Goal: Information Seeking & Learning: Learn about a topic

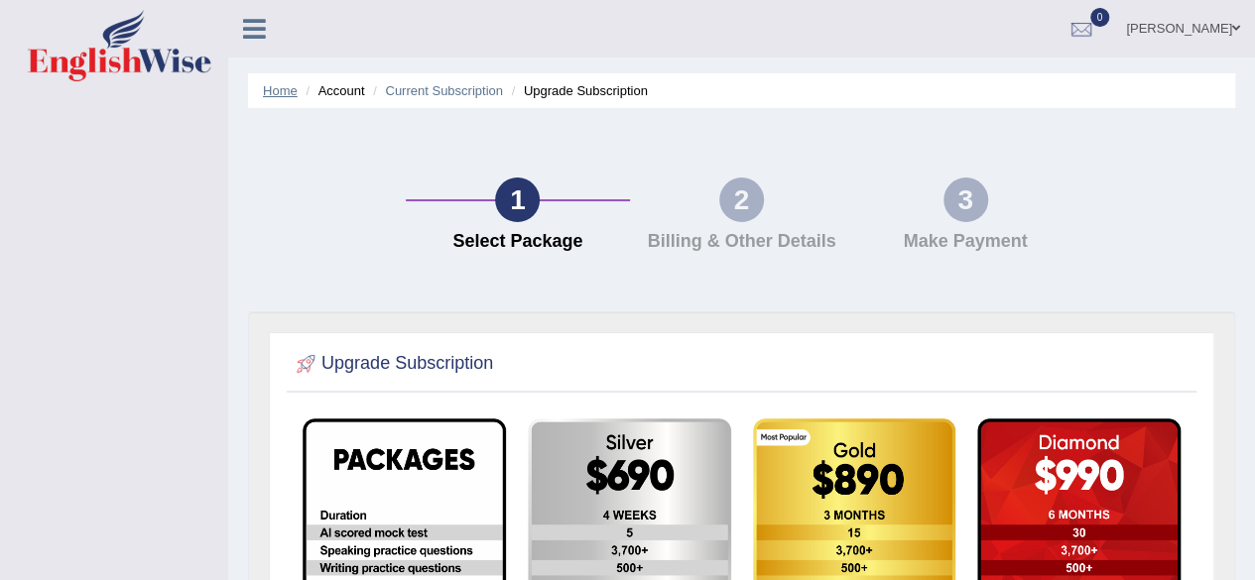
click at [282, 87] on link "Home" at bounding box center [280, 90] width 35 height 15
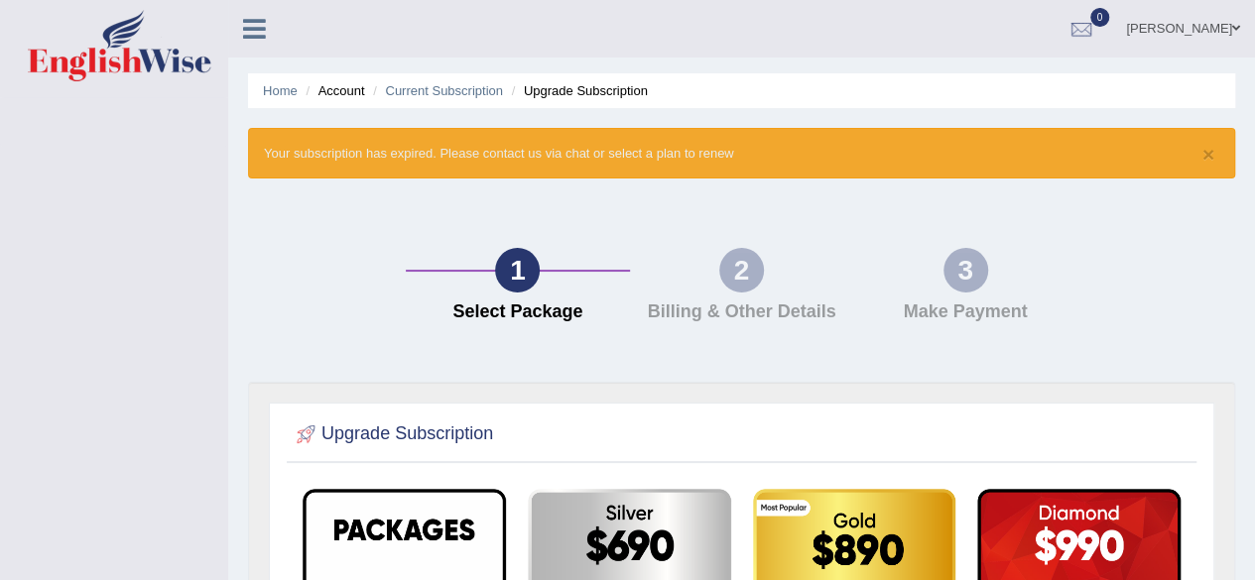
click at [282, 87] on link "Home" at bounding box center [280, 90] width 35 height 15
click at [274, 89] on link "Home" at bounding box center [280, 90] width 35 height 15
click at [1034, 208] on div "1 Select Package 2 Billing & Other Details 3 Make Payment" at bounding box center [741, 290] width 1007 height 184
click at [280, 86] on link "Home" at bounding box center [280, 90] width 35 height 15
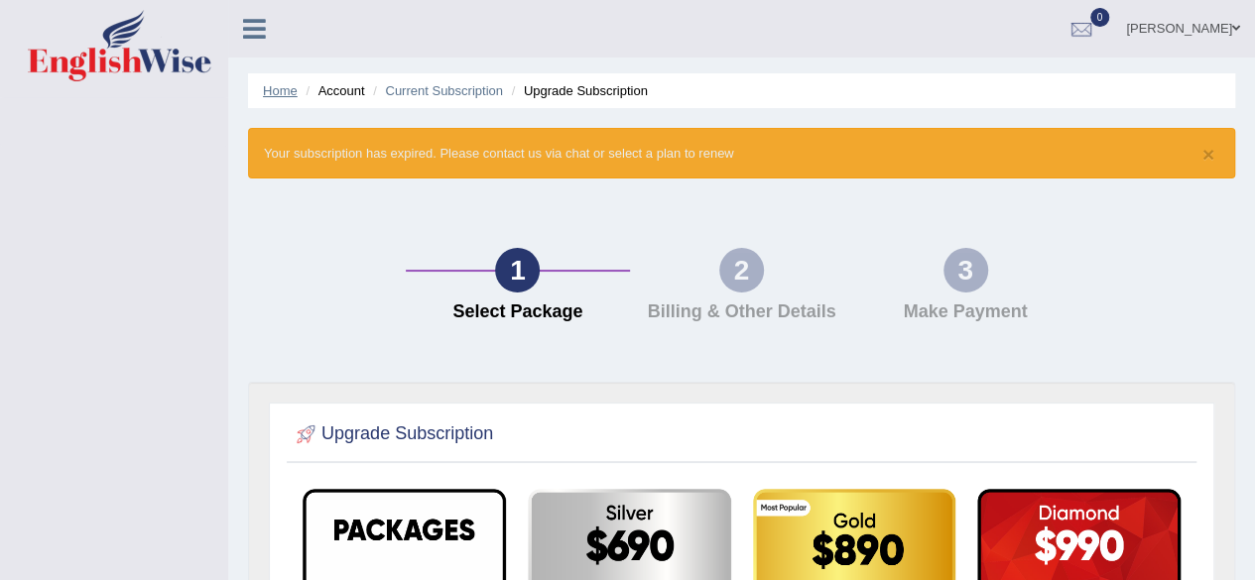
click at [279, 96] on link "Home" at bounding box center [280, 90] width 35 height 15
click at [429, 92] on link "Current Subscription" at bounding box center [444, 90] width 118 height 15
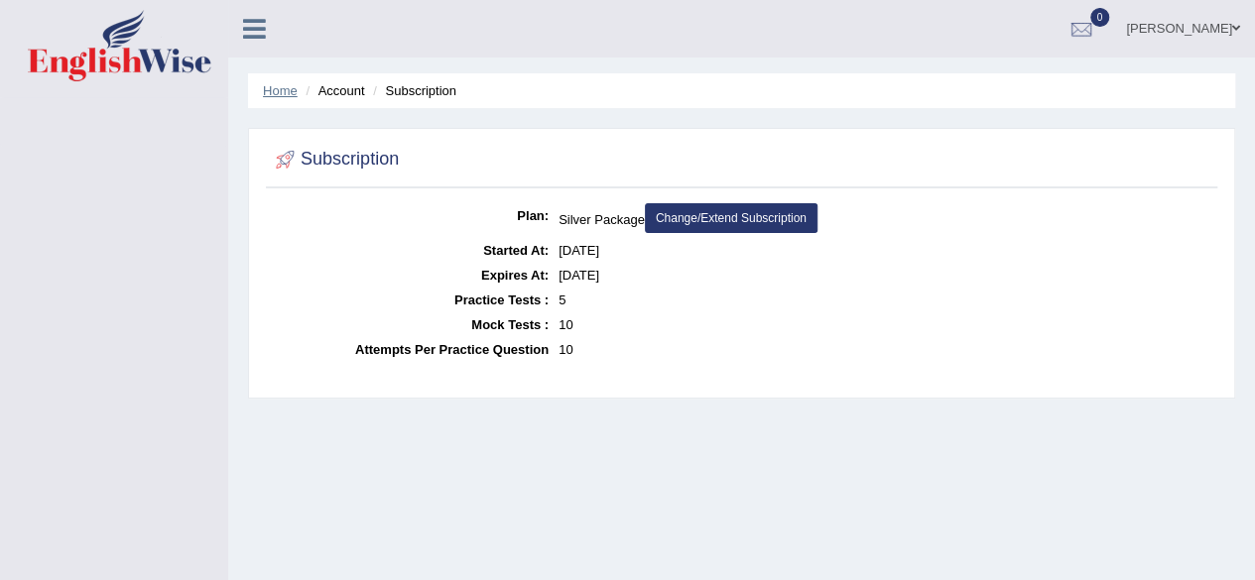
click at [286, 85] on link "Home" at bounding box center [280, 90] width 35 height 15
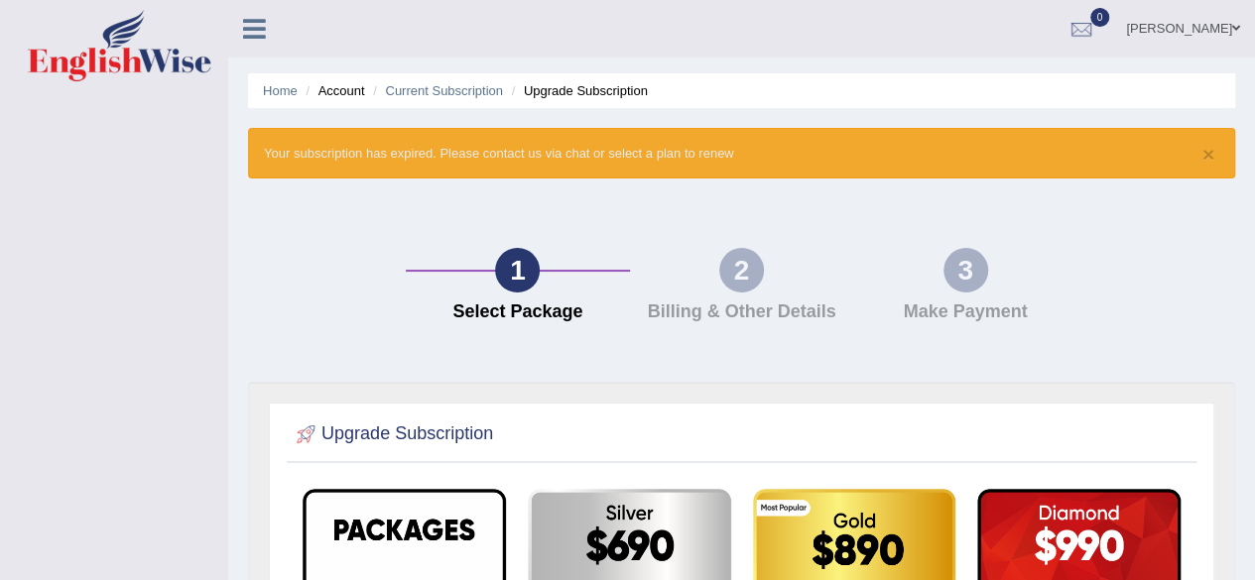
click at [286, 85] on link "Home" at bounding box center [280, 90] width 35 height 15
click at [1082, 29] on div at bounding box center [1082, 30] width 30 height 30
click at [259, 38] on icon at bounding box center [254, 29] width 23 height 26
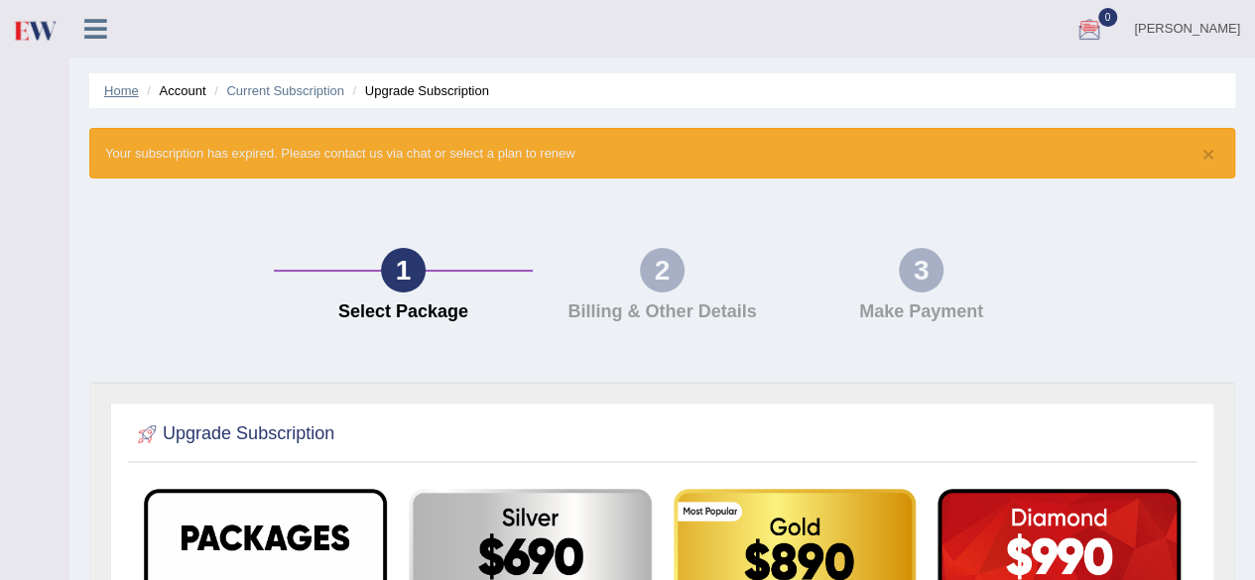
click at [119, 83] on link "Home" at bounding box center [121, 90] width 35 height 15
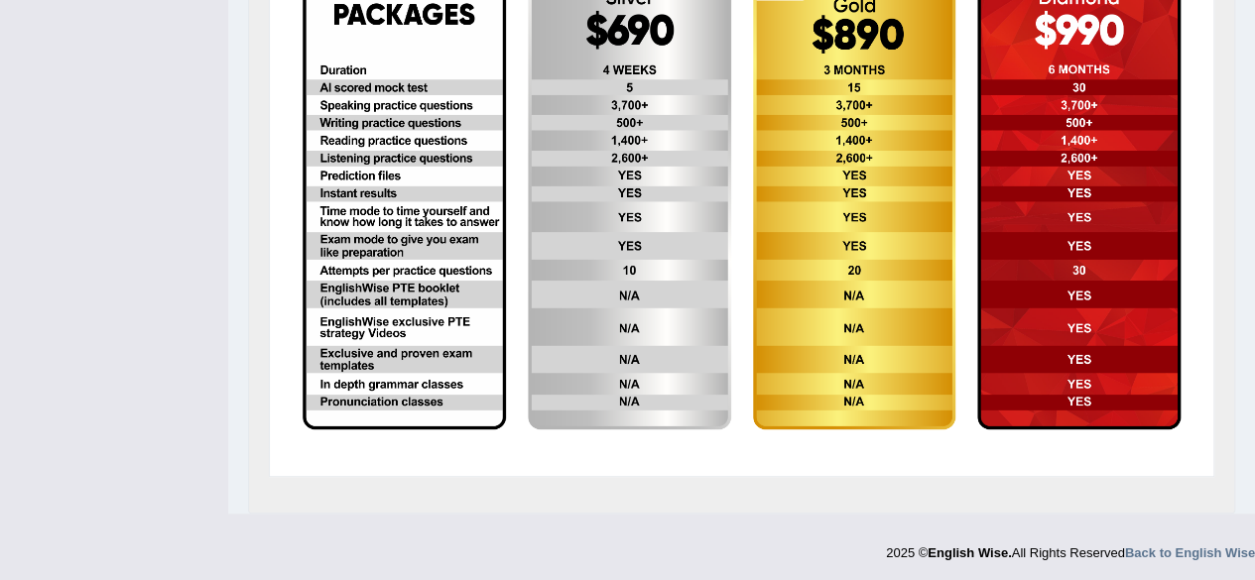
scroll to position [516, 0]
click at [1183, 549] on strong "Back to English Wise" at bounding box center [1190, 553] width 130 height 15
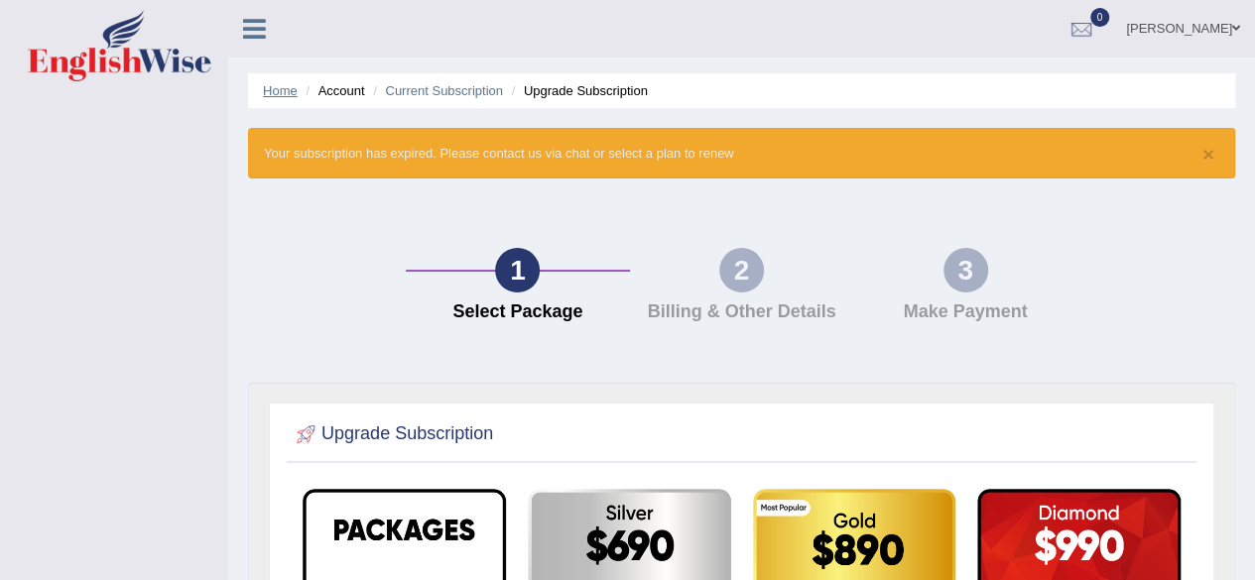
click at [281, 90] on link "Home" at bounding box center [280, 90] width 35 height 15
click at [278, 90] on link "Home" at bounding box center [280, 90] width 35 height 15
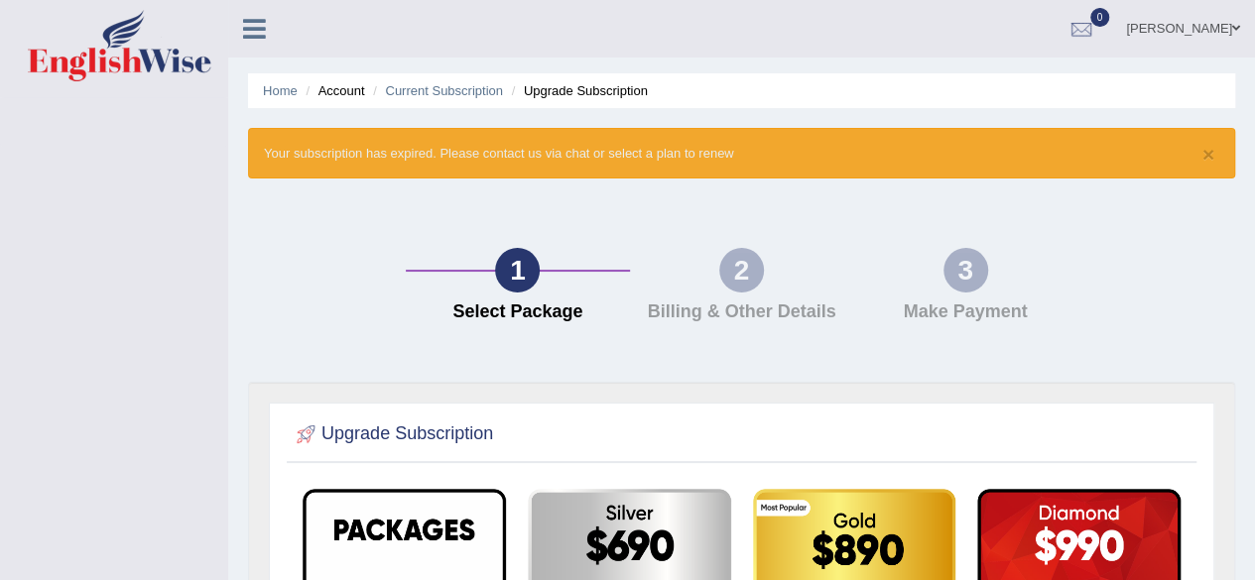
click at [1144, 31] on link "[PERSON_NAME]" at bounding box center [1183, 26] width 144 height 52
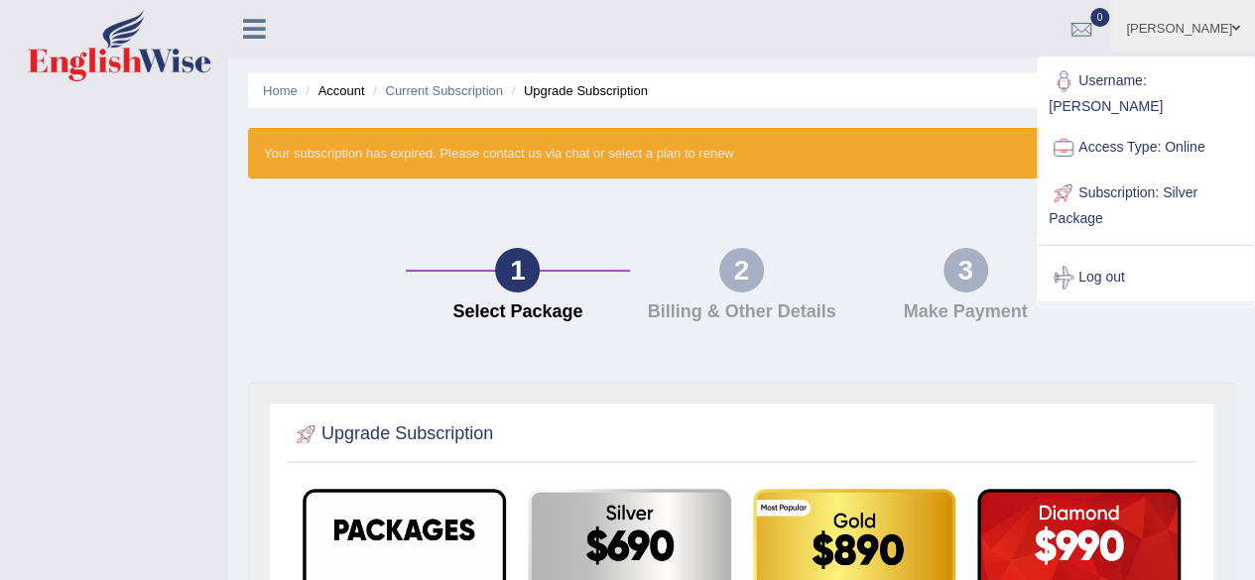
click at [1103, 256] on link "Log out" at bounding box center [1146, 278] width 214 height 46
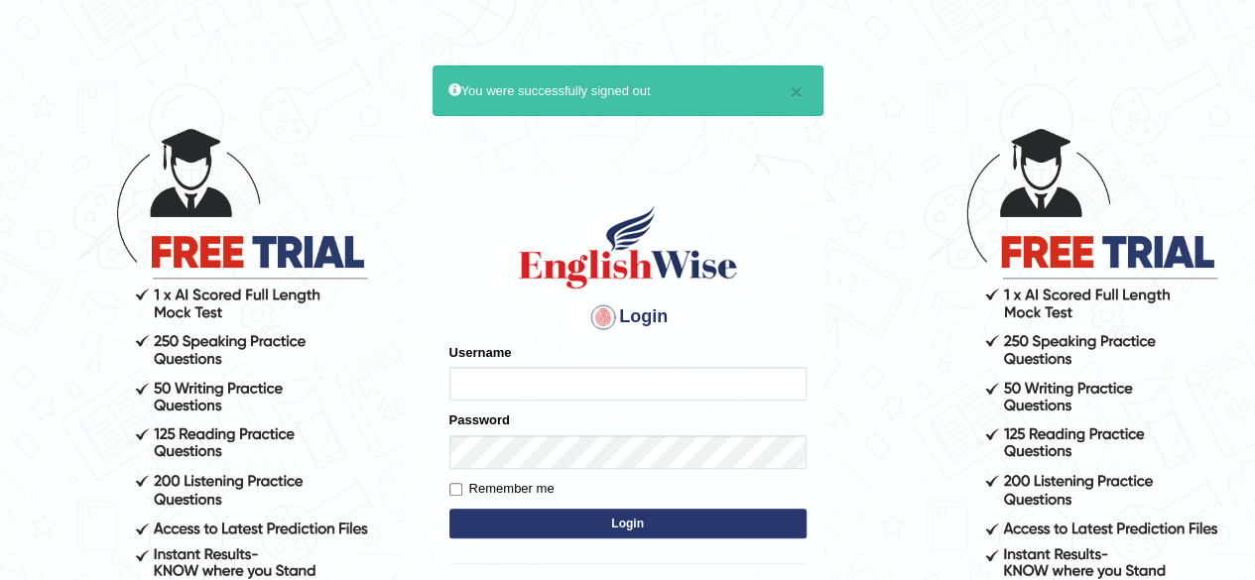
click at [604, 379] on input "Username" at bounding box center [628, 384] width 357 height 34
type input "mahesh_mt"
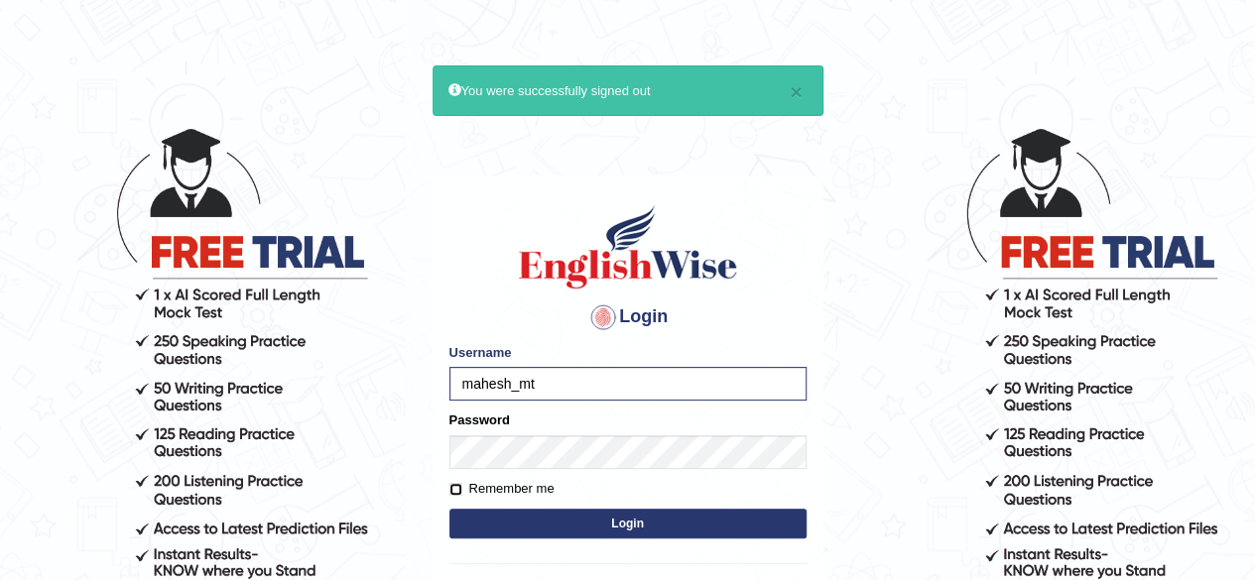
click at [456, 487] on input "Remember me" at bounding box center [456, 489] width 13 height 13
checkbox input "true"
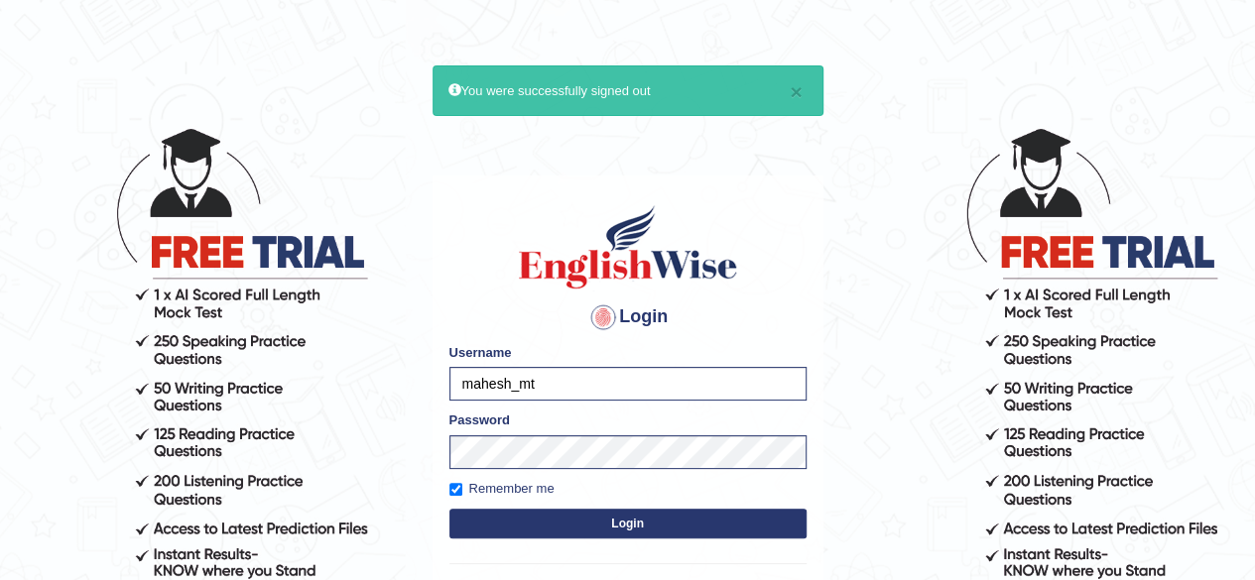
click at [580, 524] on button "Login" at bounding box center [628, 524] width 357 height 30
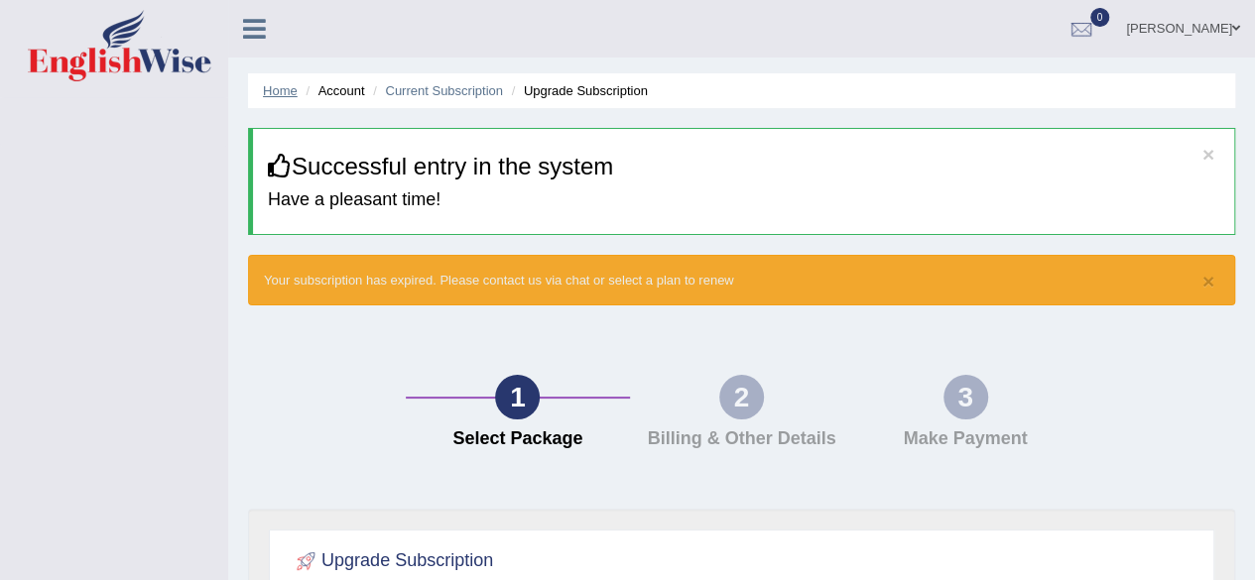
click at [276, 93] on link "Home" at bounding box center [280, 90] width 35 height 15
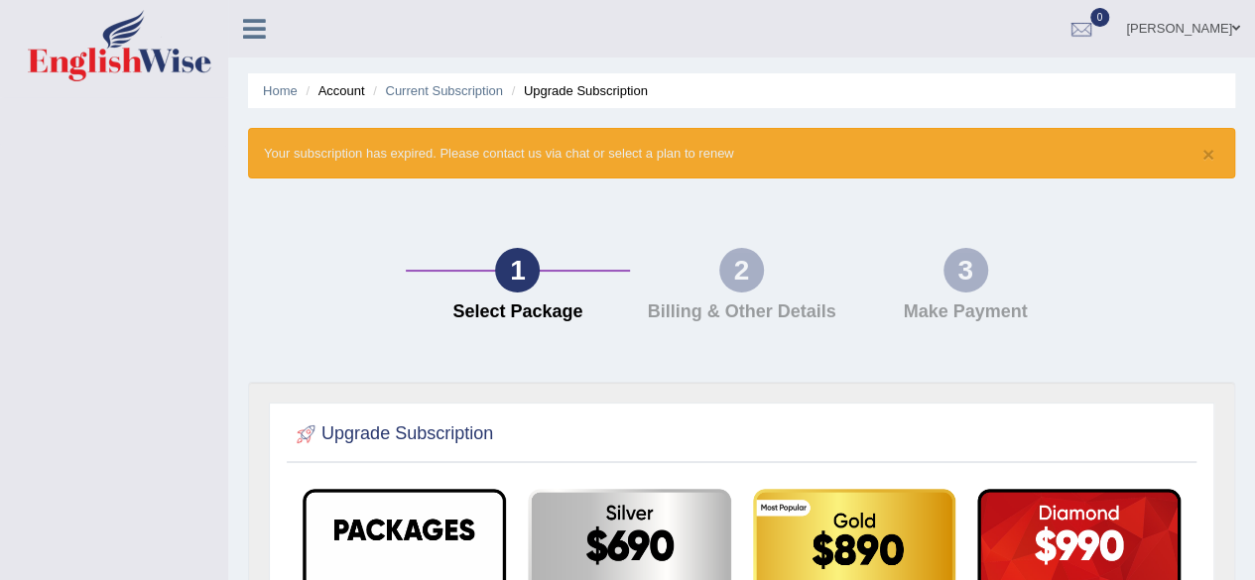
click at [276, 93] on link "Home" at bounding box center [280, 90] width 35 height 15
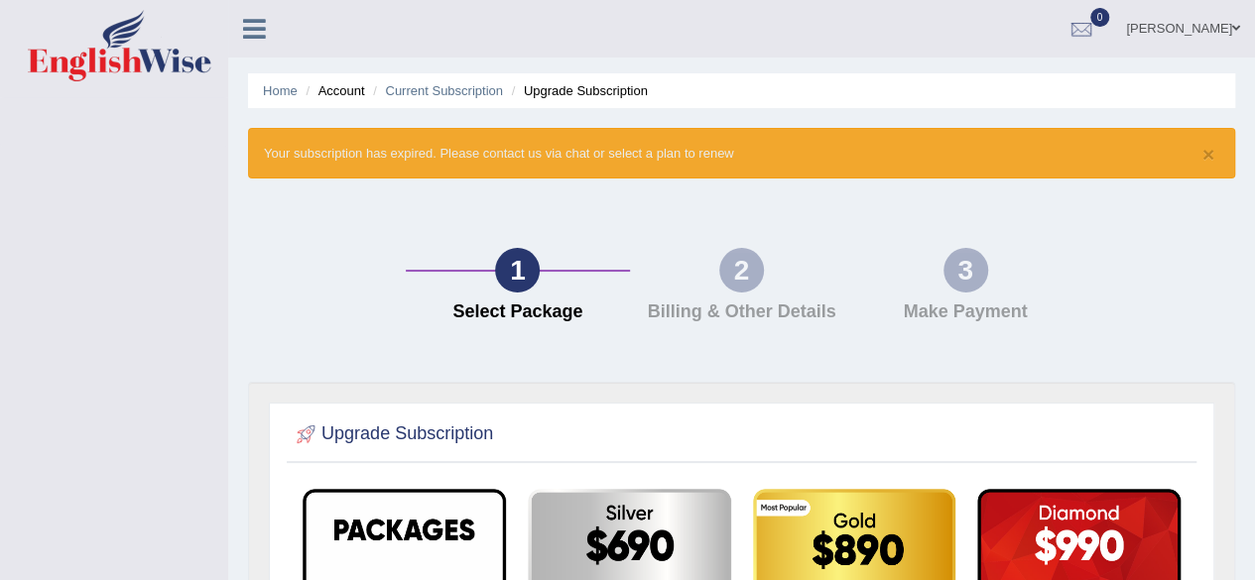
click at [276, 93] on link "Home" at bounding box center [280, 90] width 35 height 15
click at [276, 89] on link "Home" at bounding box center [280, 90] width 35 height 15
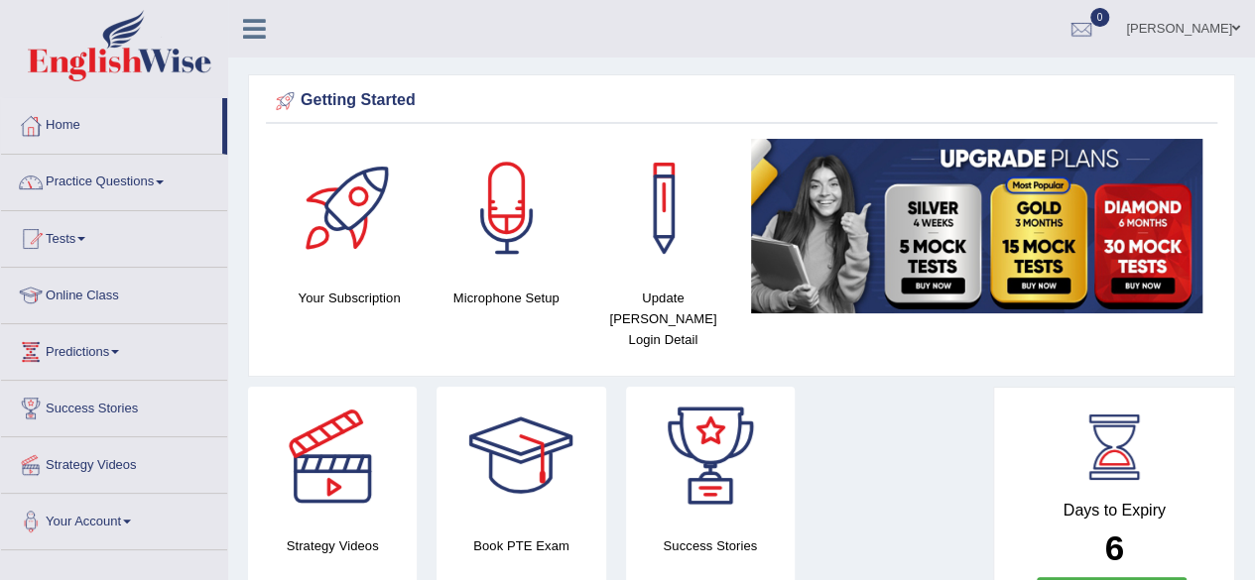
click at [164, 181] on span at bounding box center [160, 183] width 8 height 4
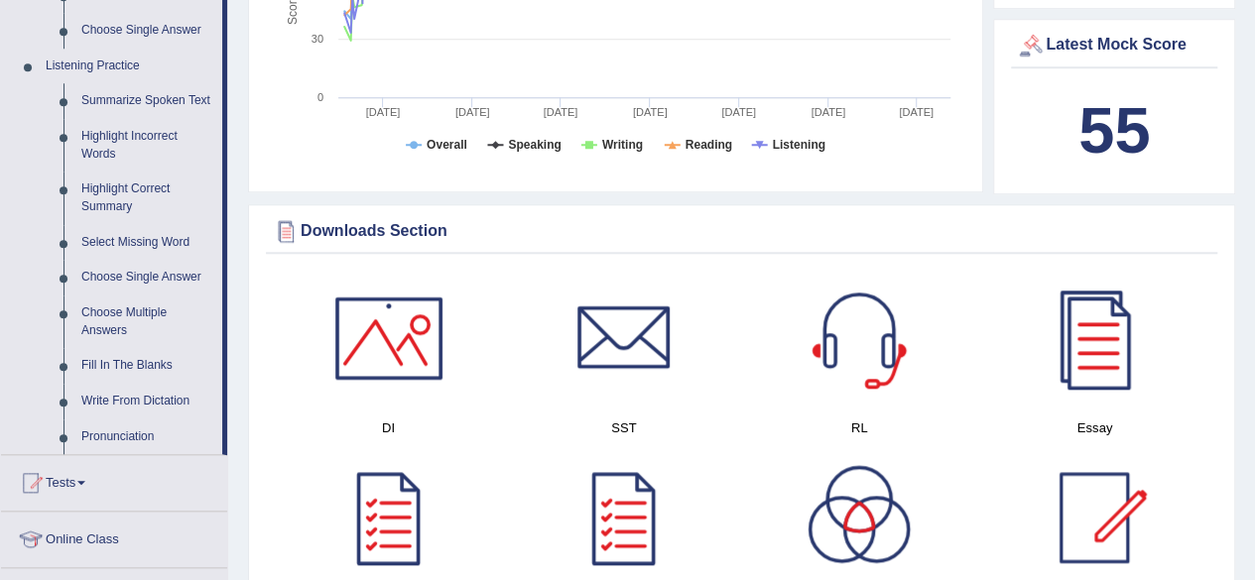
scroll to position [834, 0]
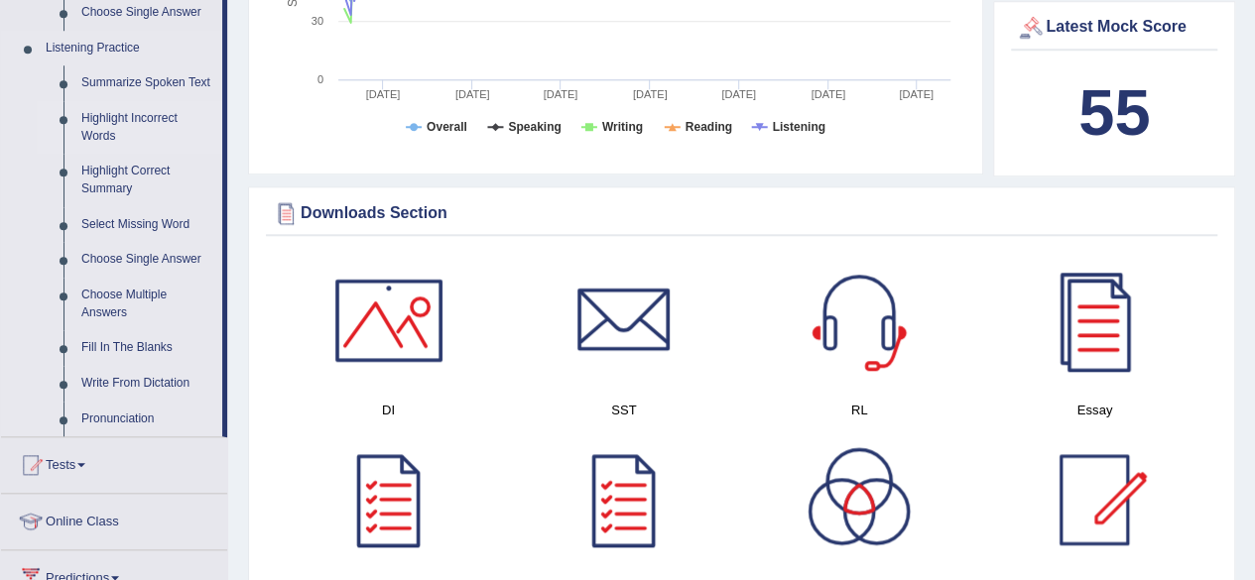
click at [139, 112] on link "Highlight Incorrect Words" at bounding box center [147, 127] width 150 height 53
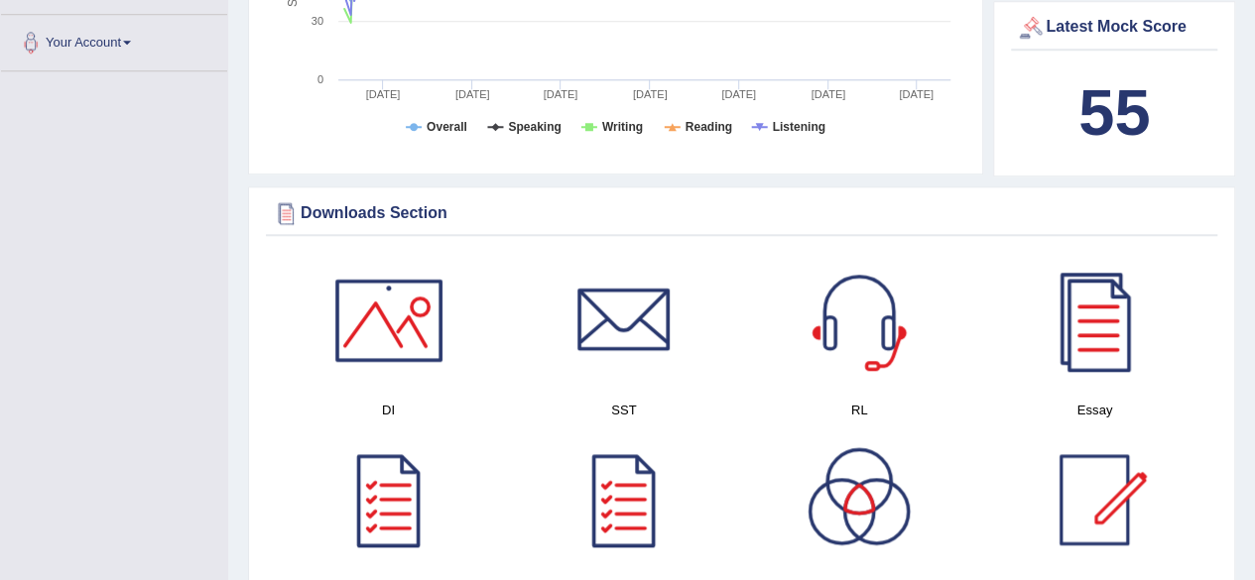
scroll to position [232, 0]
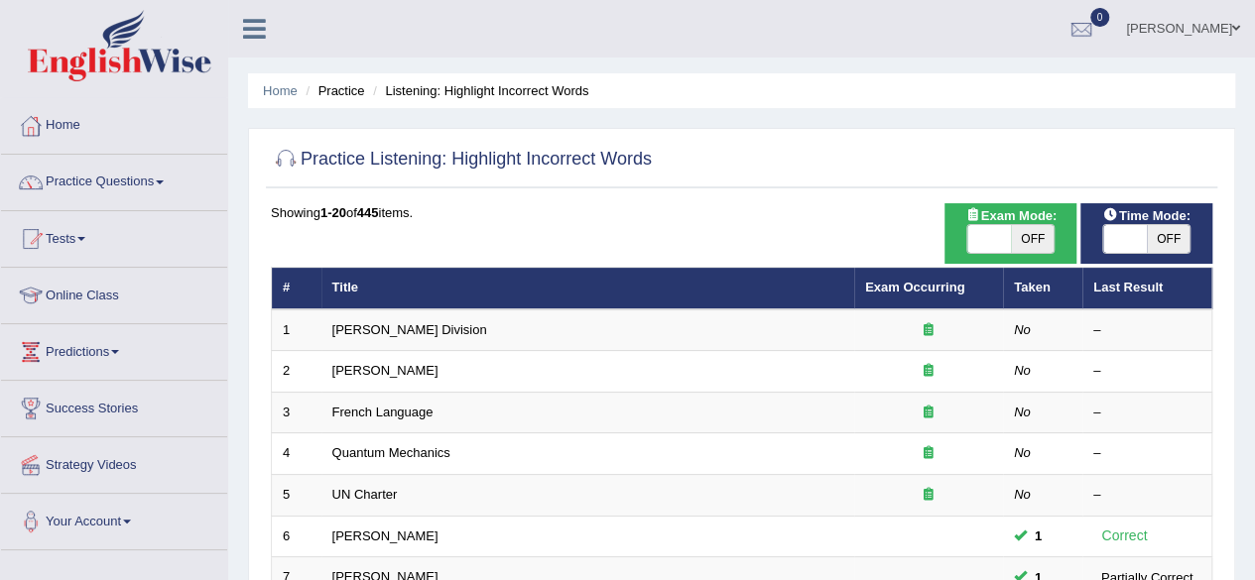
scroll to position [40, 0]
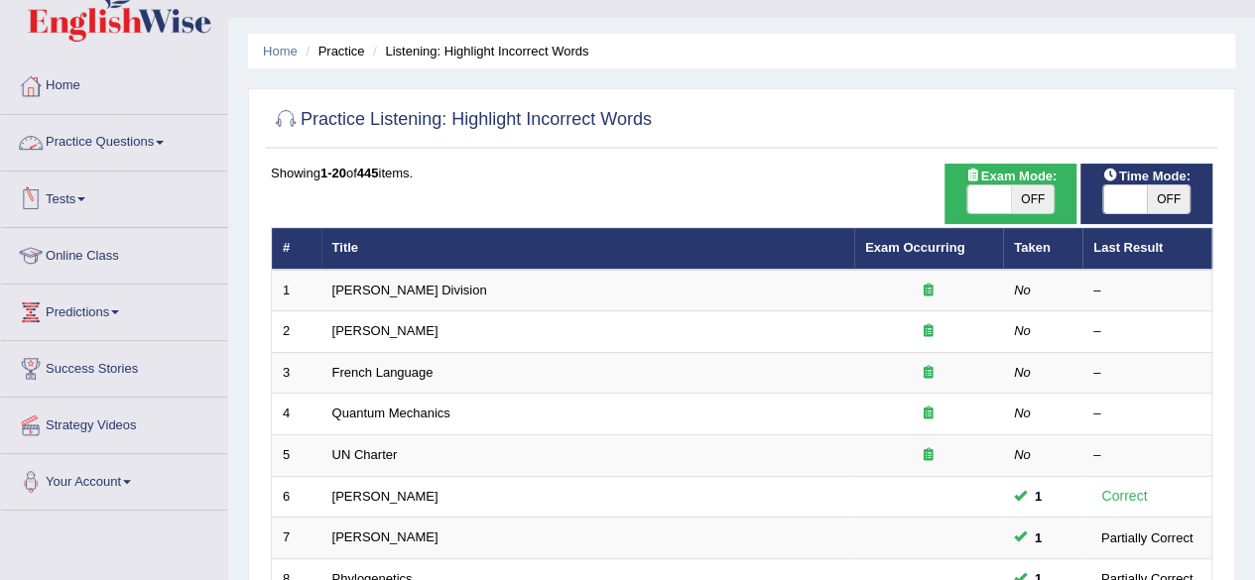
click at [164, 141] on span at bounding box center [160, 143] width 8 height 4
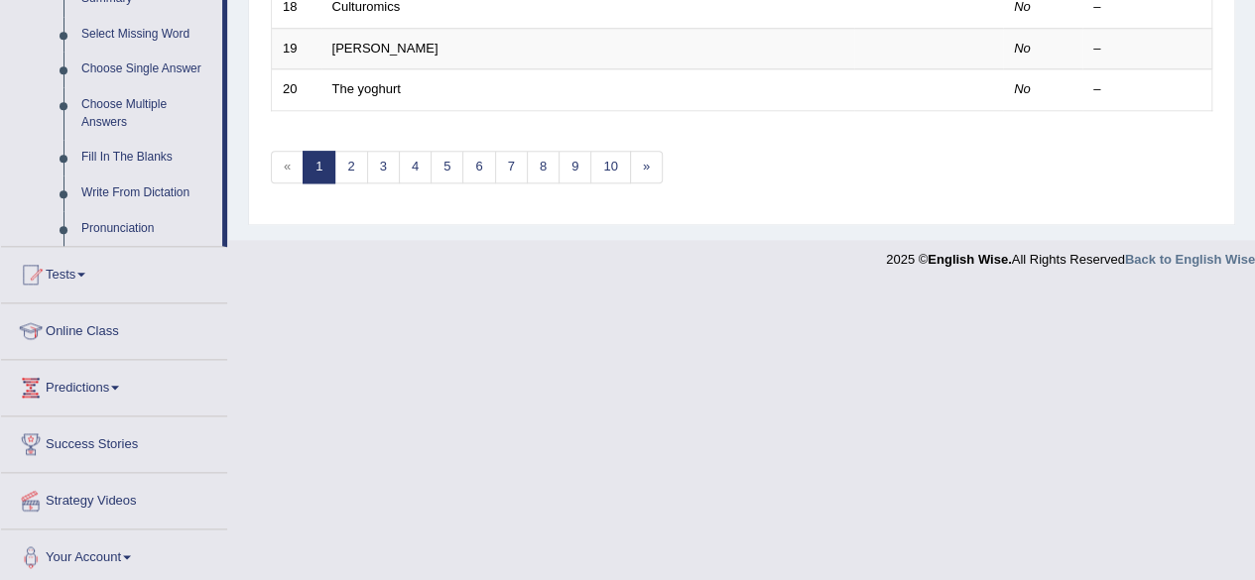
scroll to position [1027, 0]
click at [169, 188] on link "Write From Dictation" at bounding box center [147, 191] width 150 height 36
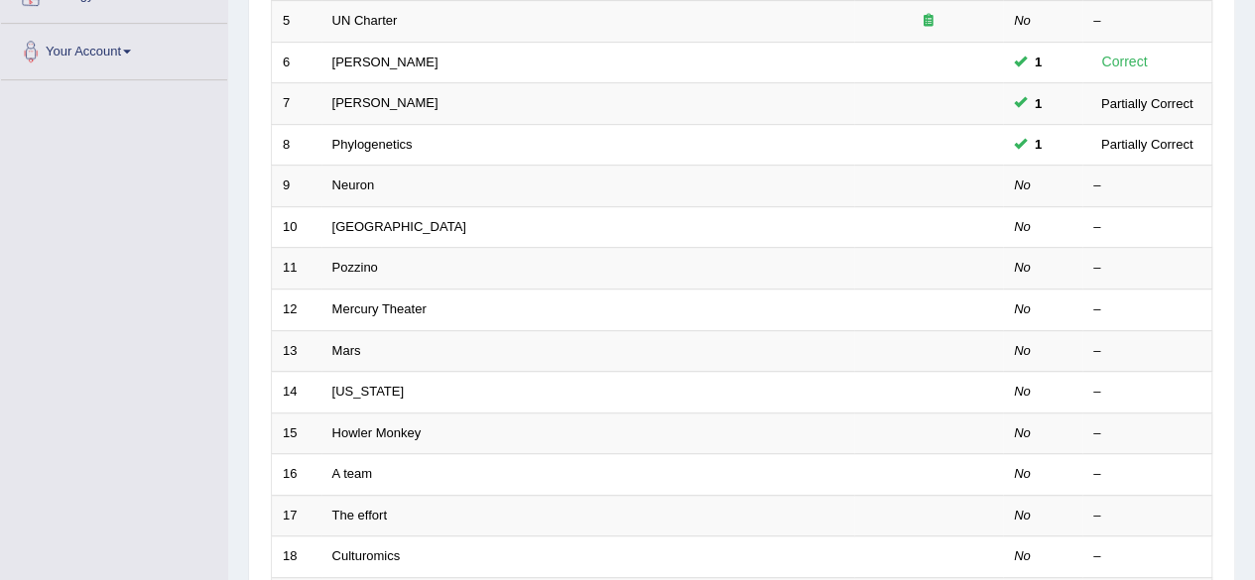
scroll to position [518, 0]
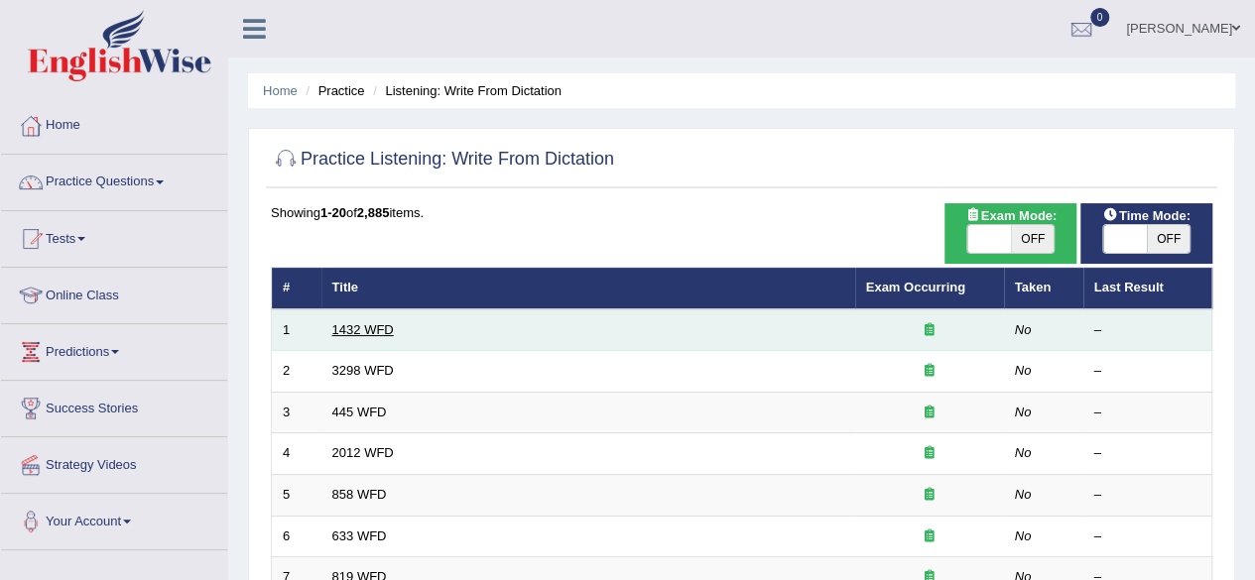
click at [334, 327] on link "1432 WFD" at bounding box center [363, 329] width 62 height 15
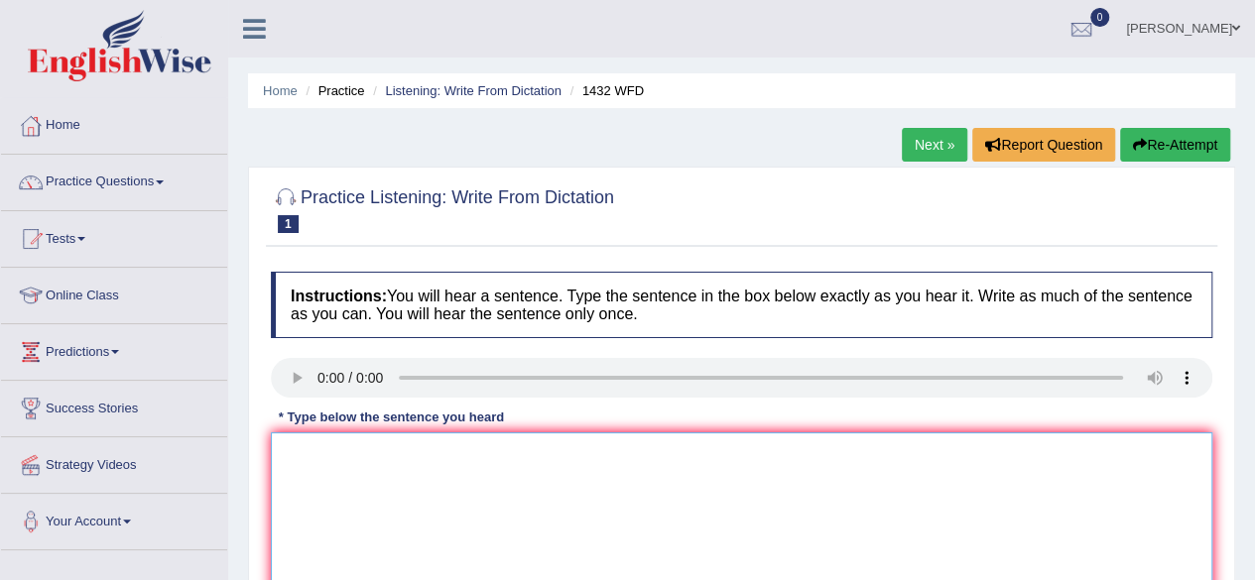
click at [295, 451] on textarea at bounding box center [742, 529] width 942 height 193
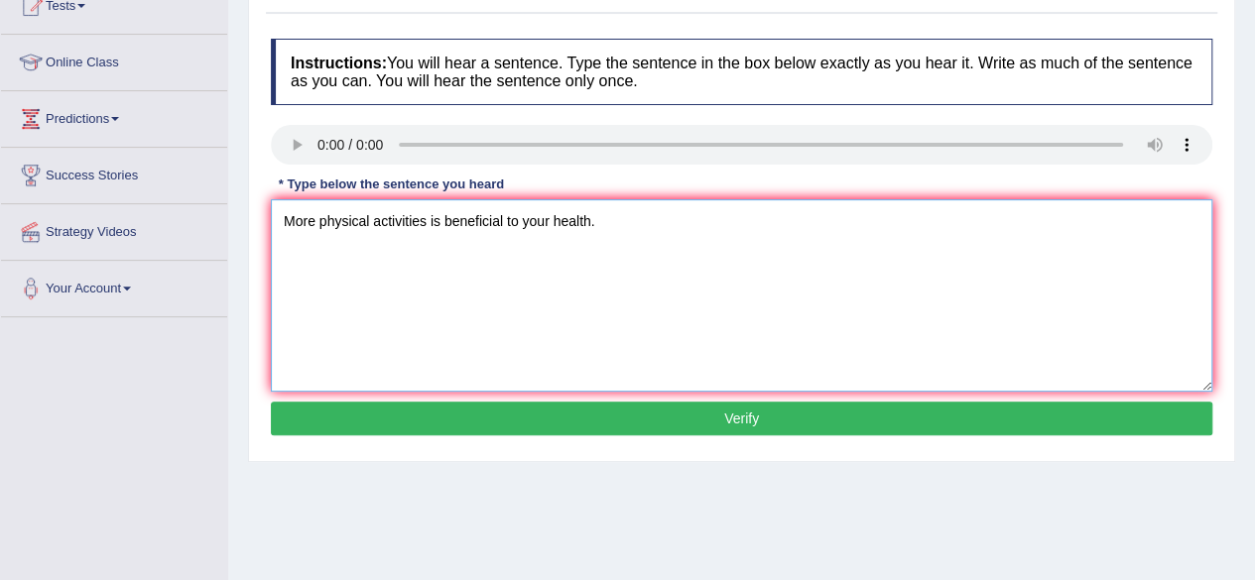
scroll to position [238, 0]
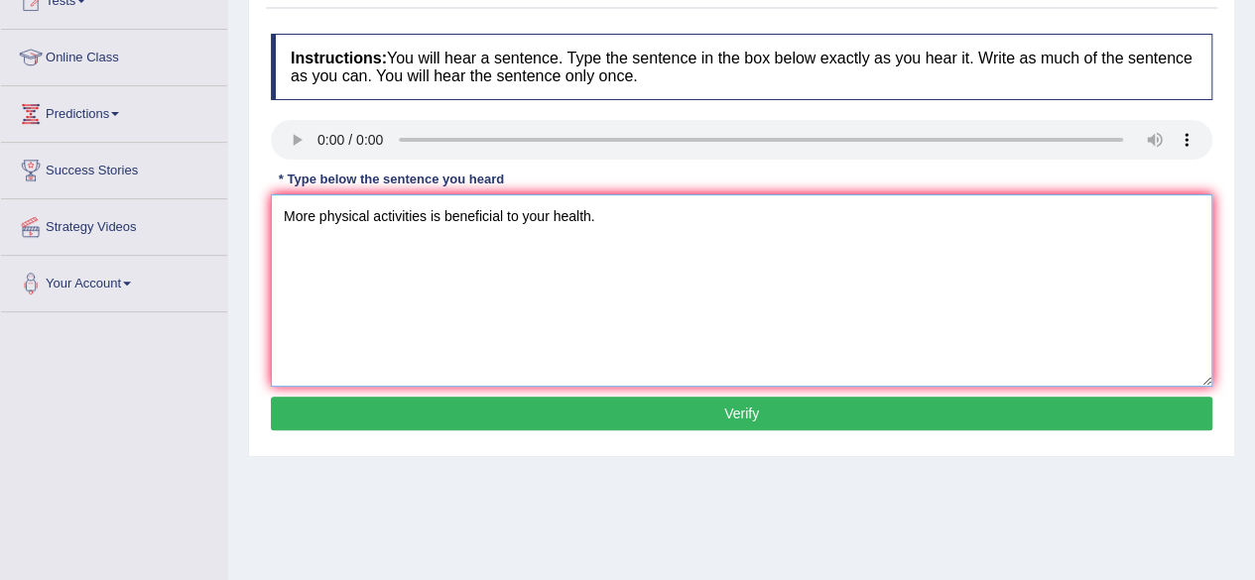
type textarea "More physical activities is beneficial to your health."
click at [869, 412] on button "Verify" at bounding box center [742, 414] width 942 height 34
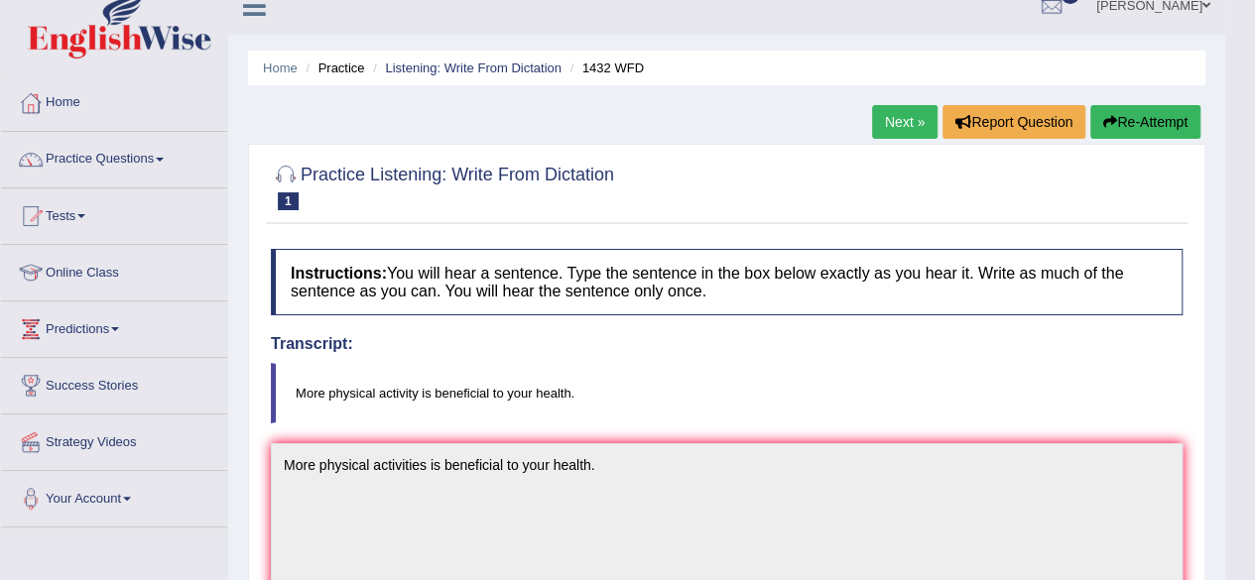
scroll to position [0, 0]
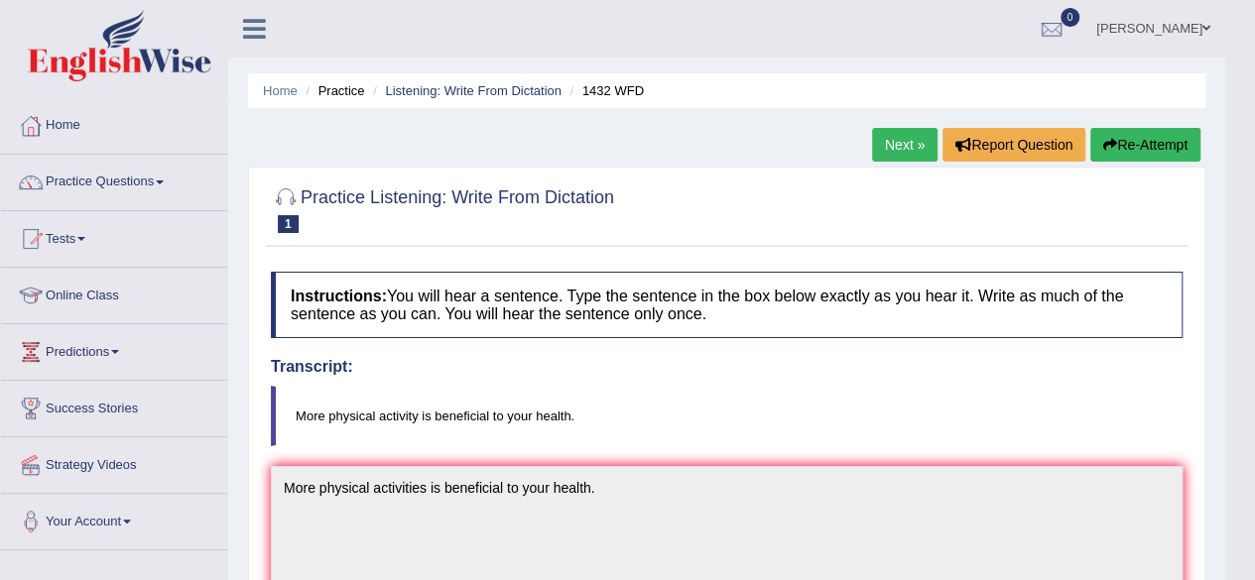
click at [882, 135] on link "Next »" at bounding box center [904, 145] width 65 height 34
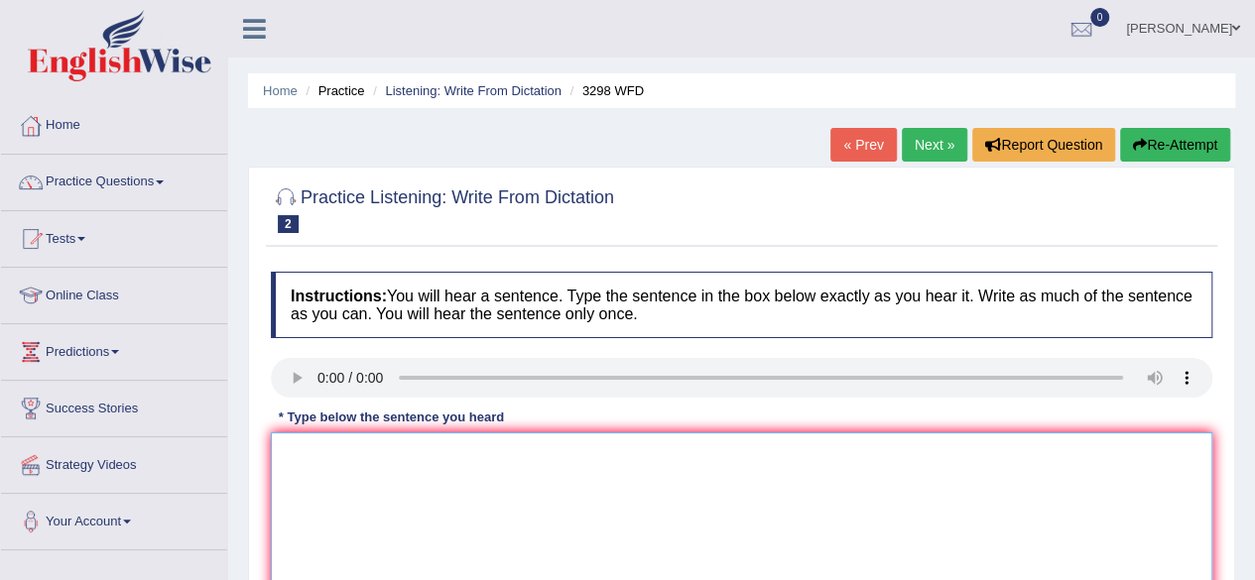
click at [324, 471] on textarea at bounding box center [742, 529] width 942 height 193
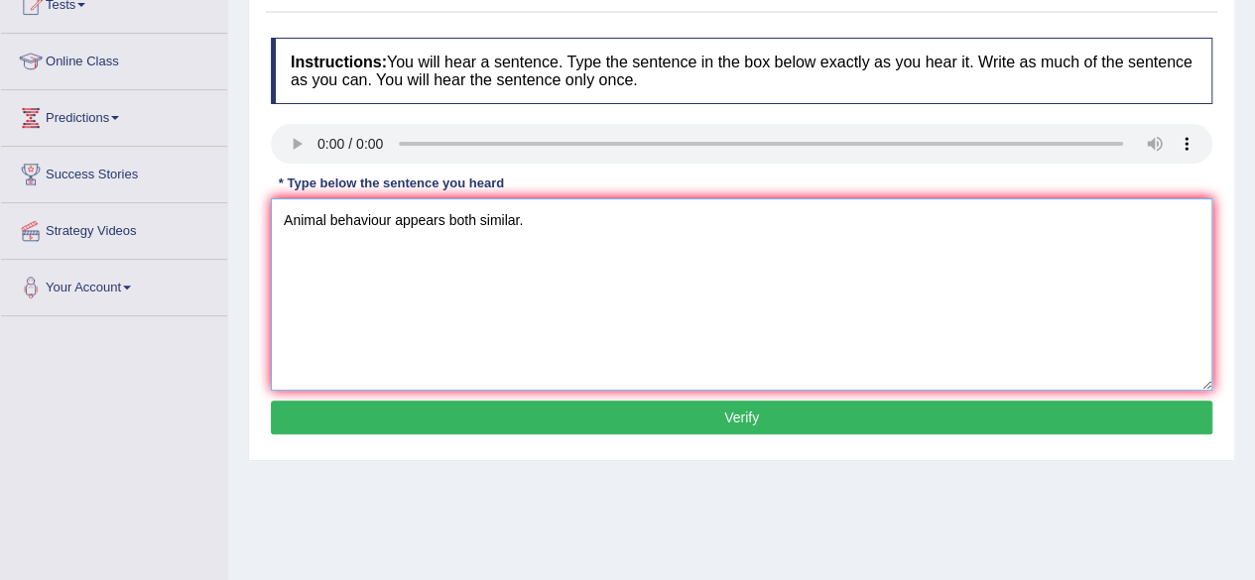
scroll to position [238, 0]
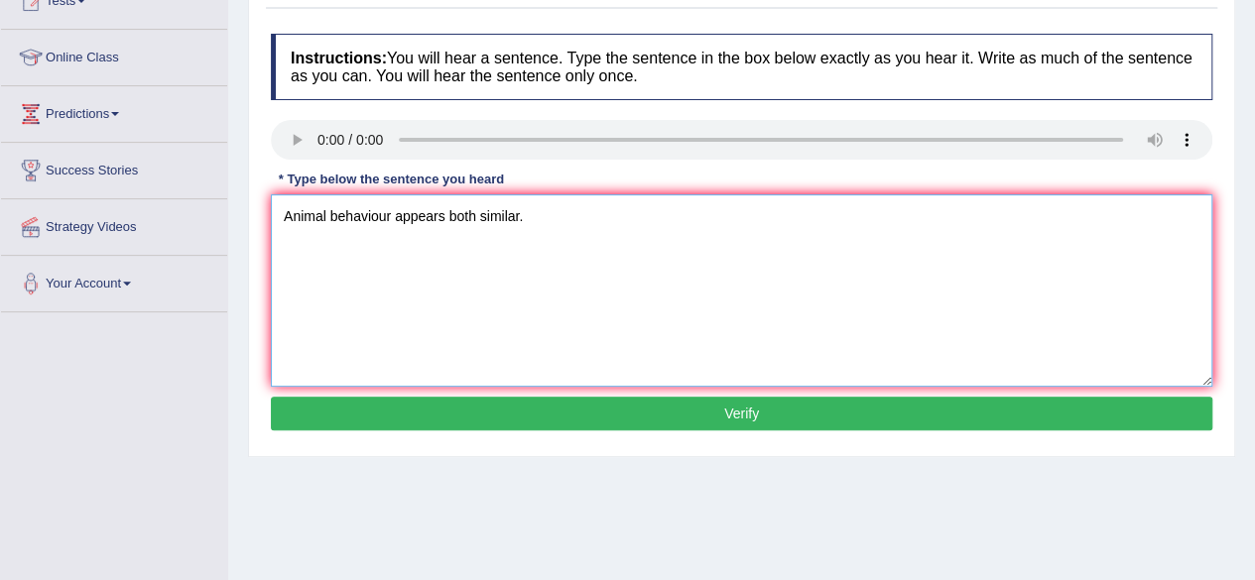
type textarea "Animal behaviour appears both similar."
click at [878, 411] on button "Verify" at bounding box center [742, 414] width 942 height 34
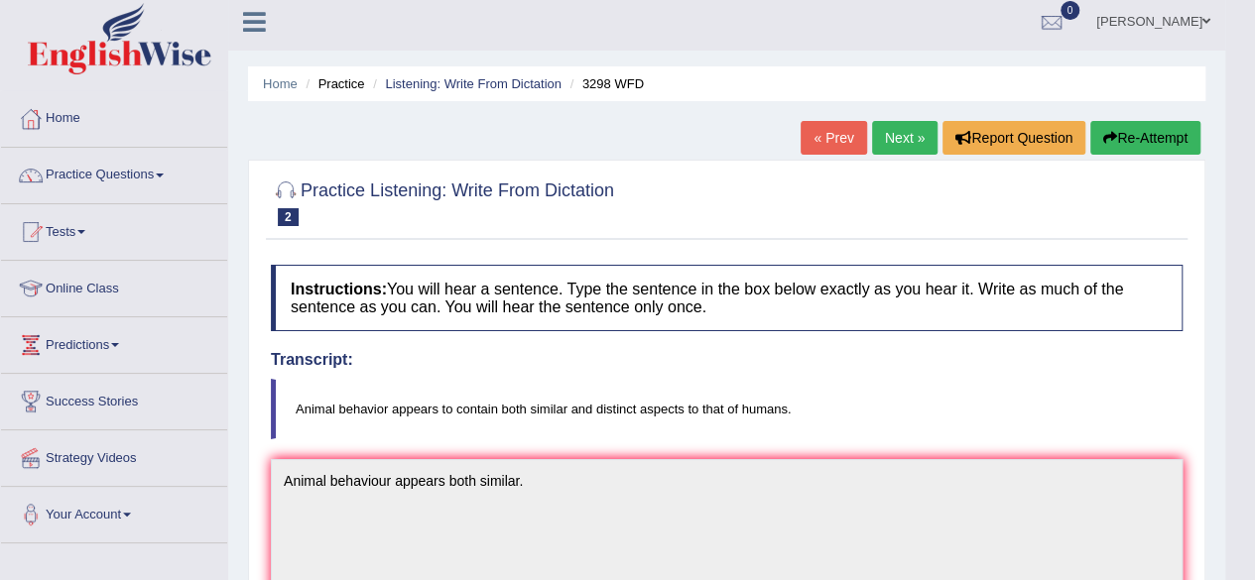
scroll to position [0, 0]
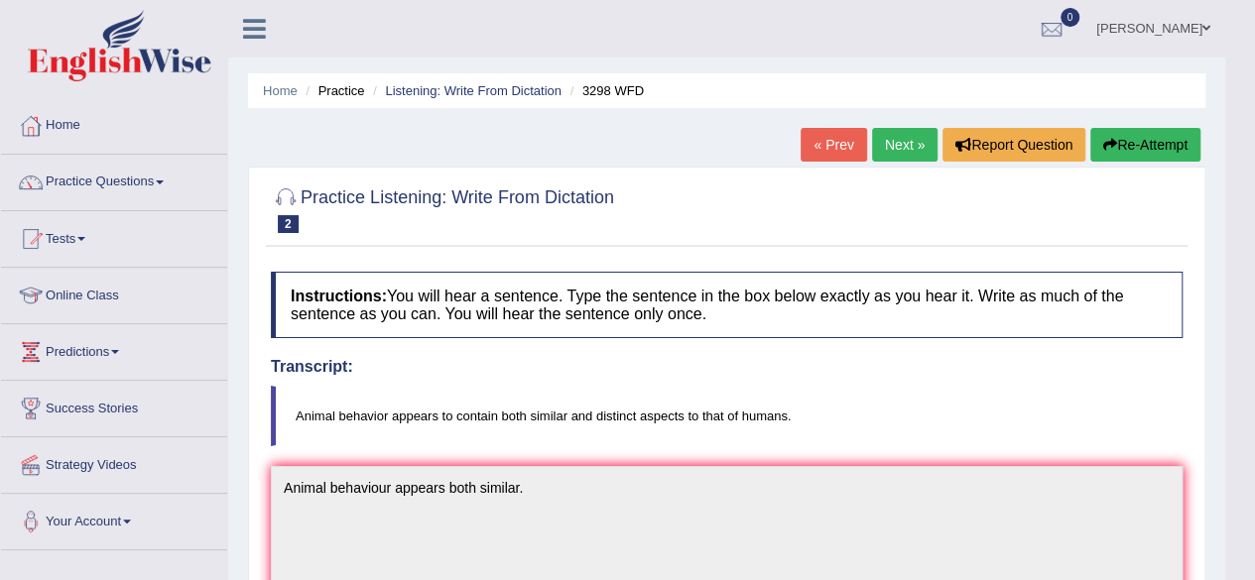
click at [887, 149] on link "Next »" at bounding box center [904, 145] width 65 height 34
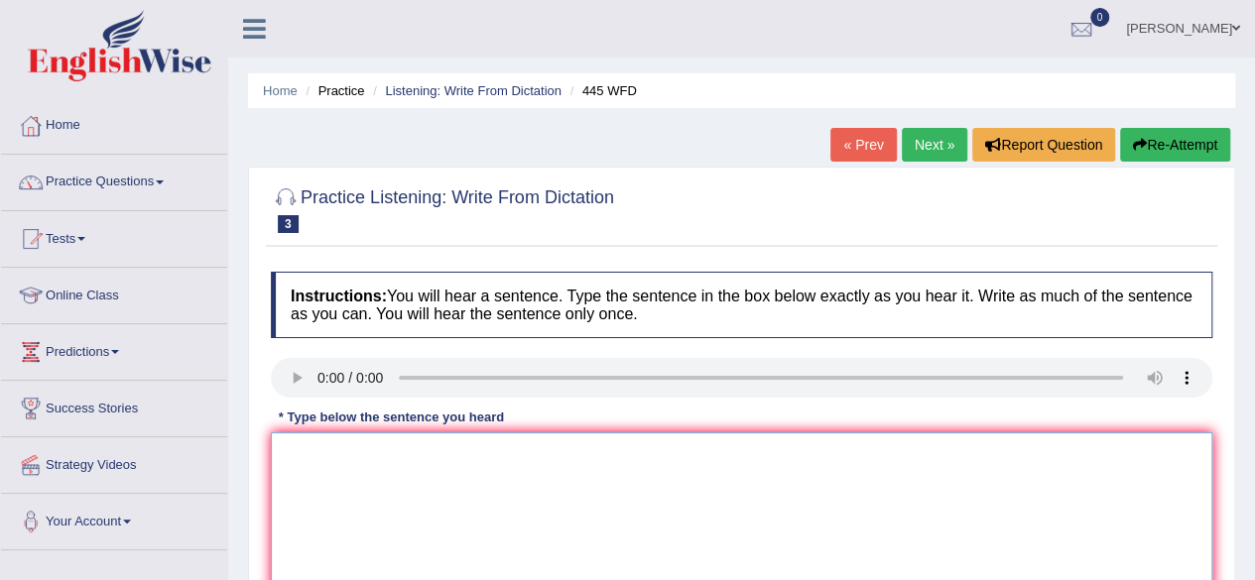
click at [284, 475] on textarea at bounding box center [742, 529] width 942 height 193
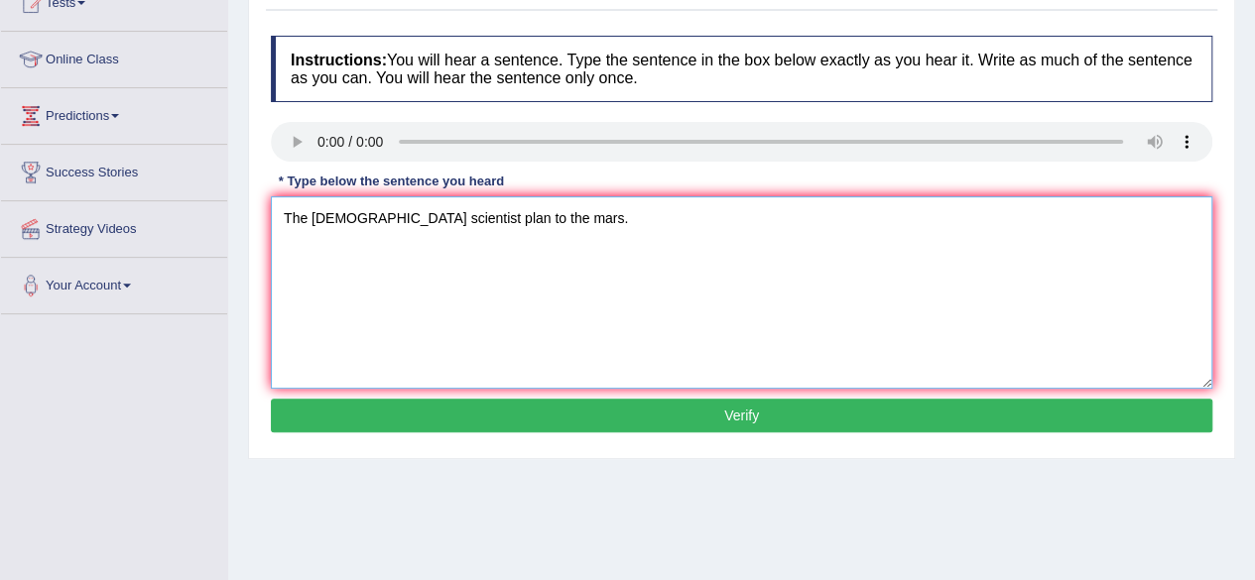
scroll to position [238, 0]
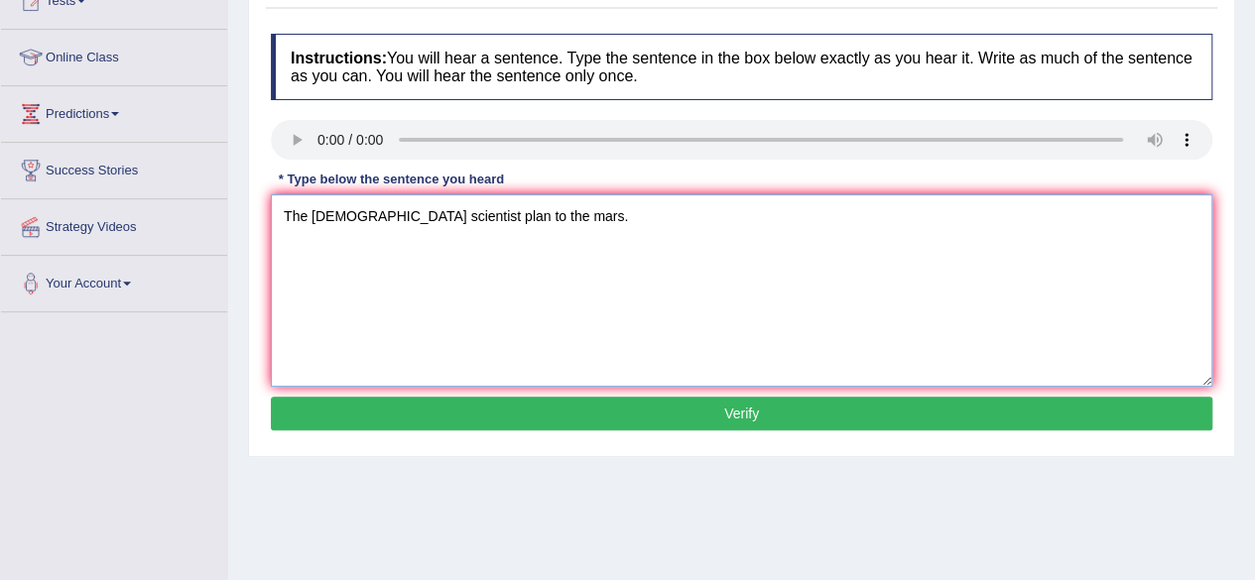
type textarea "The [DEMOGRAPHIC_DATA] scientist plan to the mars."
click at [839, 408] on button "Verify" at bounding box center [742, 414] width 942 height 34
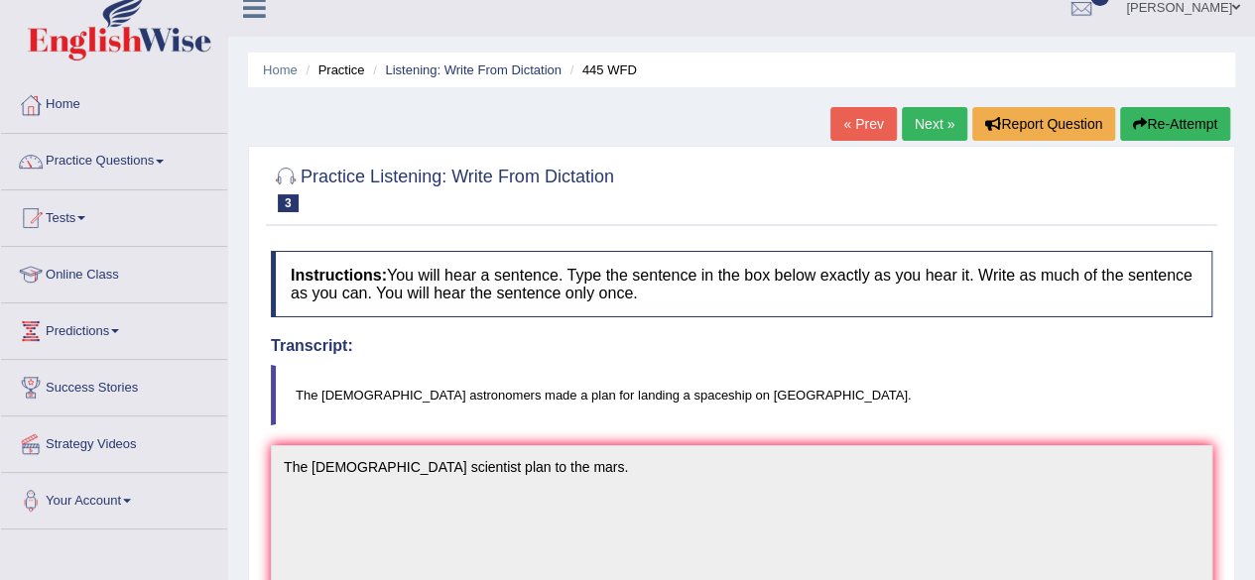
scroll to position [0, 0]
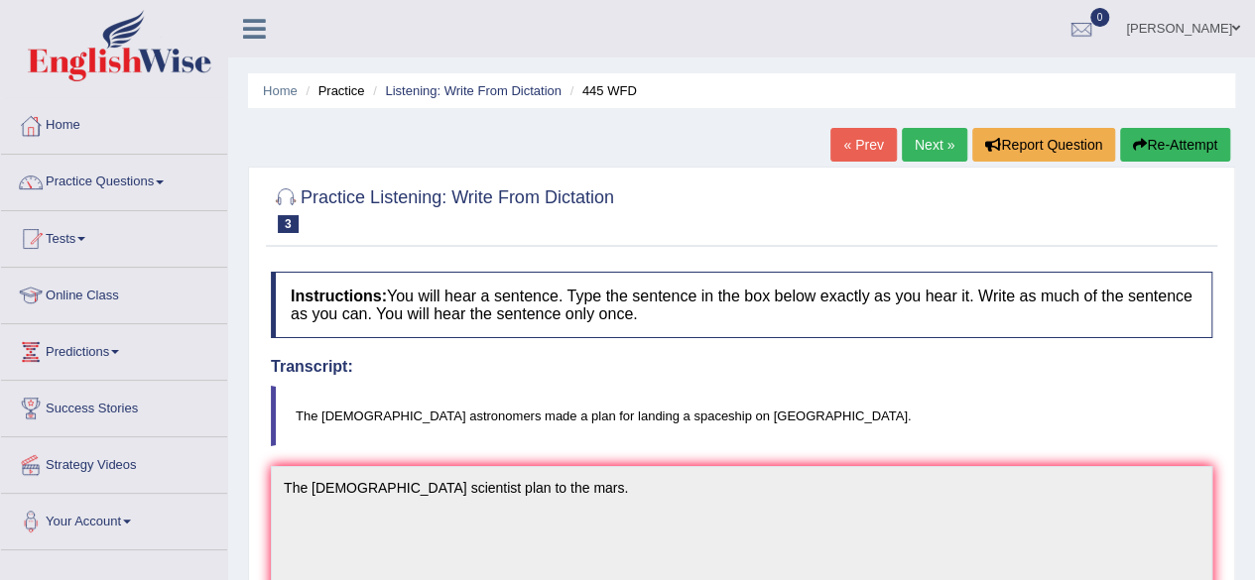
click at [915, 146] on link "Next »" at bounding box center [934, 145] width 65 height 34
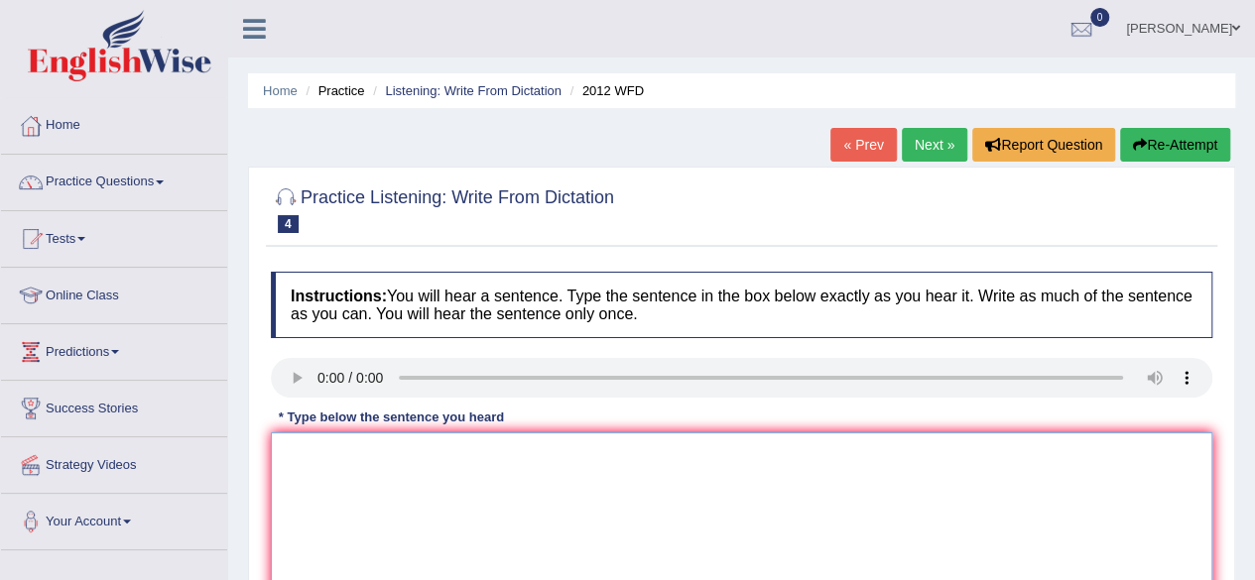
click at [301, 451] on textarea at bounding box center [742, 529] width 942 height 193
click at [383, 454] on textarea "There is a great deals on this topic topics" at bounding box center [742, 529] width 942 height 193
click at [617, 463] on textarea "There is a great greats dealdeals on this topic topics" at bounding box center [742, 529] width 942 height 193
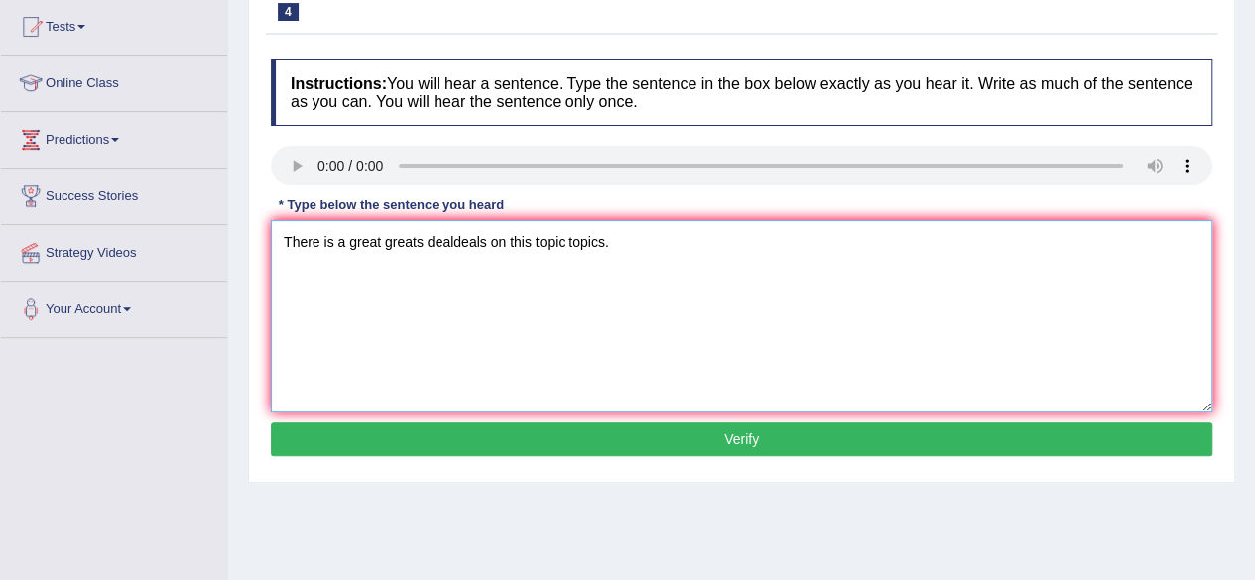
scroll to position [238, 0]
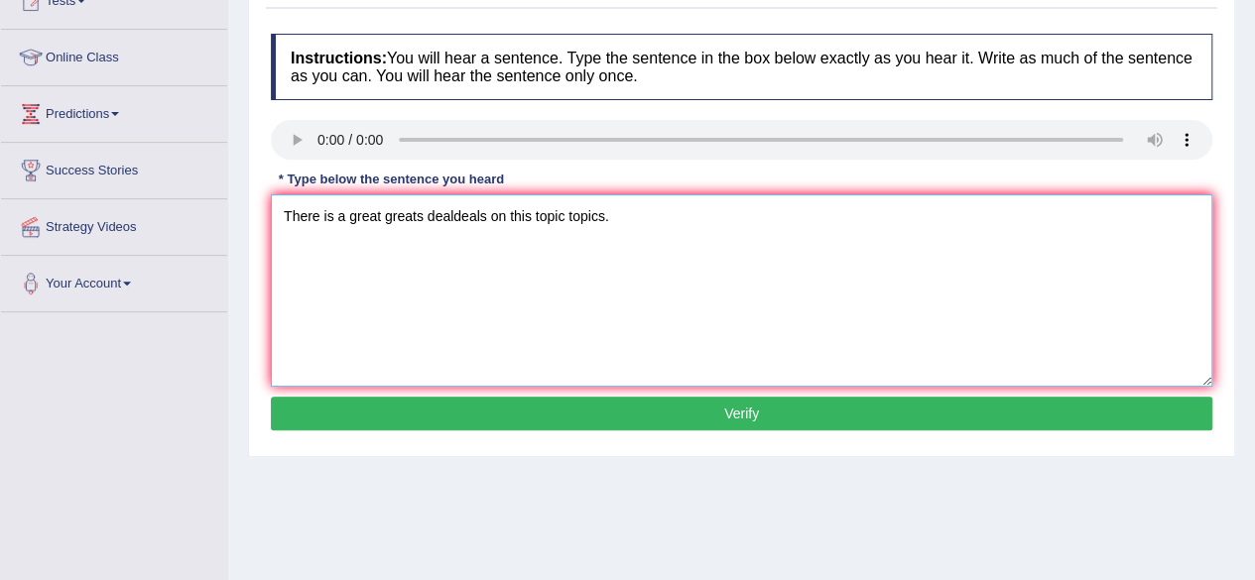
type textarea "There is a great greats dealdeals on this topic topics."
click at [742, 419] on button "Verify" at bounding box center [742, 414] width 942 height 34
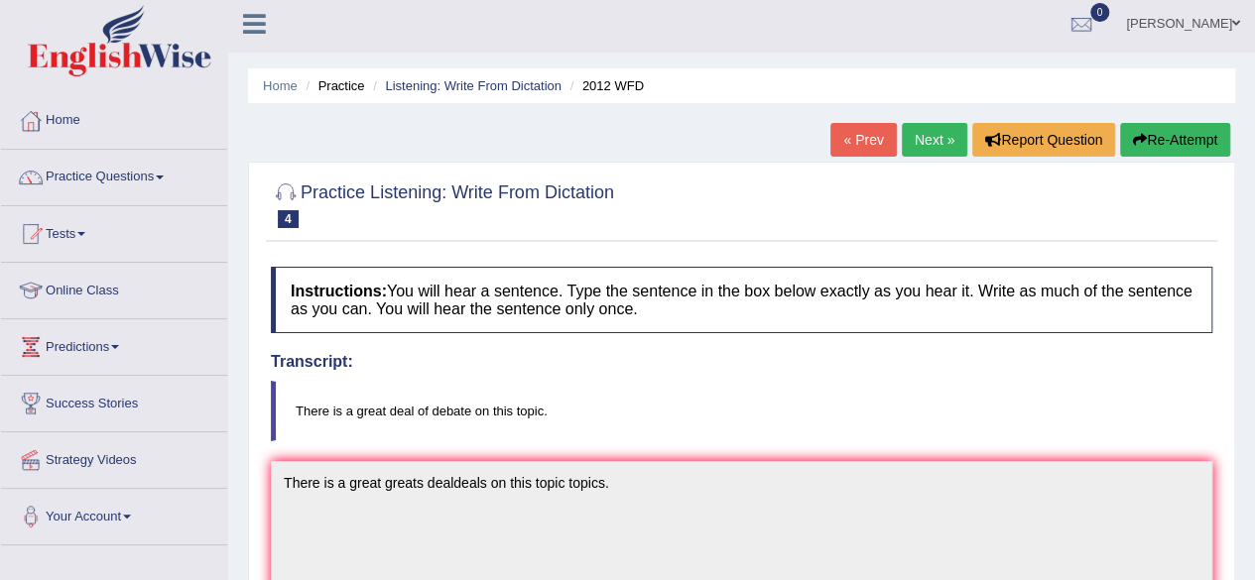
scroll to position [0, 0]
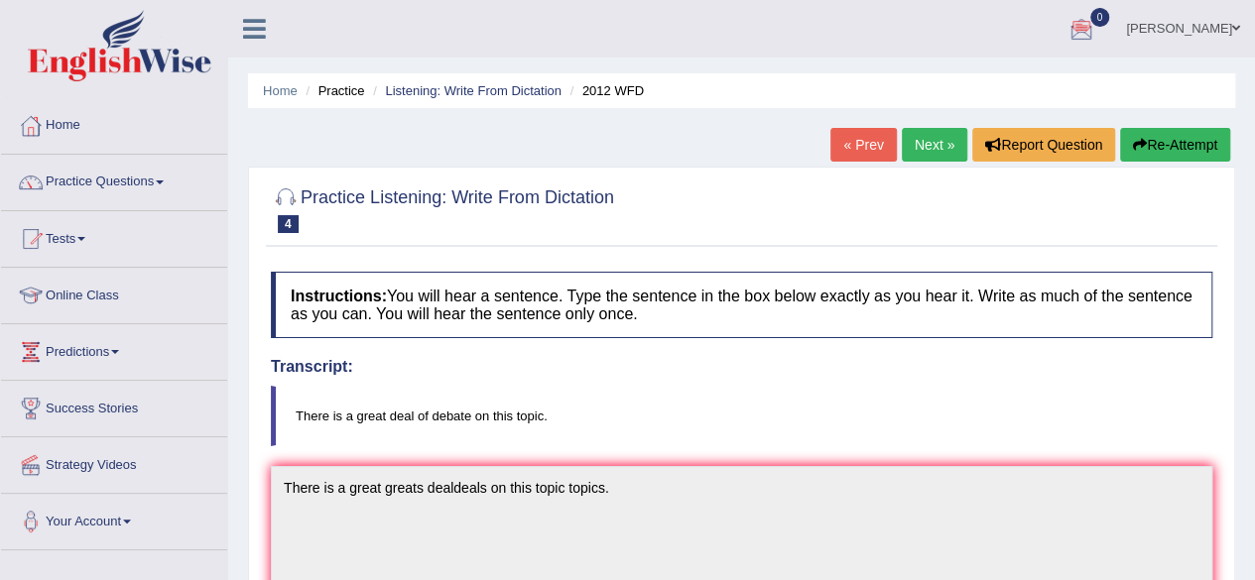
click at [860, 142] on link "« Prev" at bounding box center [863, 145] width 65 height 34
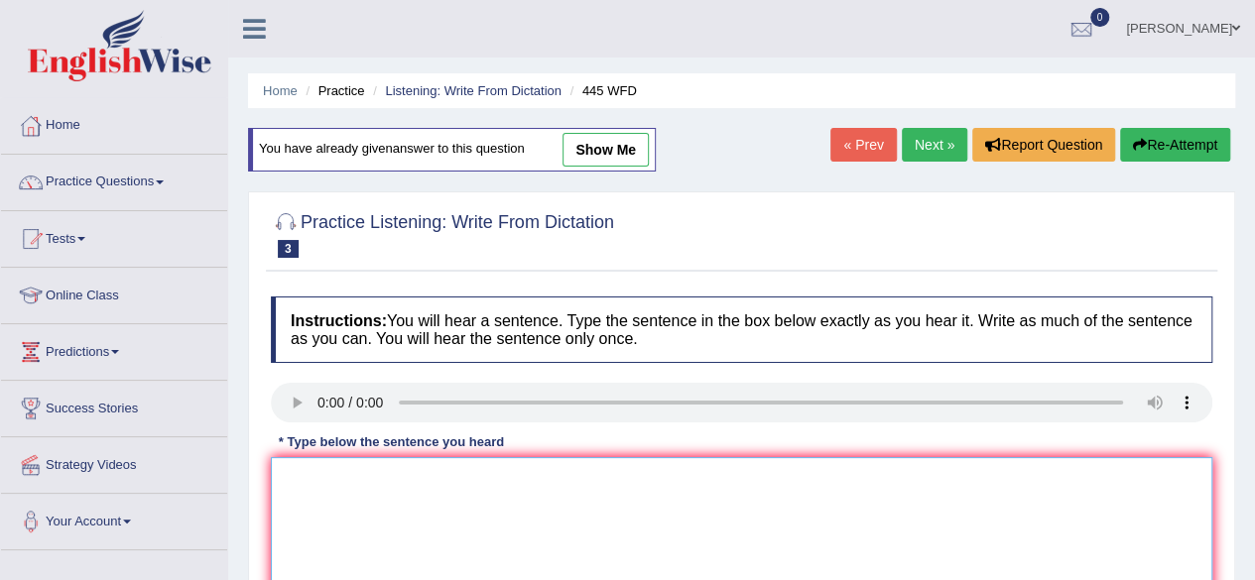
click at [299, 467] on textarea at bounding box center [742, 553] width 942 height 193
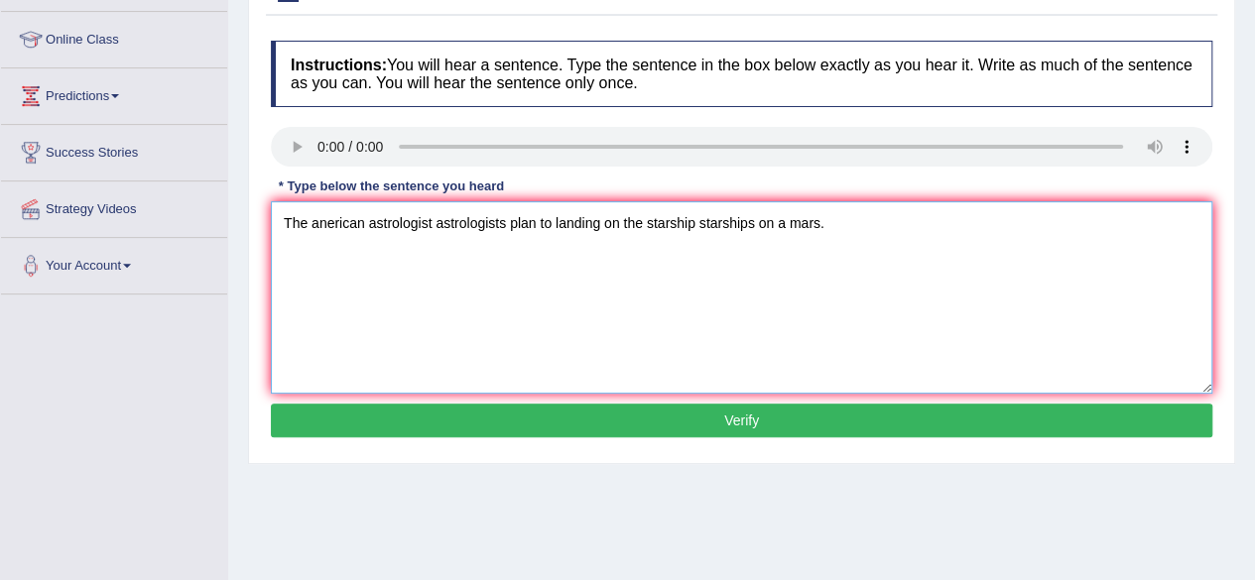
scroll to position [278, 0]
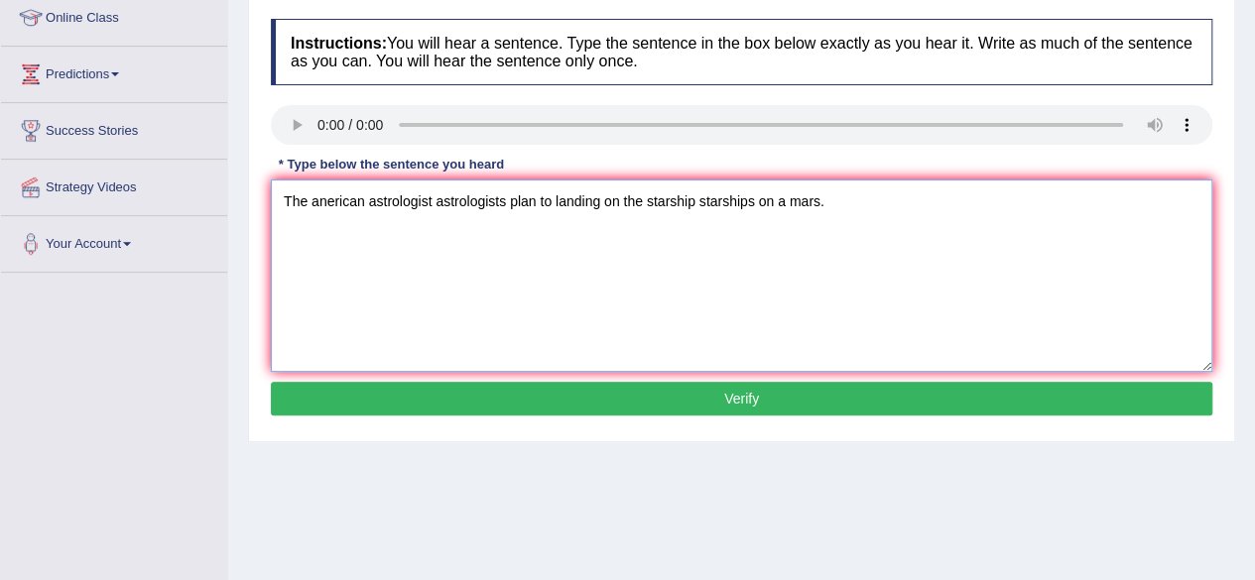
click at [327, 199] on textarea "The anerican astrologist astrologists plan to landing on the starship starships…" at bounding box center [742, 276] width 942 height 193
type textarea "The [DEMOGRAPHIC_DATA] astrologist astrologists plan to landing on the starship…"
click at [380, 401] on button "Verify" at bounding box center [742, 399] width 942 height 34
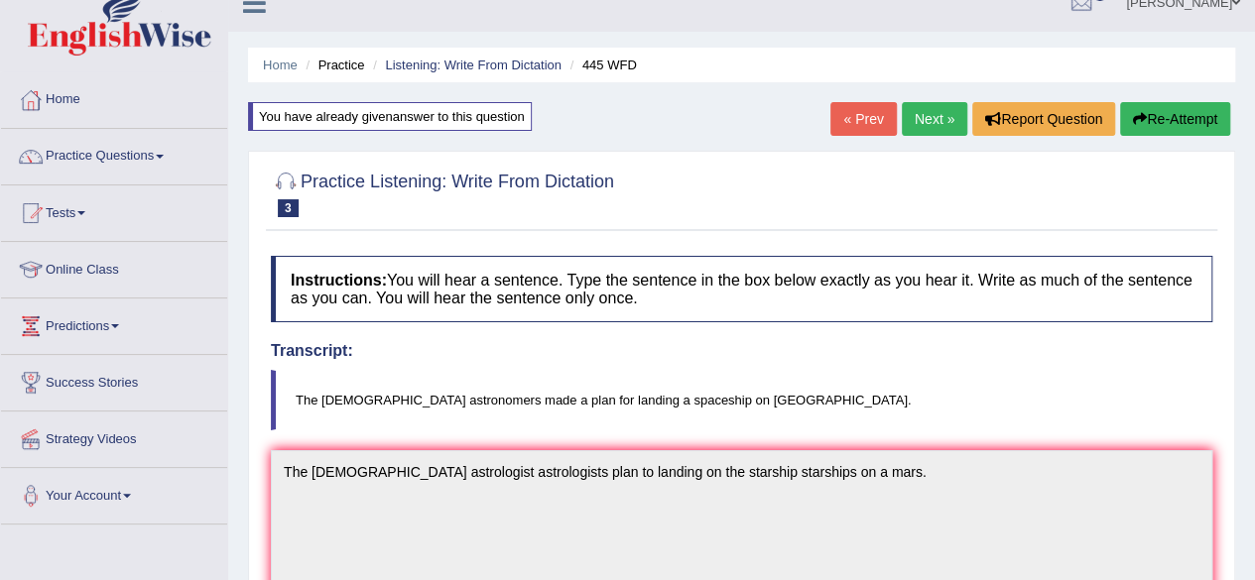
scroll to position [0, 0]
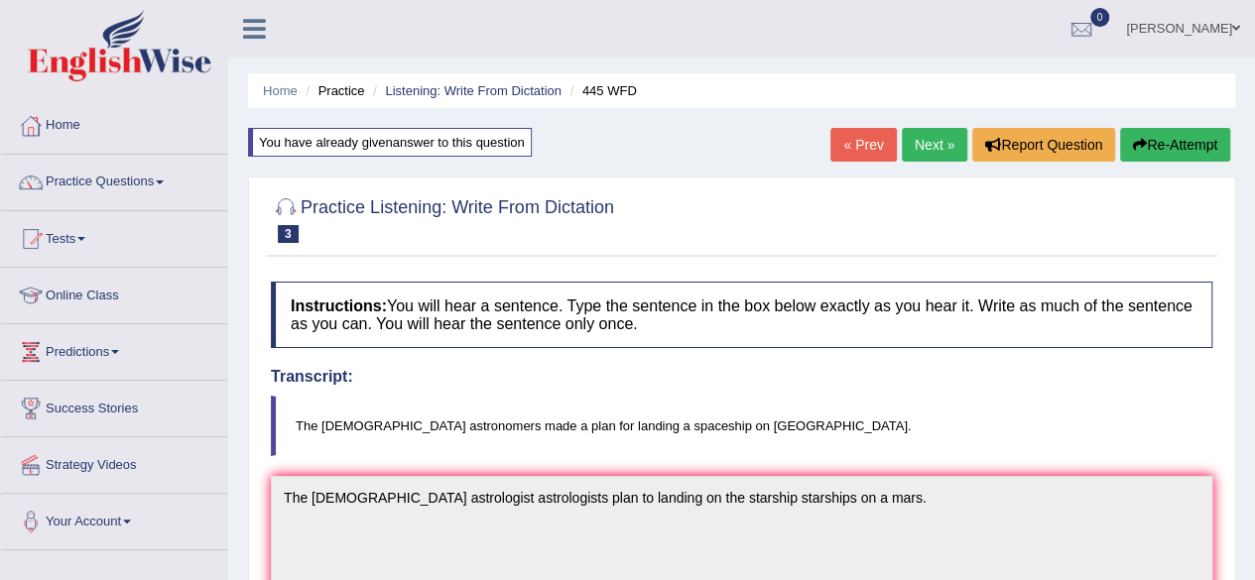
click at [927, 140] on link "Next »" at bounding box center [934, 145] width 65 height 34
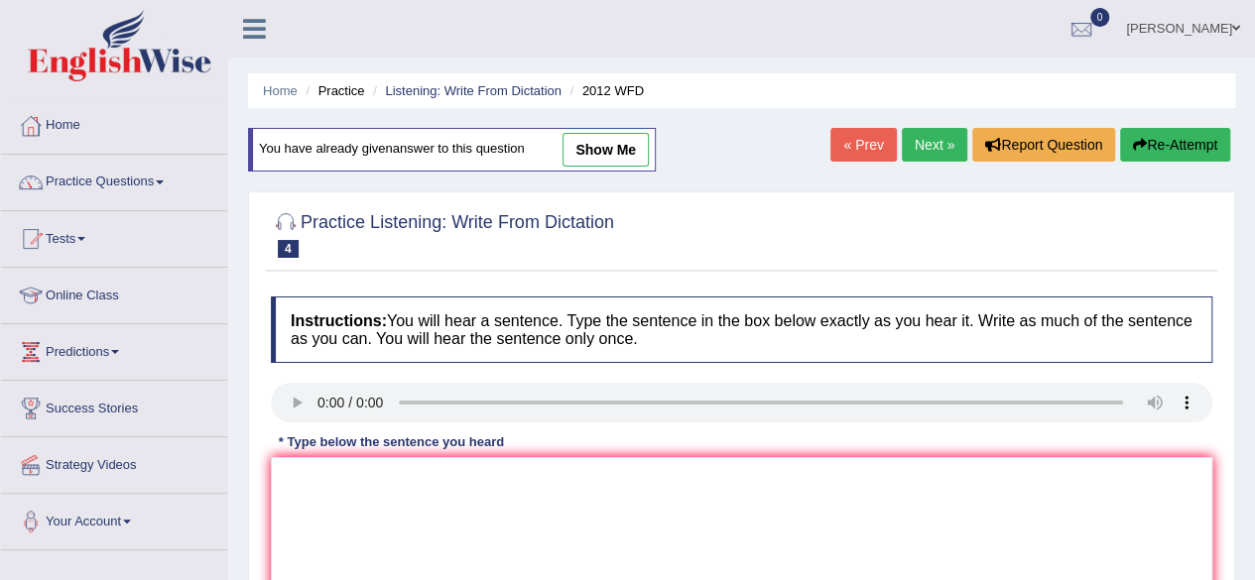
click at [927, 143] on link "Next »" at bounding box center [934, 145] width 65 height 34
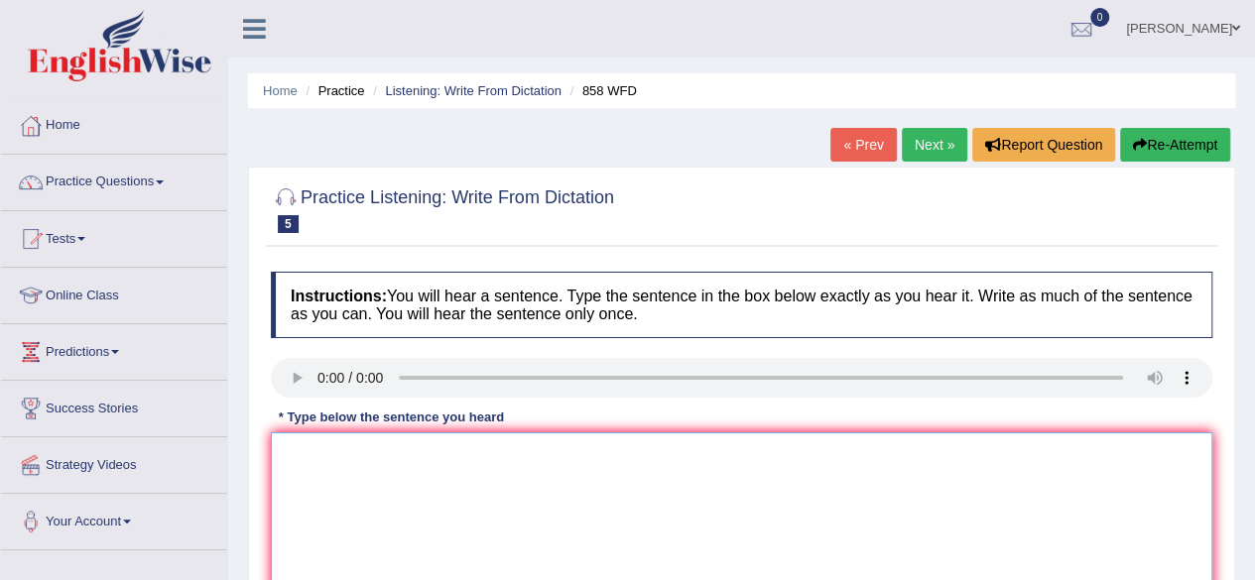
click at [306, 459] on textarea at bounding box center [742, 529] width 942 height 193
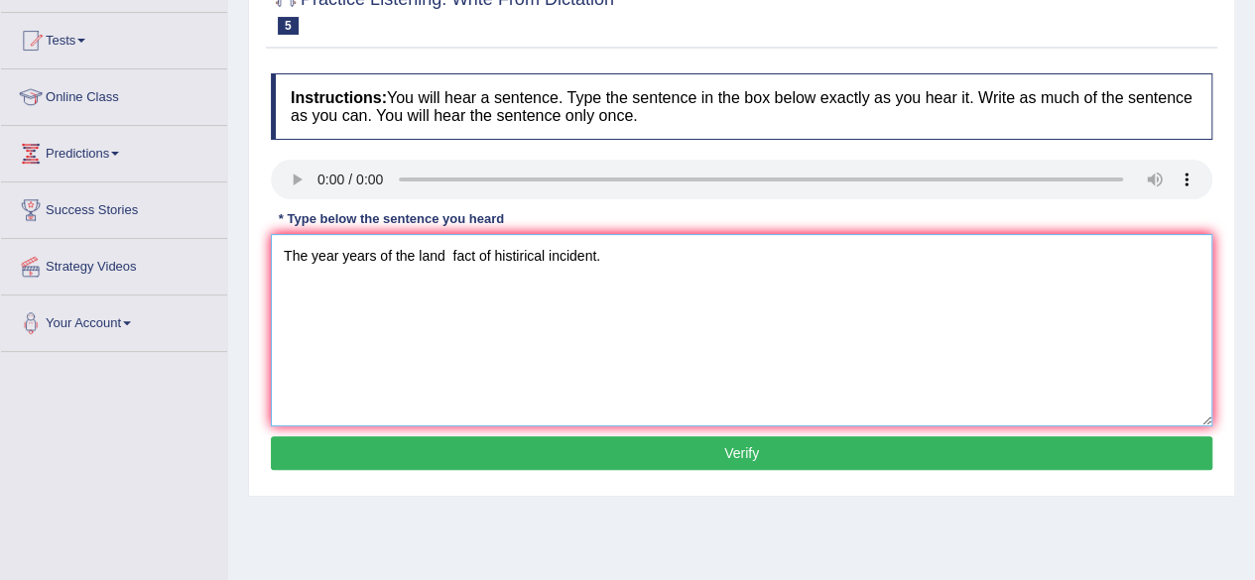
scroll to position [238, 0]
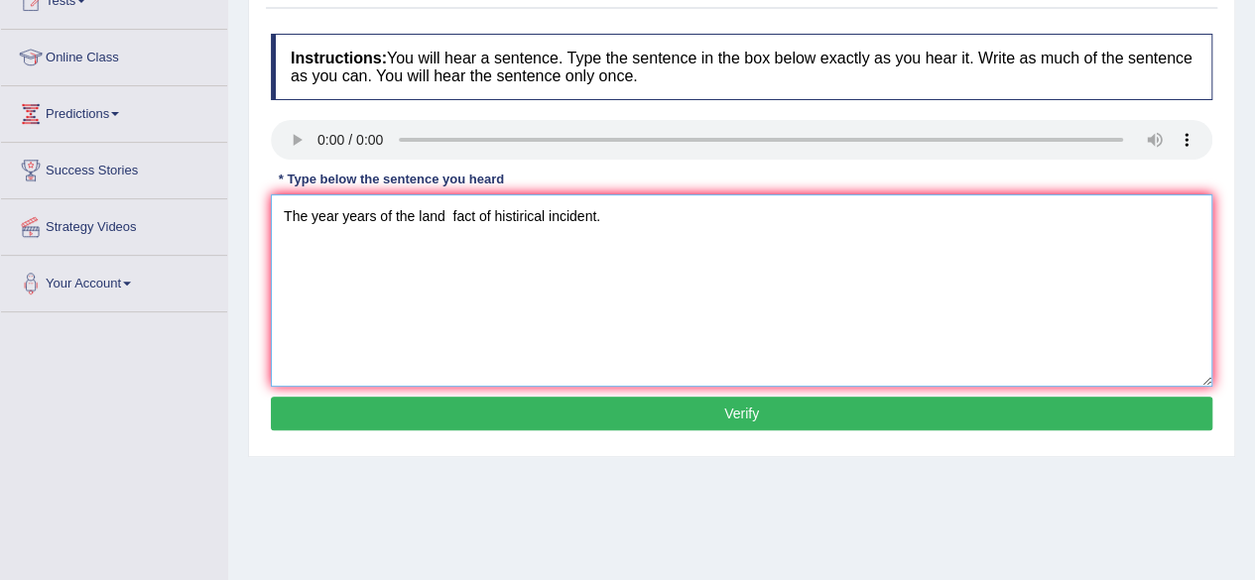
type textarea "The year years of the land fact of histirical incident."
click at [875, 403] on button "Verify" at bounding box center [742, 414] width 942 height 34
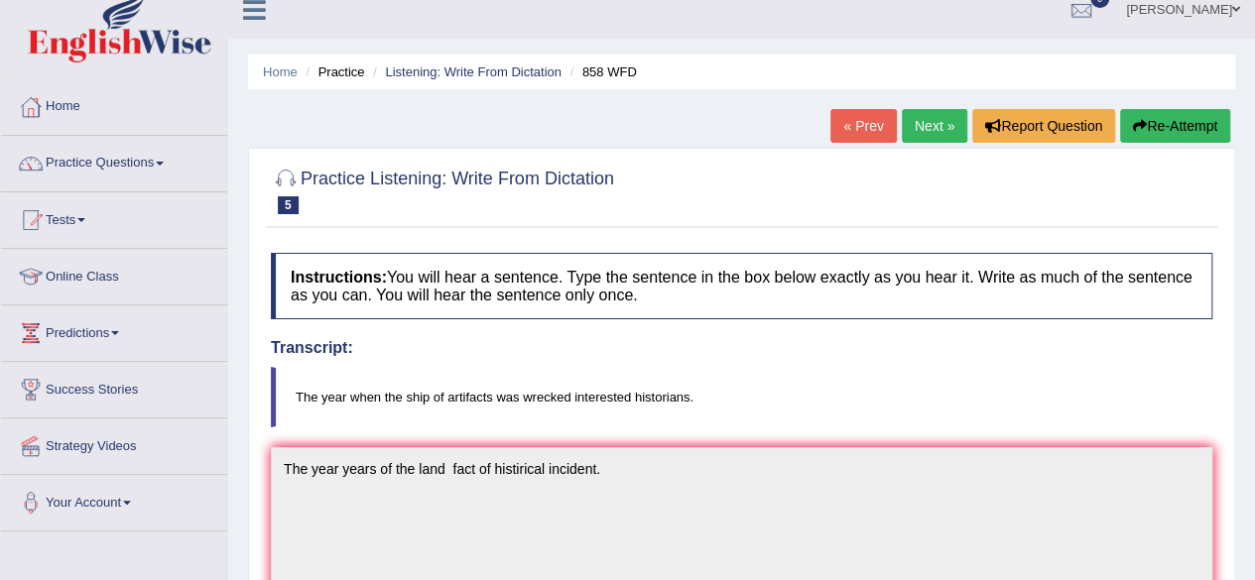
scroll to position [0, 0]
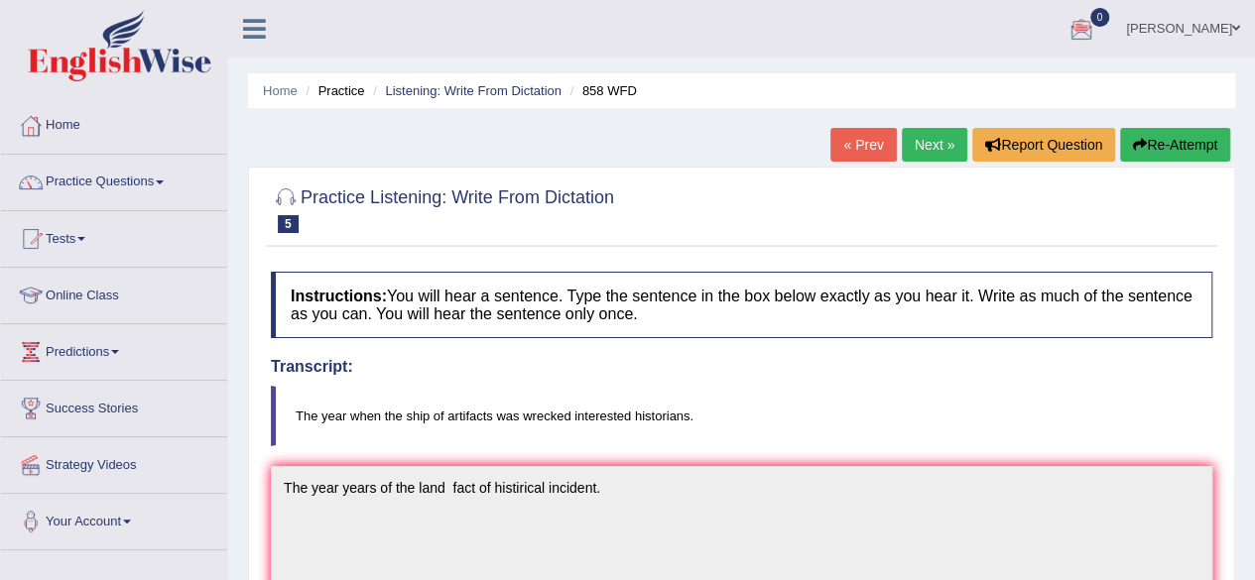
click at [923, 141] on link "Next »" at bounding box center [934, 145] width 65 height 34
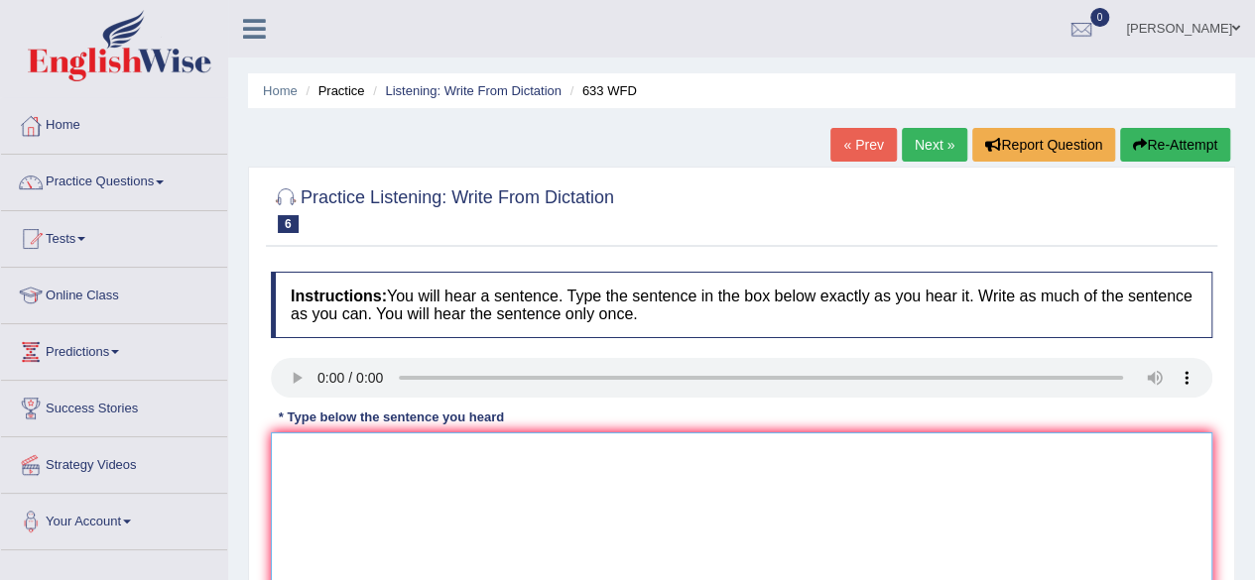
click at [300, 463] on textarea at bounding box center [742, 529] width 942 height 193
click at [425, 454] on textarea "Research shows that ecercising makes us feel better" at bounding box center [742, 529] width 942 height 193
click at [624, 454] on textarea "Research shows that excercising makes us feel better" at bounding box center [742, 529] width 942 height 193
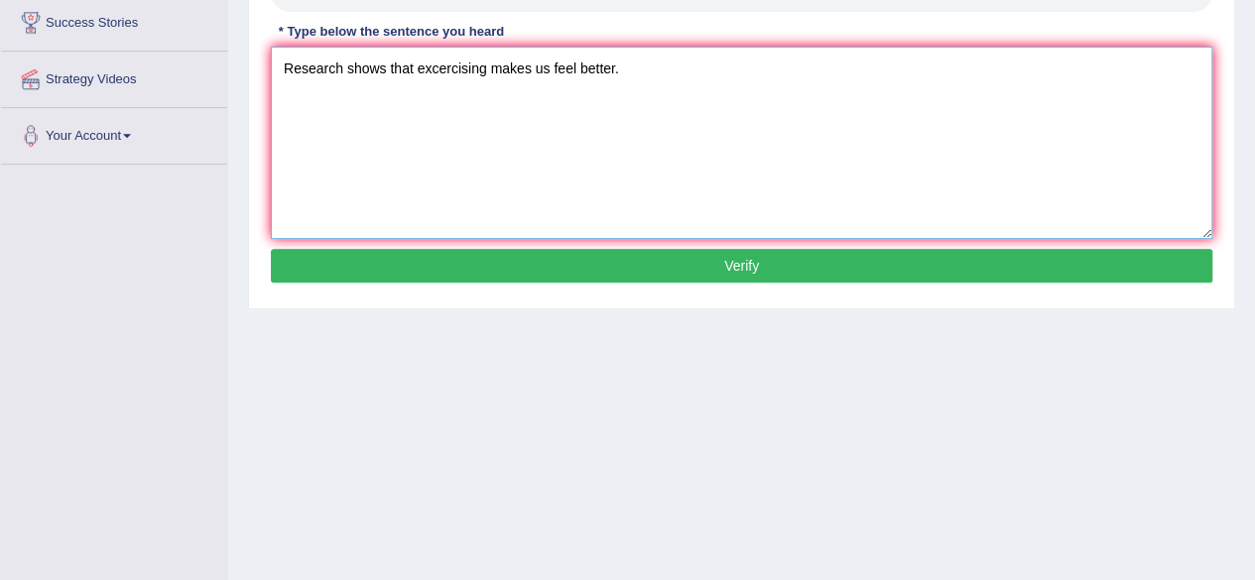
scroll to position [397, 0]
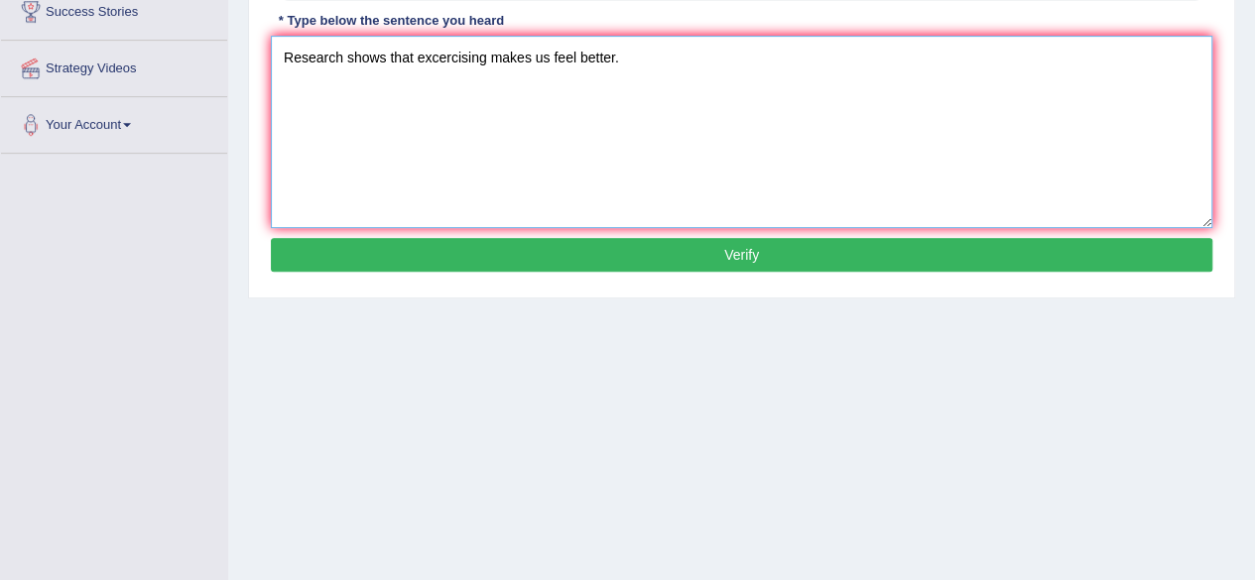
type textarea "Research shows that excercising makes us feel better."
click at [783, 254] on button "Verify" at bounding box center [742, 255] width 942 height 34
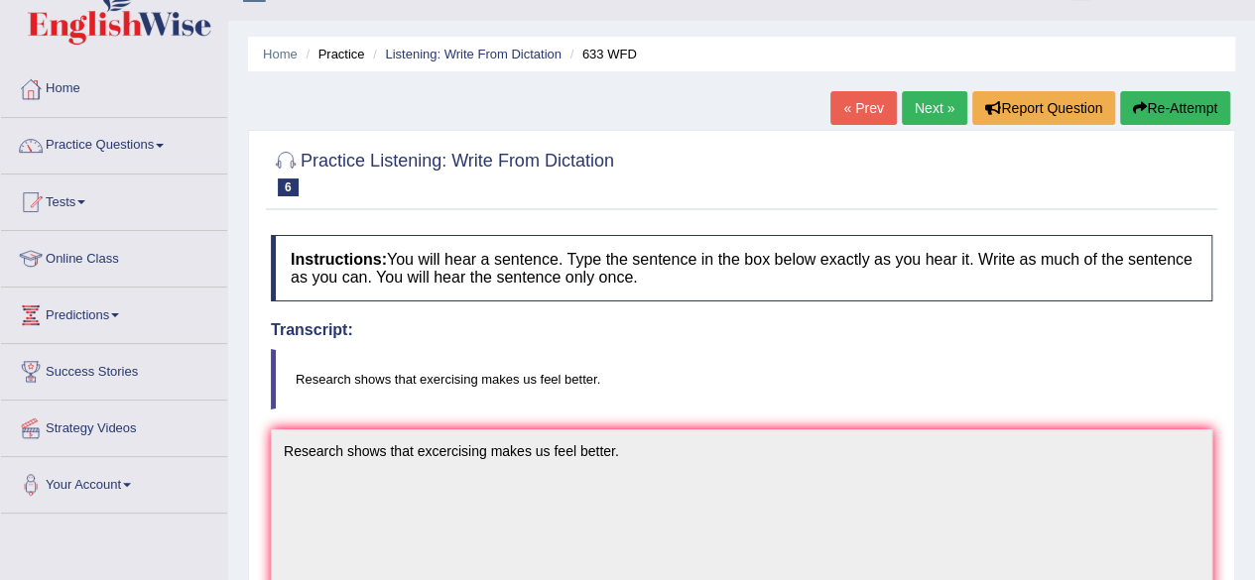
scroll to position [0, 0]
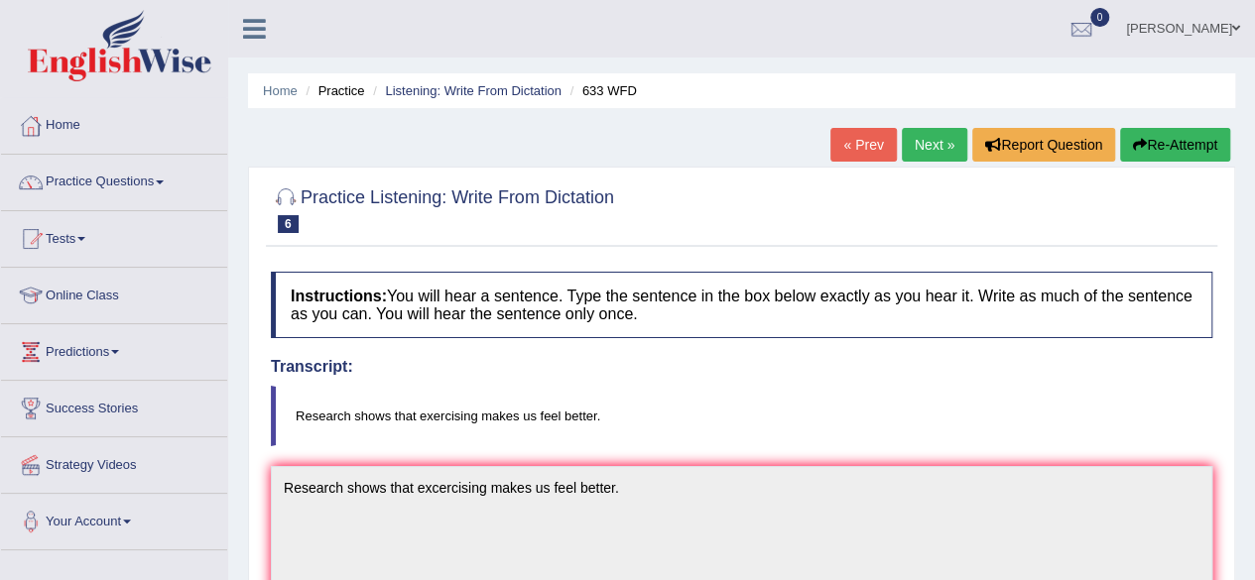
click at [933, 142] on link "Next »" at bounding box center [934, 145] width 65 height 34
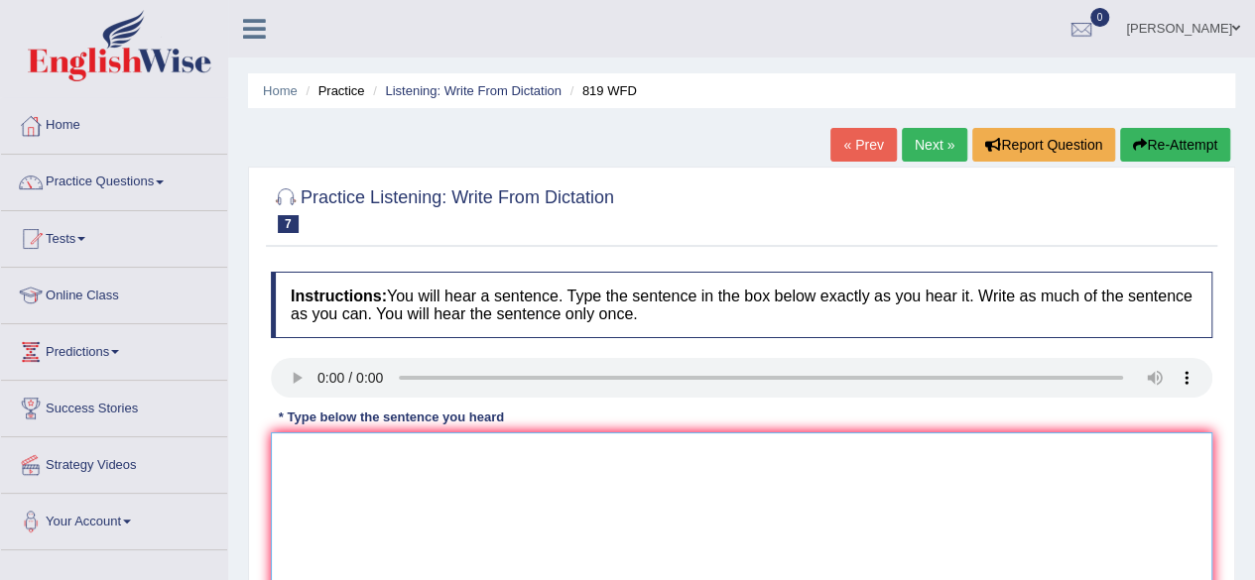
click at [324, 470] on textarea at bounding box center [742, 529] width 942 height 193
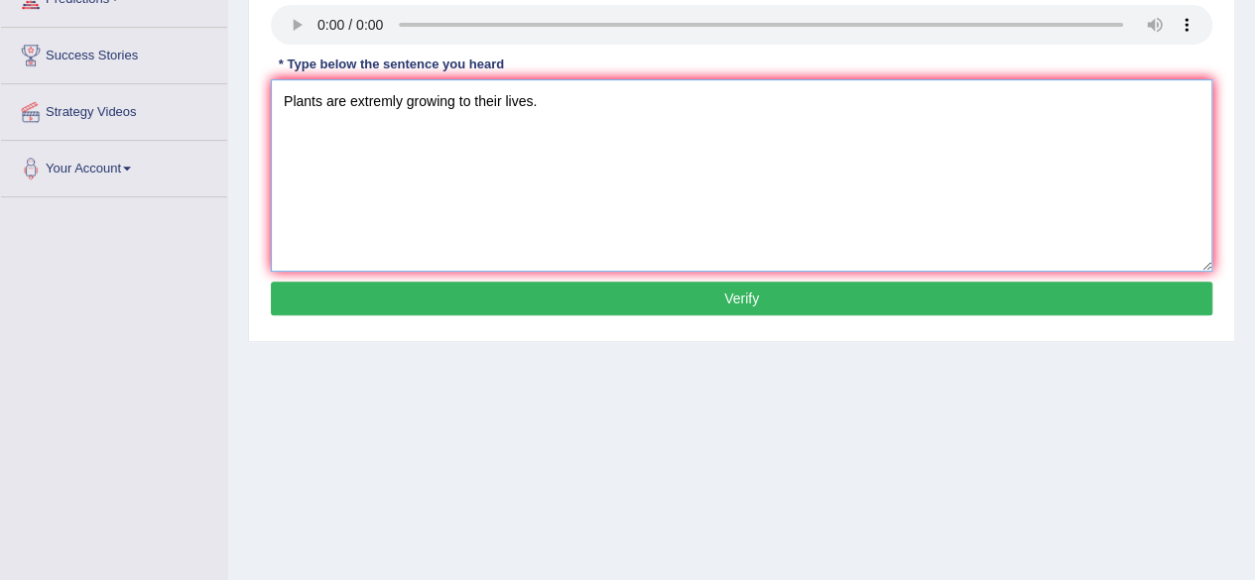
scroll to position [397, 0]
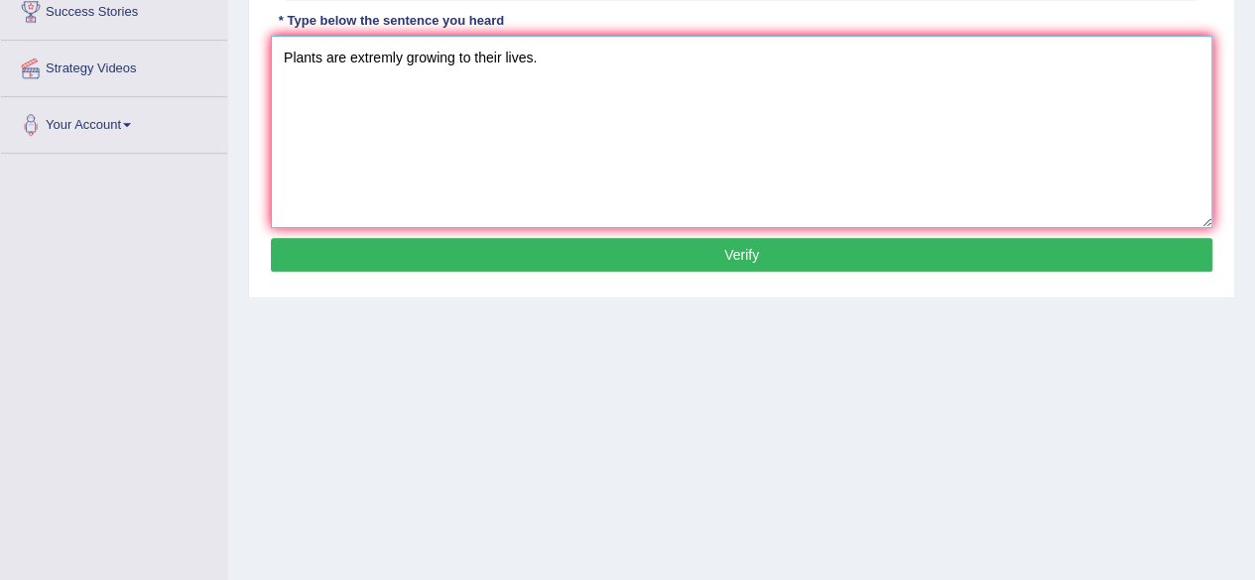
type textarea "Plants are extremly growing to their lives."
click at [766, 247] on button "Verify" at bounding box center [742, 255] width 942 height 34
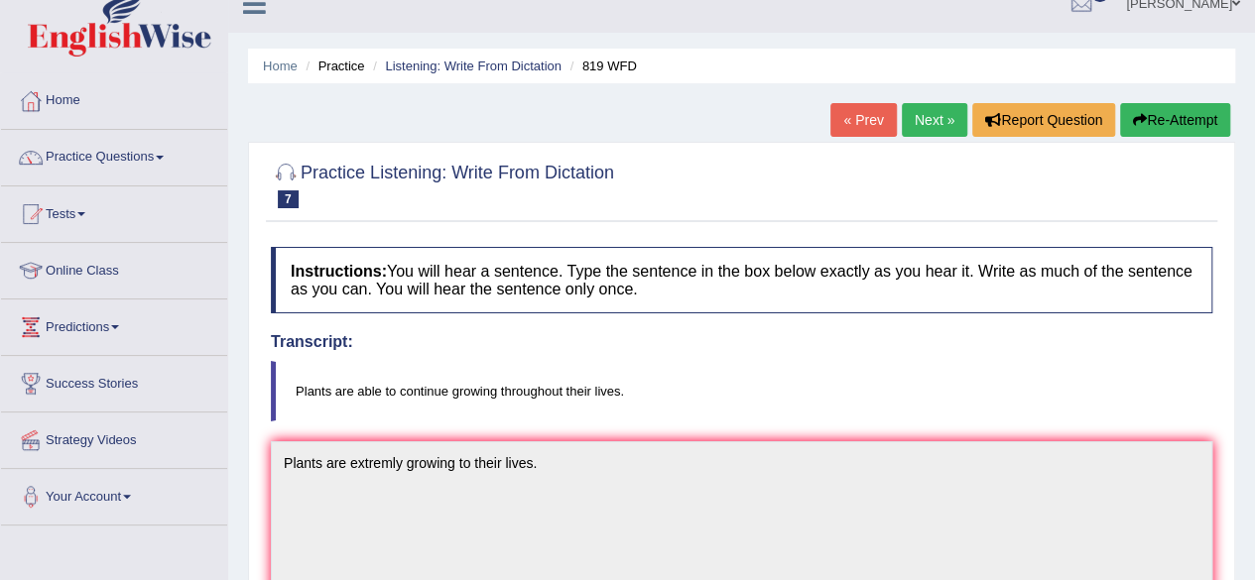
scroll to position [0, 0]
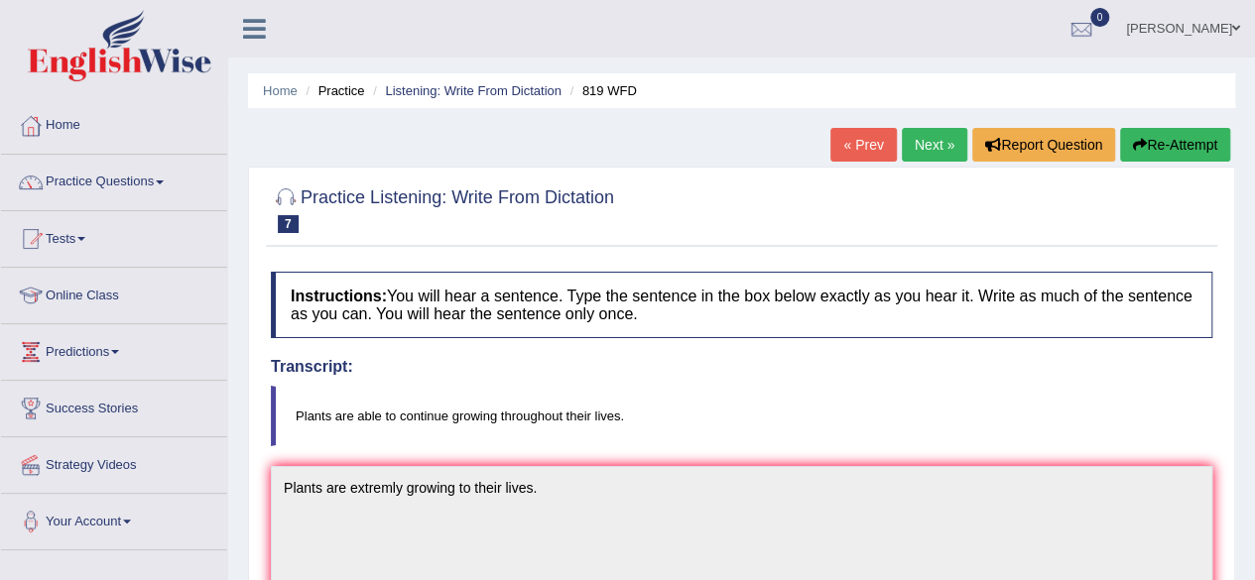
click at [929, 138] on link "Next »" at bounding box center [934, 145] width 65 height 34
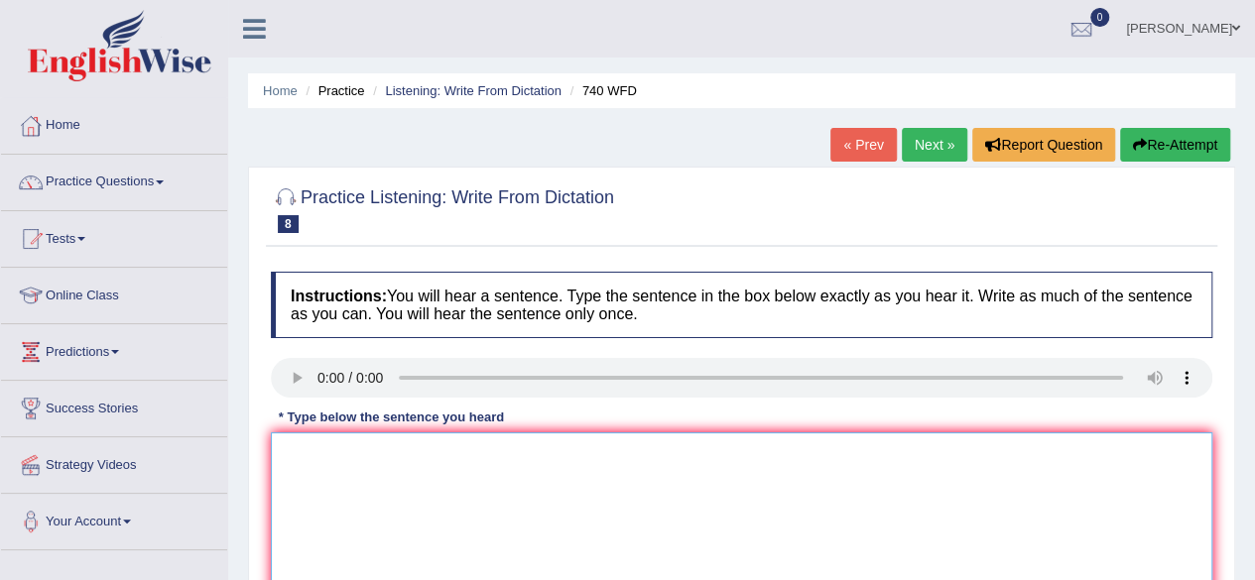
click at [294, 459] on textarea at bounding box center [742, 529] width 942 height 193
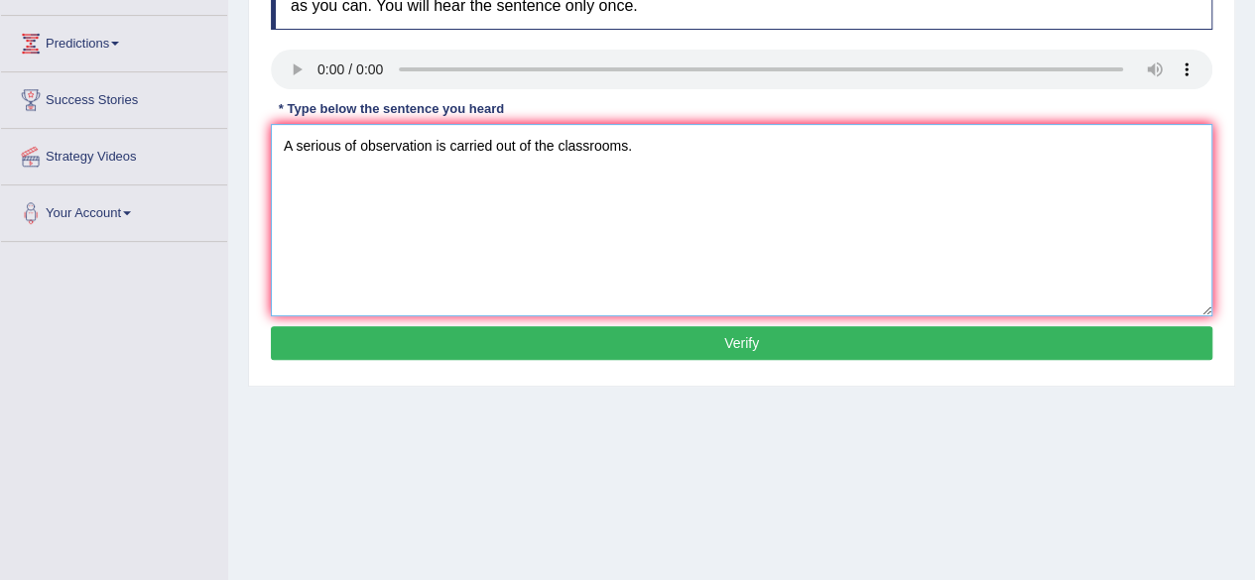
scroll to position [318, 0]
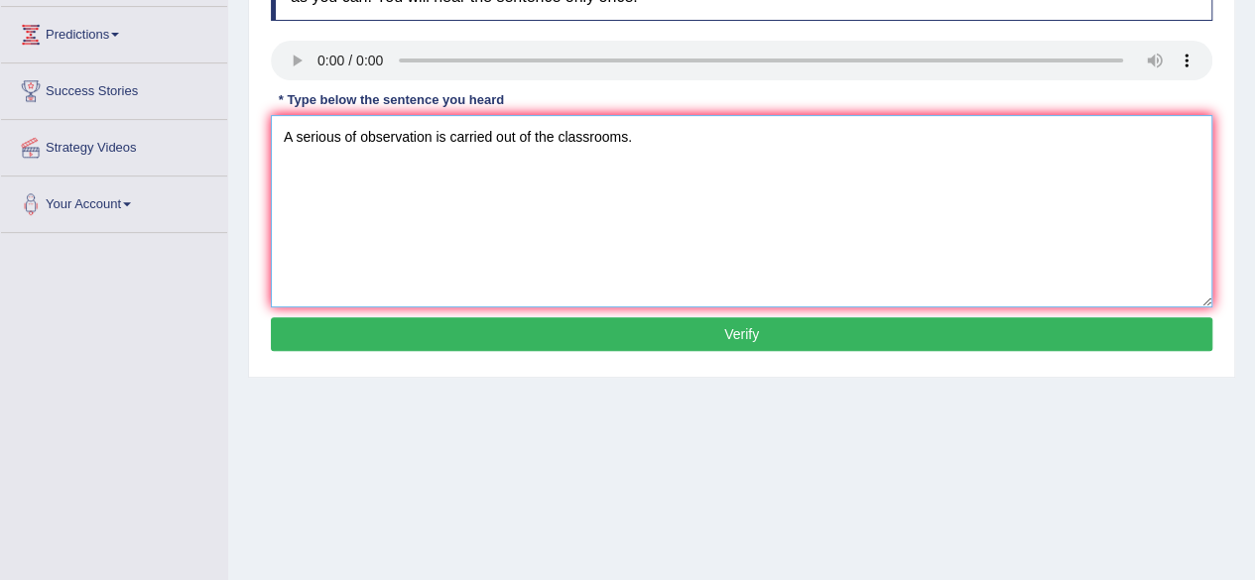
click at [341, 138] on textarea "A serious of observation is carried out of the classrooms." at bounding box center [742, 211] width 942 height 193
click at [424, 135] on textarea "A series of observation is carried out of the classrooms." at bounding box center [742, 211] width 942 height 193
type textarea "A series of observation observations is carried out of the classrooms."
click at [701, 340] on button "Verify" at bounding box center [742, 335] width 942 height 34
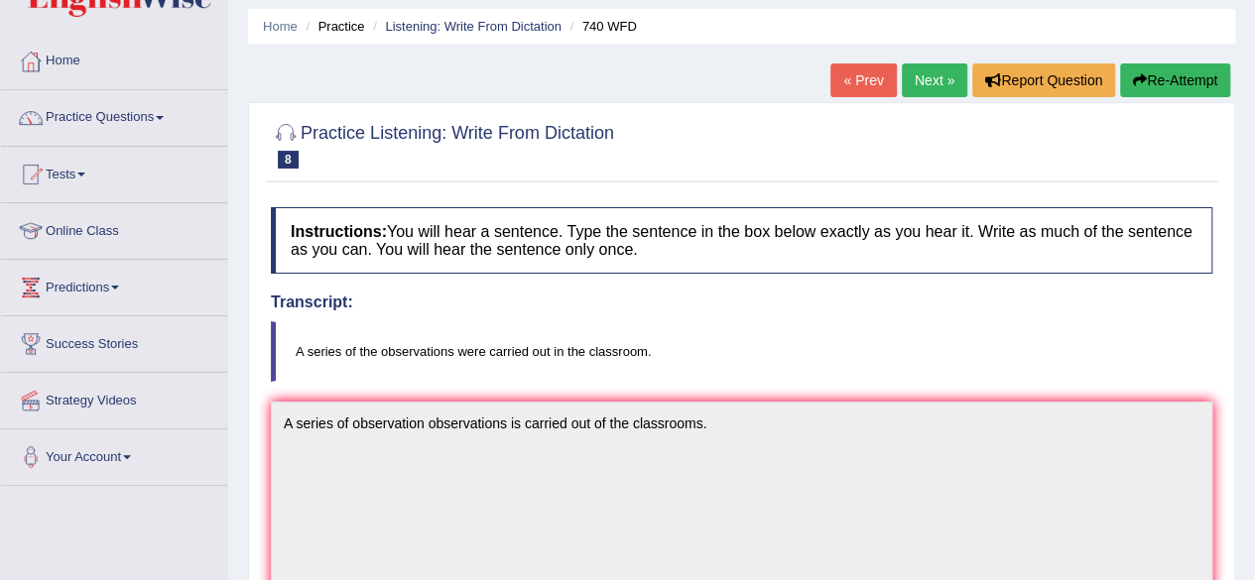
scroll to position [40, 0]
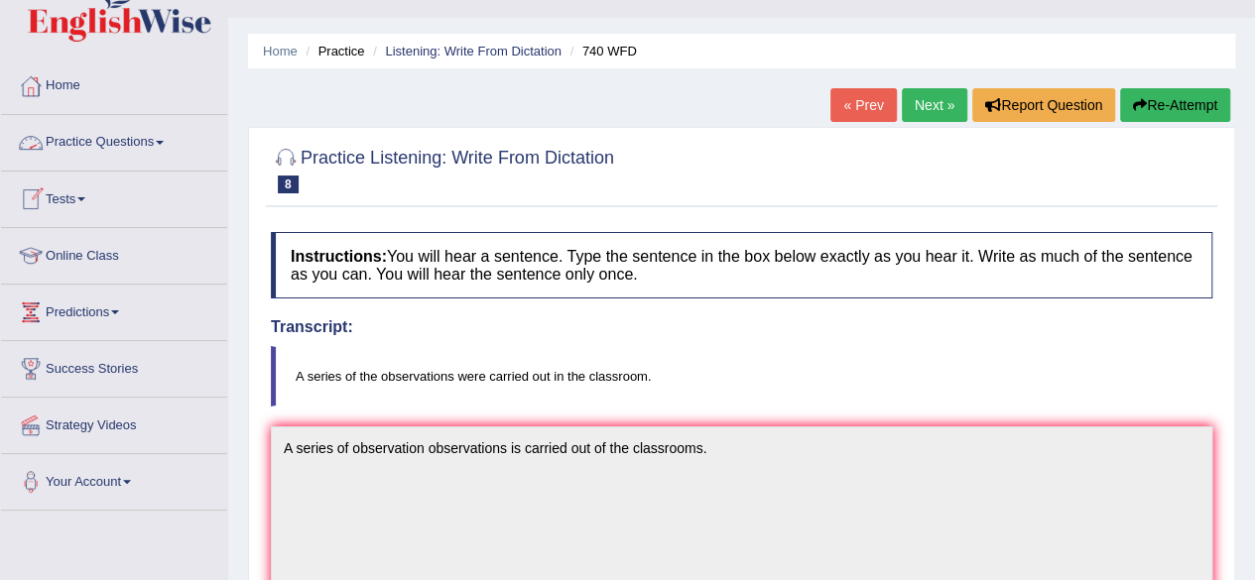
click at [163, 142] on span at bounding box center [160, 143] width 8 height 4
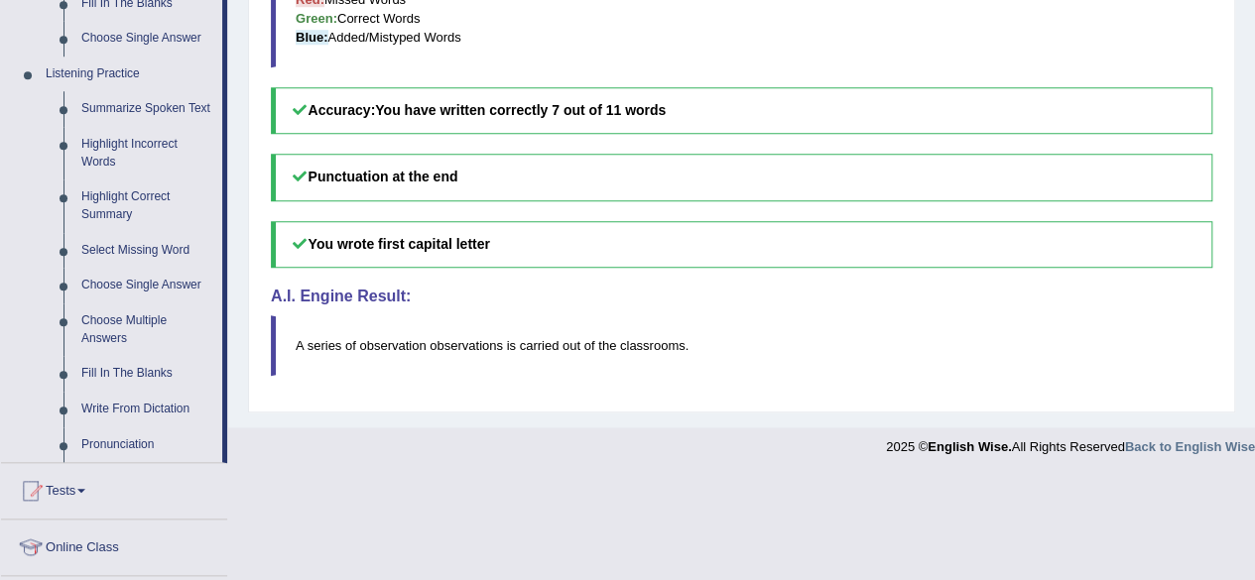
scroll to position [834, 0]
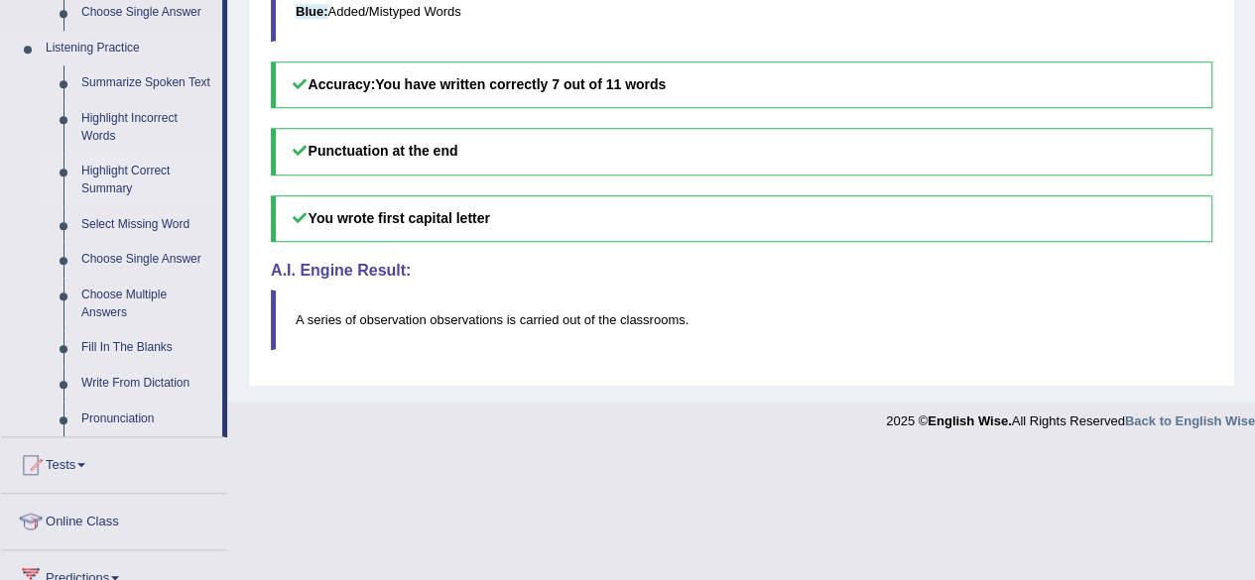
click at [117, 170] on link "Highlight Correct Summary" at bounding box center [147, 180] width 150 height 53
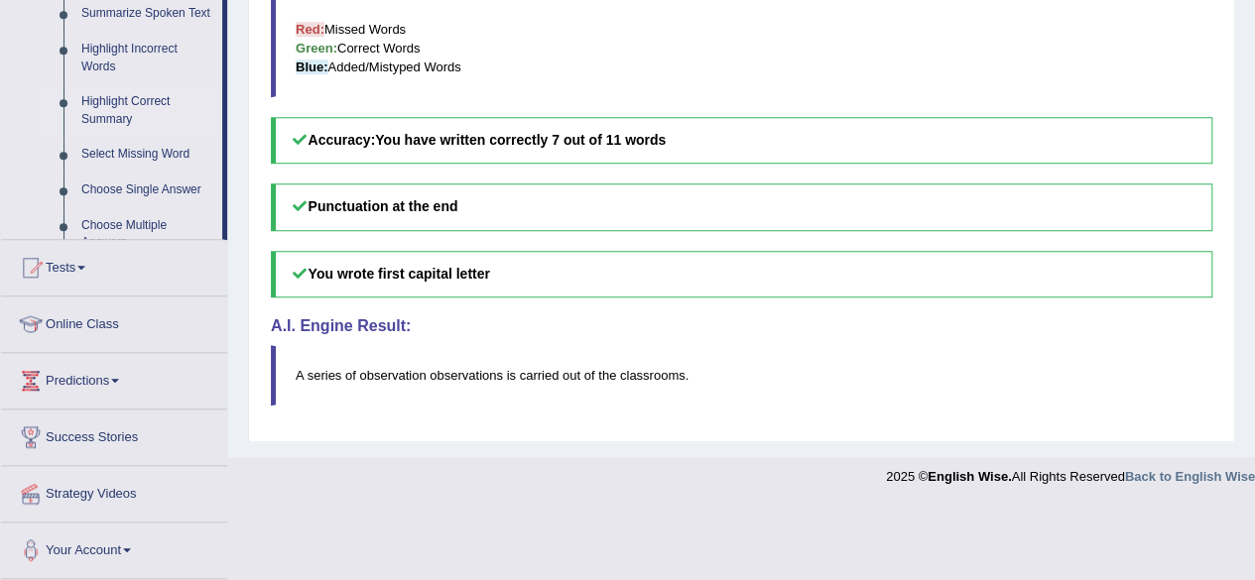
scroll to position [580, 0]
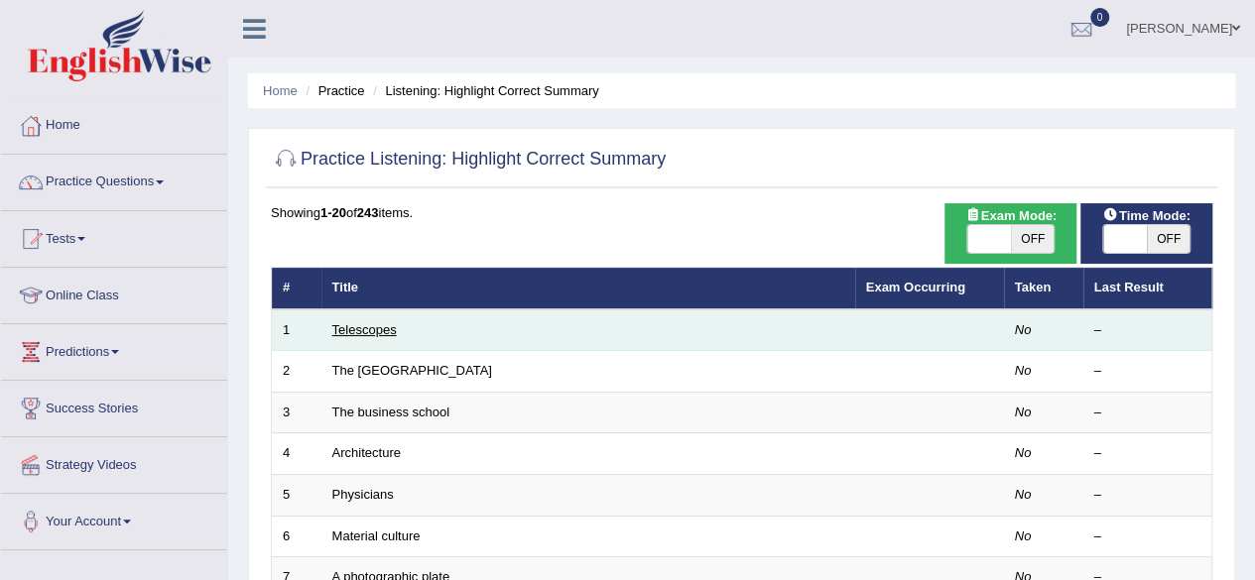
click at [355, 325] on link "Telescopes" at bounding box center [364, 329] width 64 height 15
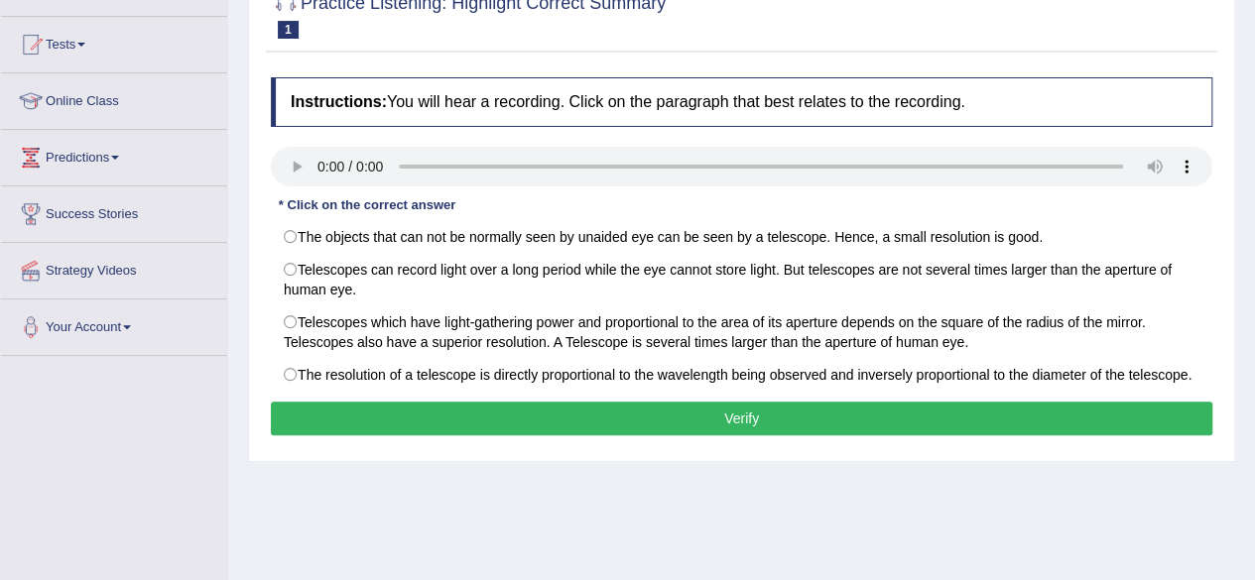
scroll to position [198, 0]
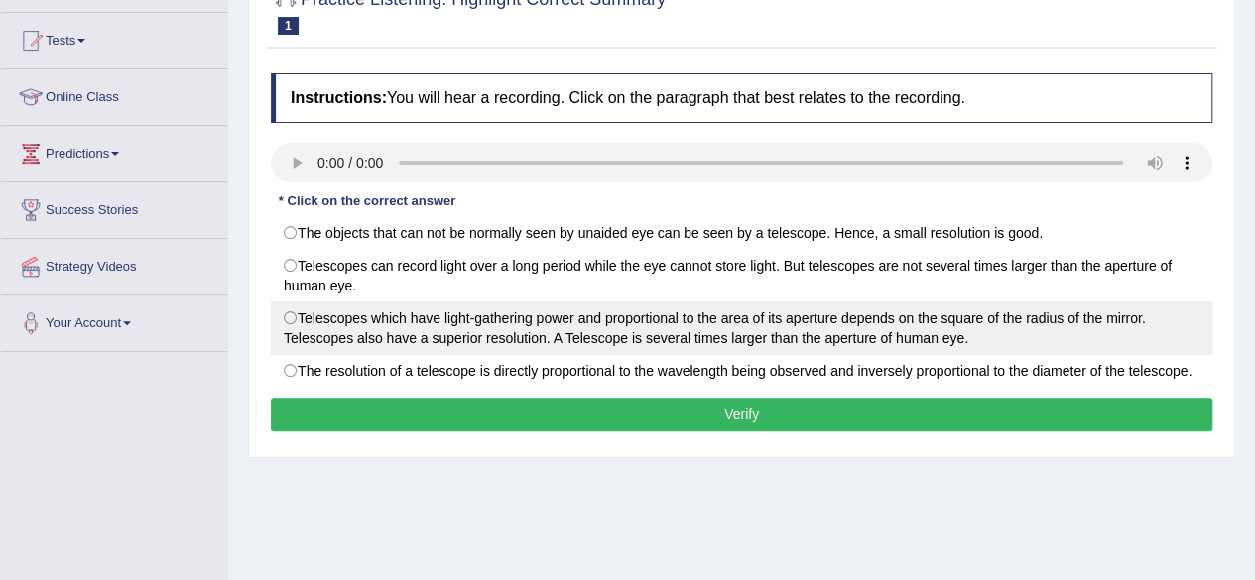
click at [290, 317] on label "Telescopes which have light-gathering power and proportional to the area of its…" at bounding box center [742, 329] width 942 height 54
radio input "true"
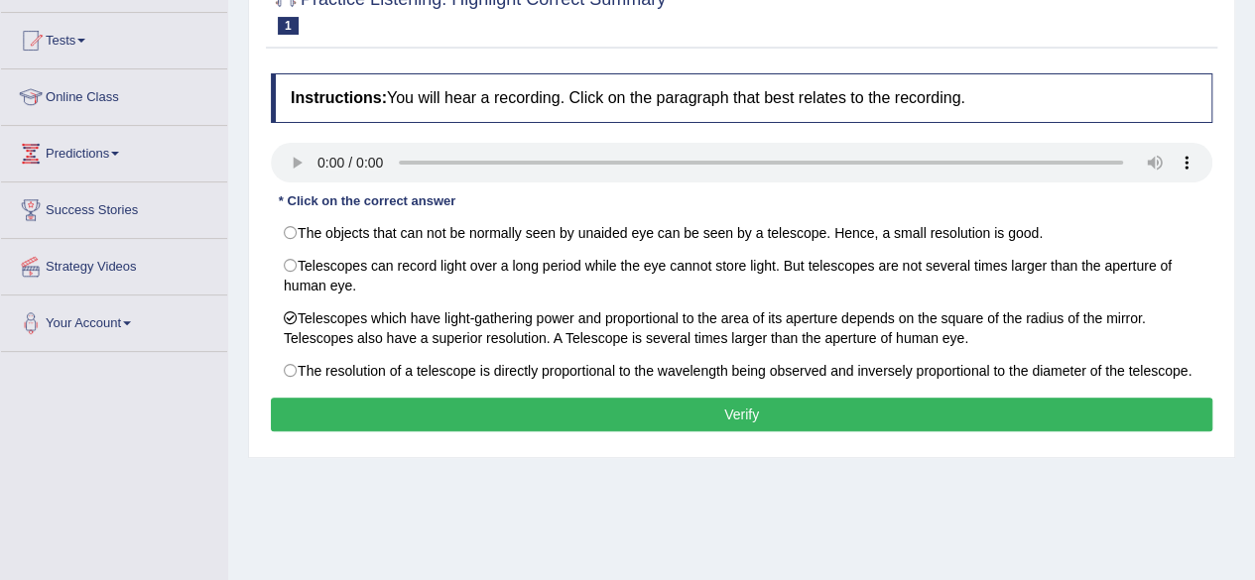
click at [746, 408] on button "Verify" at bounding box center [742, 415] width 942 height 34
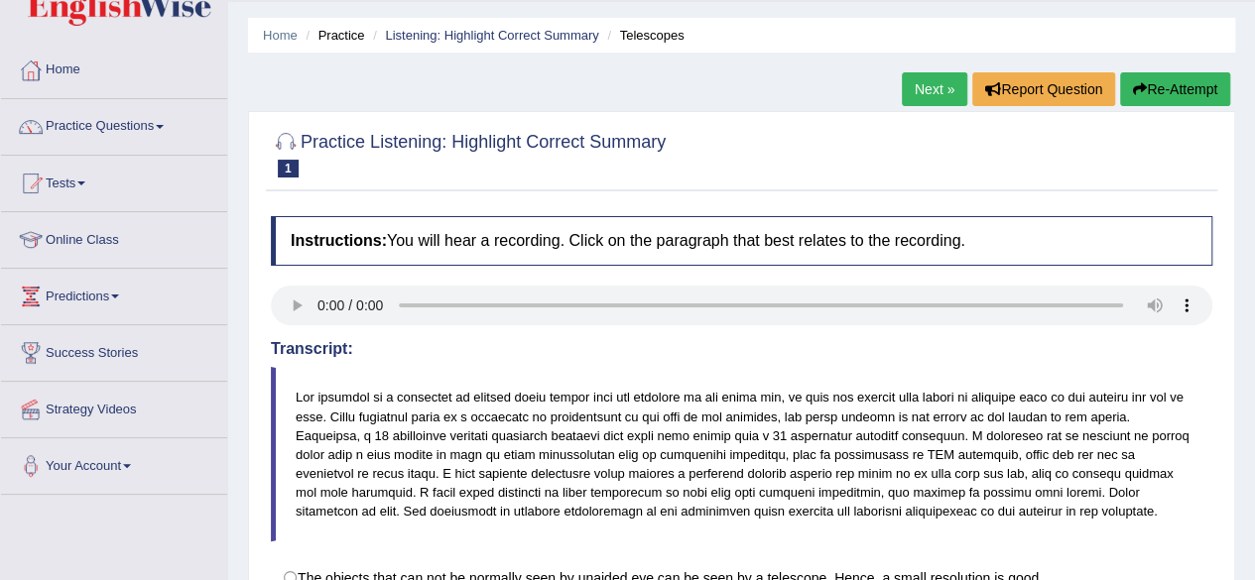
scroll to position [40, 0]
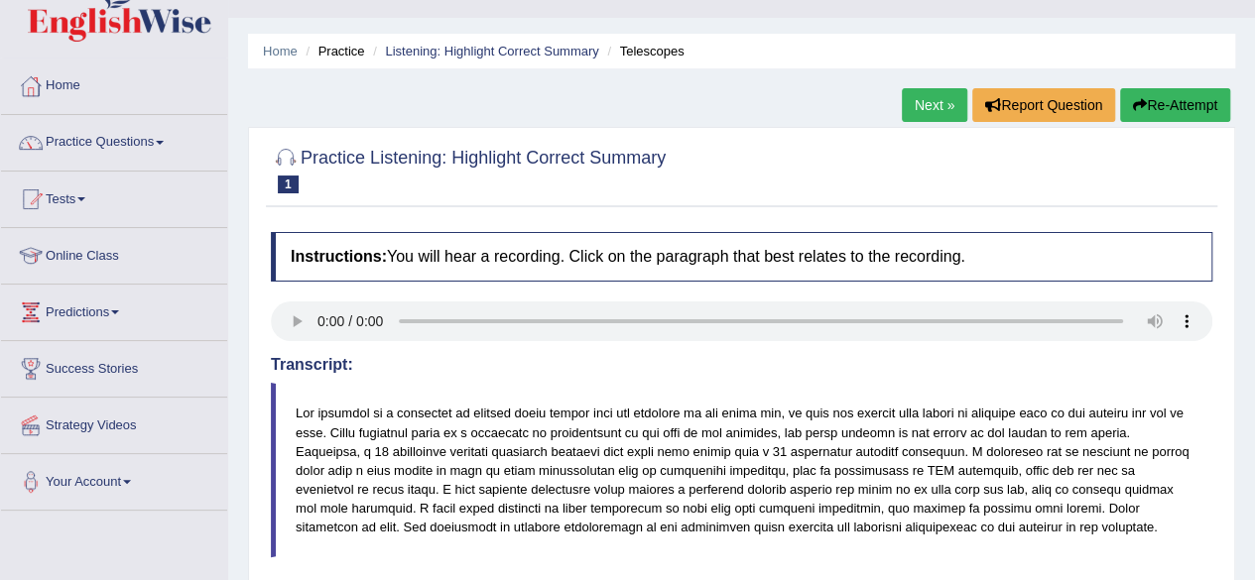
click at [925, 100] on link "Next »" at bounding box center [934, 105] width 65 height 34
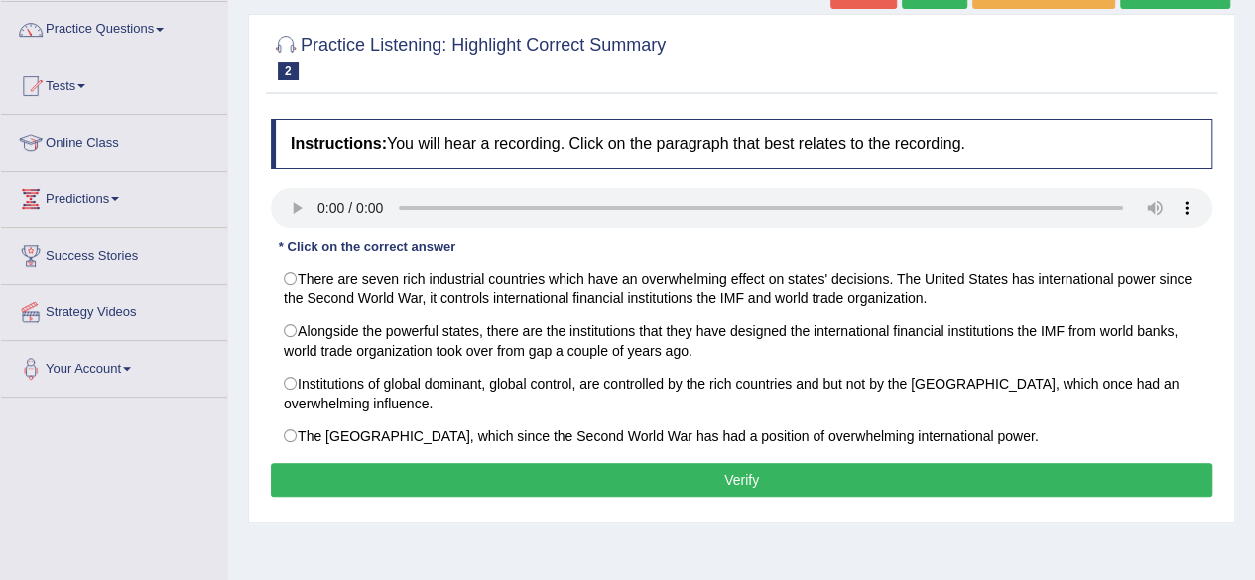
scroll to position [159, 0]
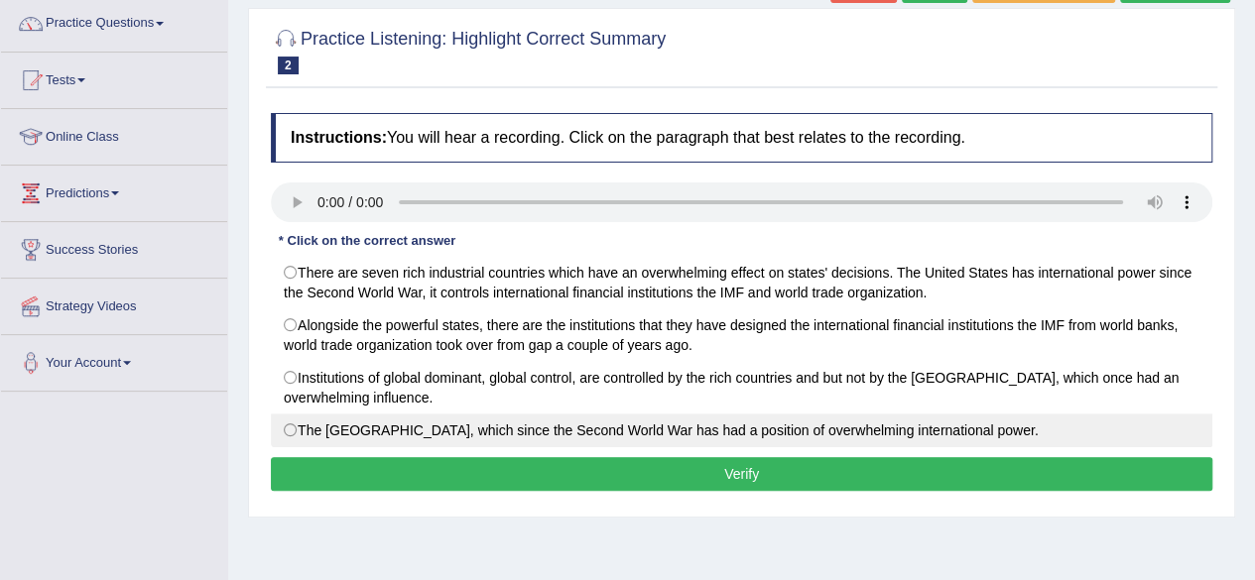
click at [293, 425] on label "The United States, which since the Second World War has had a position of overw…" at bounding box center [742, 431] width 942 height 34
radio input "true"
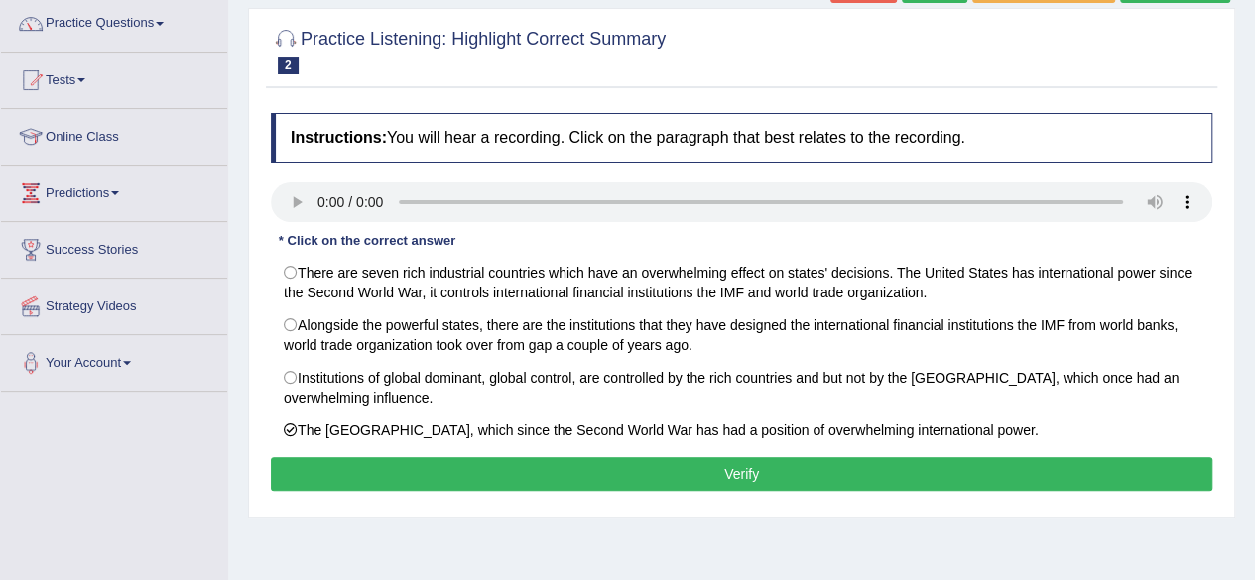
click at [625, 476] on button "Verify" at bounding box center [742, 474] width 942 height 34
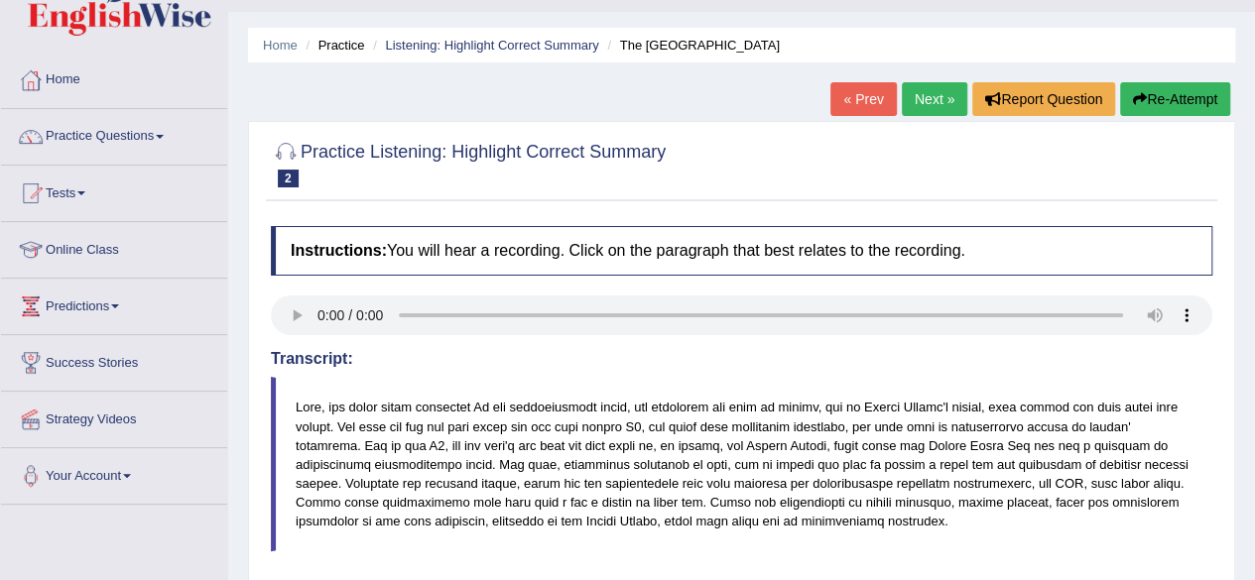
scroll to position [0, 0]
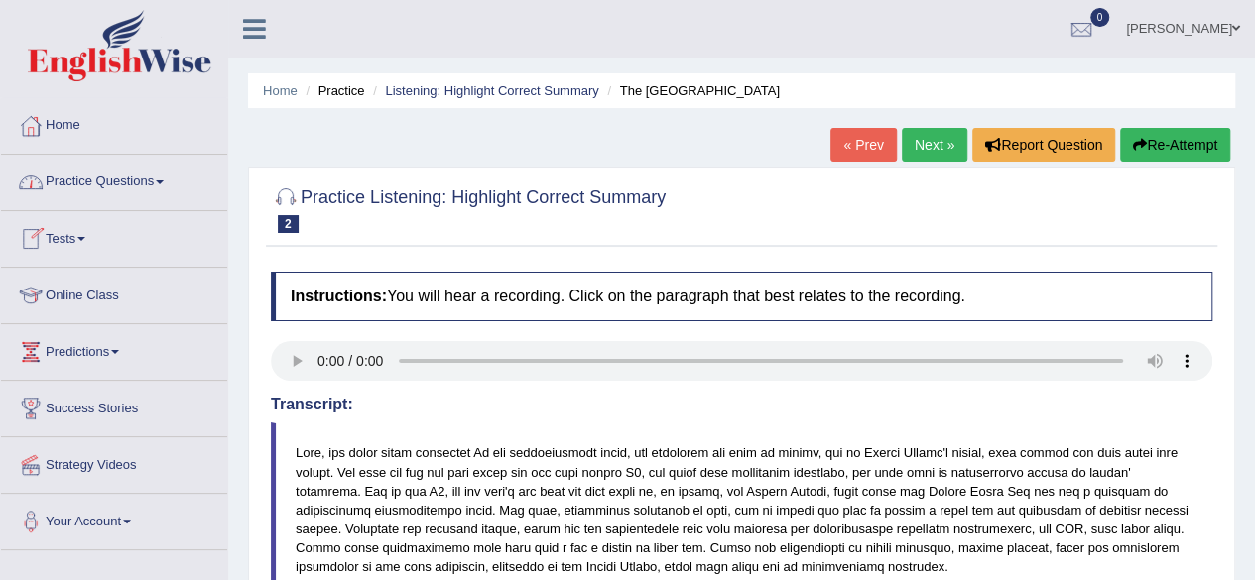
click at [171, 182] on link "Practice Questions" at bounding box center [114, 180] width 226 height 50
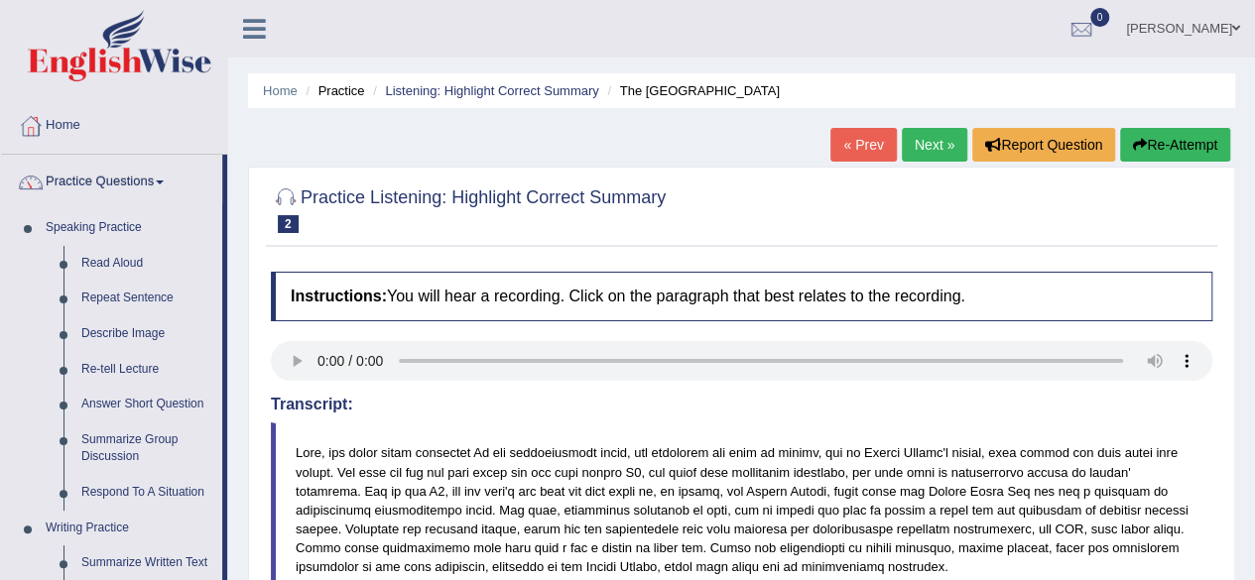
click at [242, 414] on div "Home Practice Listening: Highlight Correct Summary The United States « Prev Nex…" at bounding box center [741, 496] width 1027 height 992
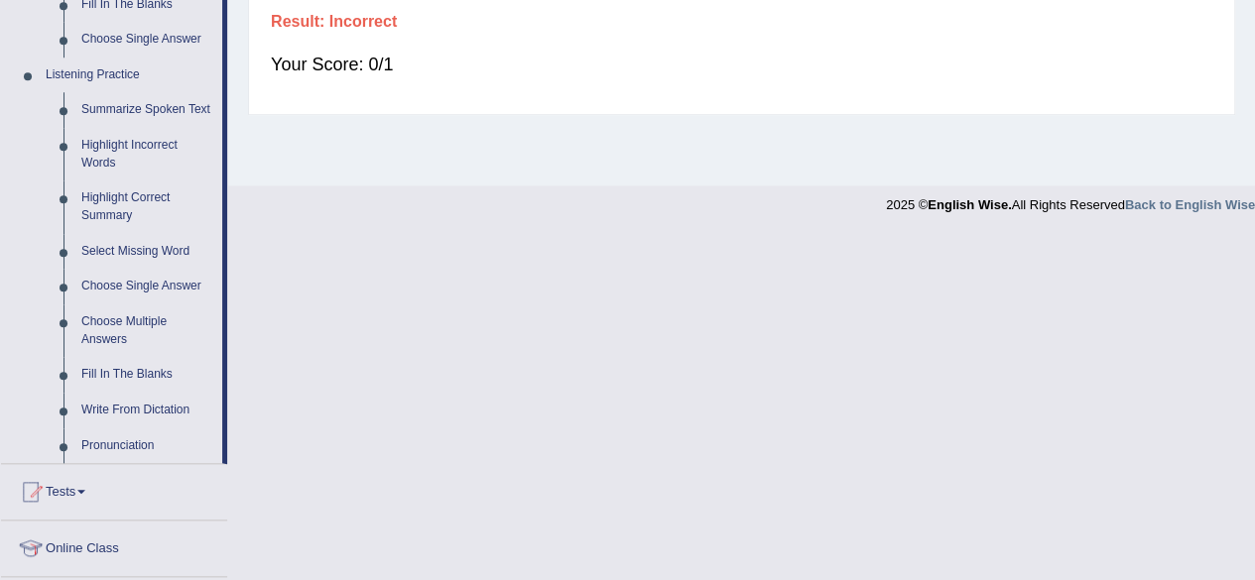
scroll to position [834, 0]
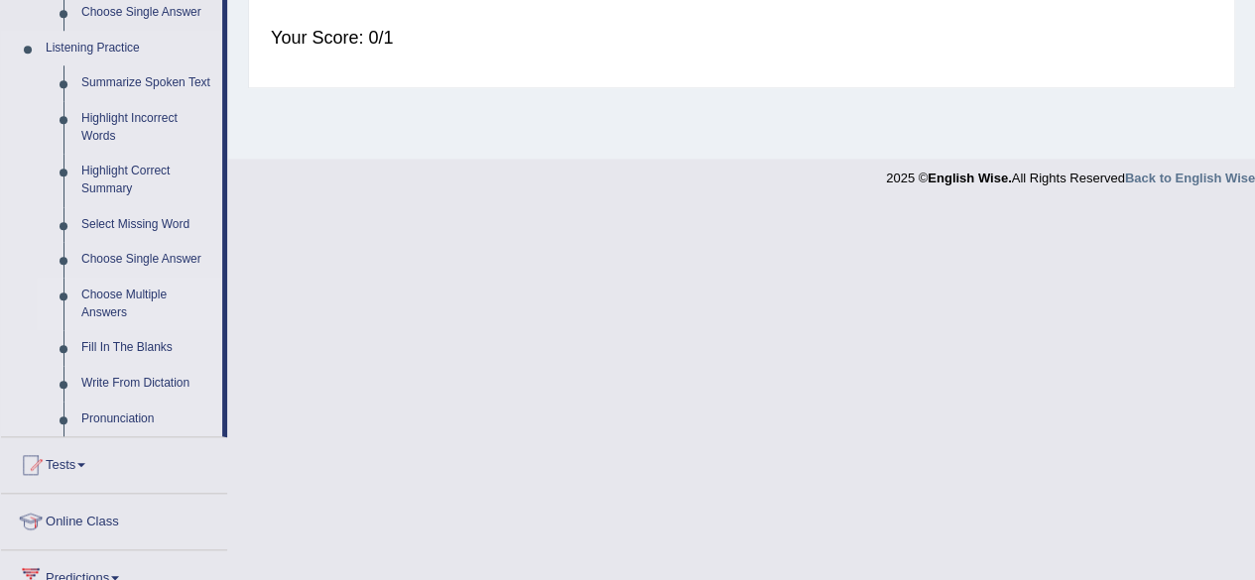
click at [144, 295] on link "Choose Multiple Answers" at bounding box center [147, 304] width 150 height 53
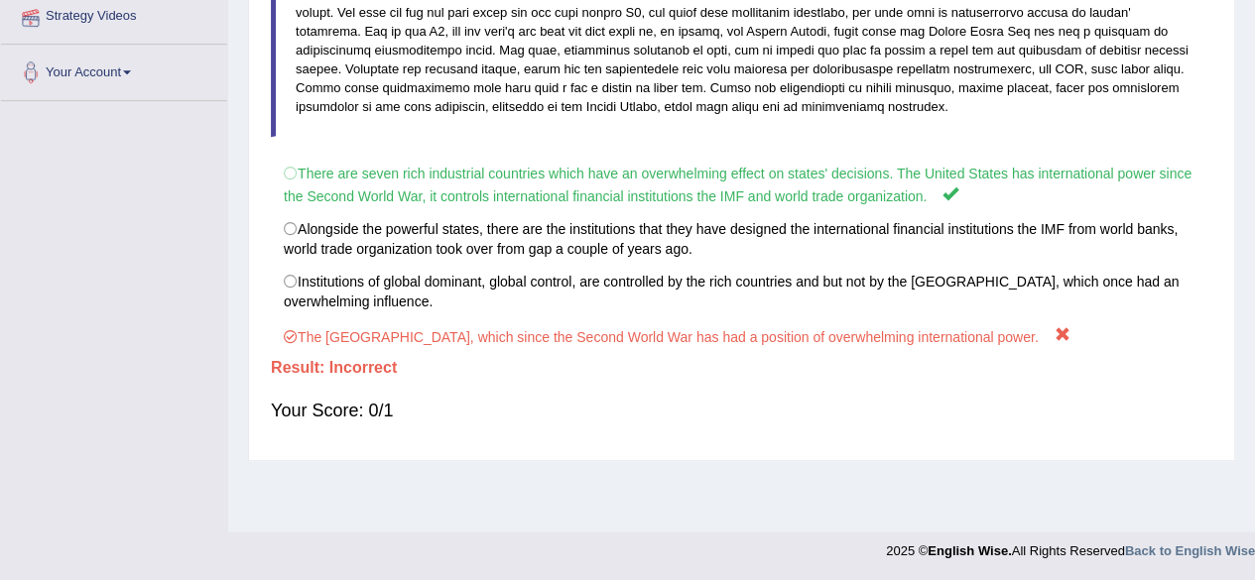
scroll to position [324, 0]
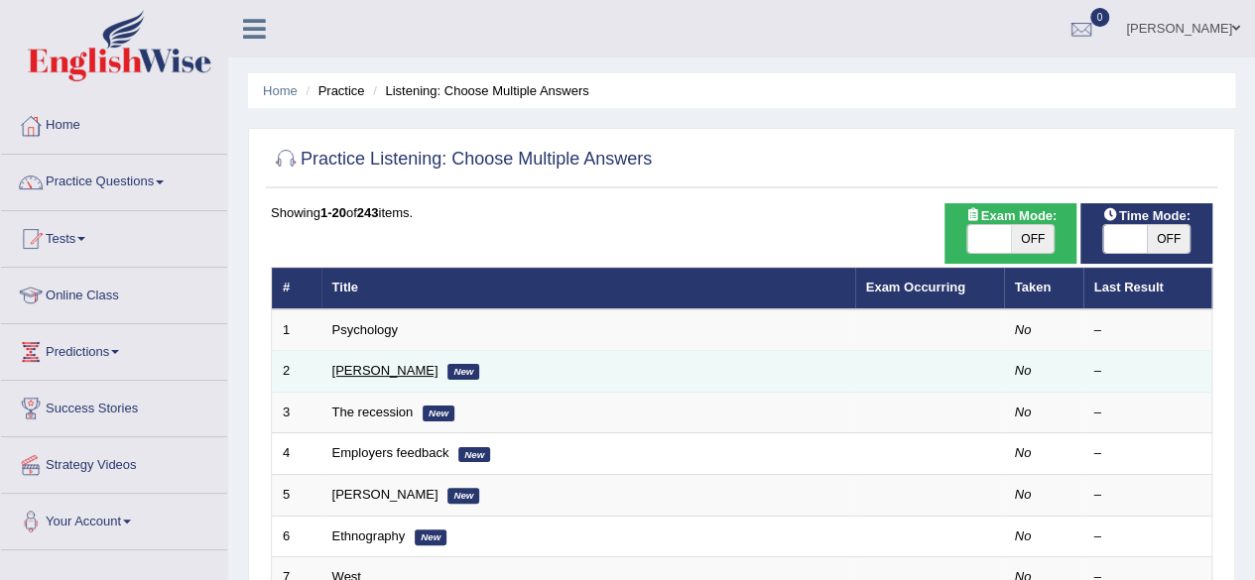
click at [351, 370] on link "[PERSON_NAME]" at bounding box center [385, 370] width 106 height 15
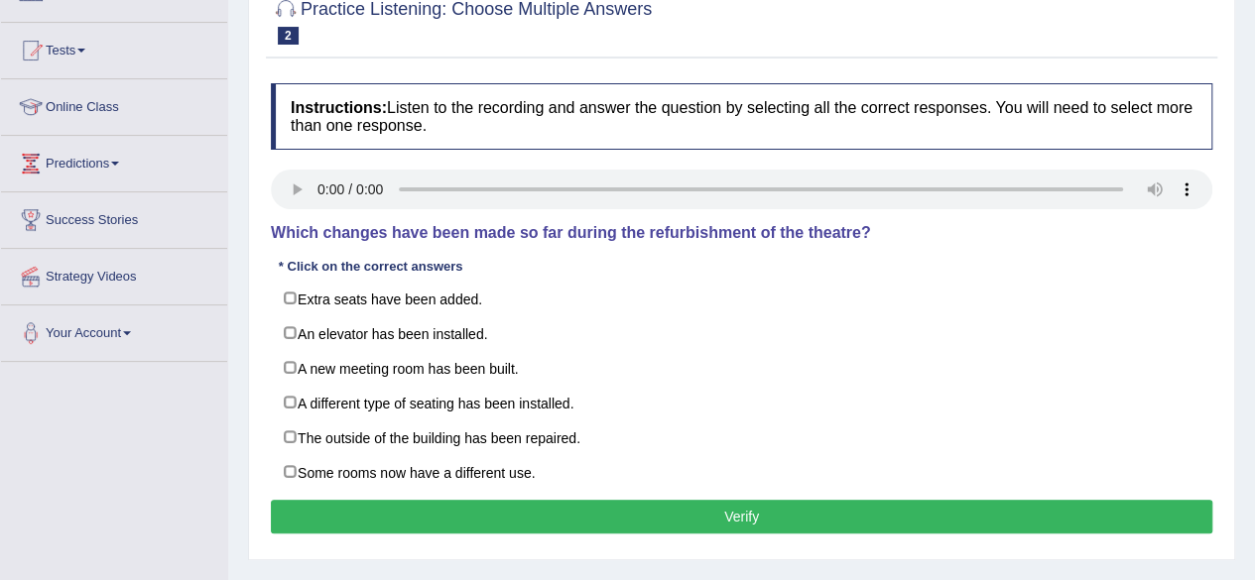
scroll to position [198, 0]
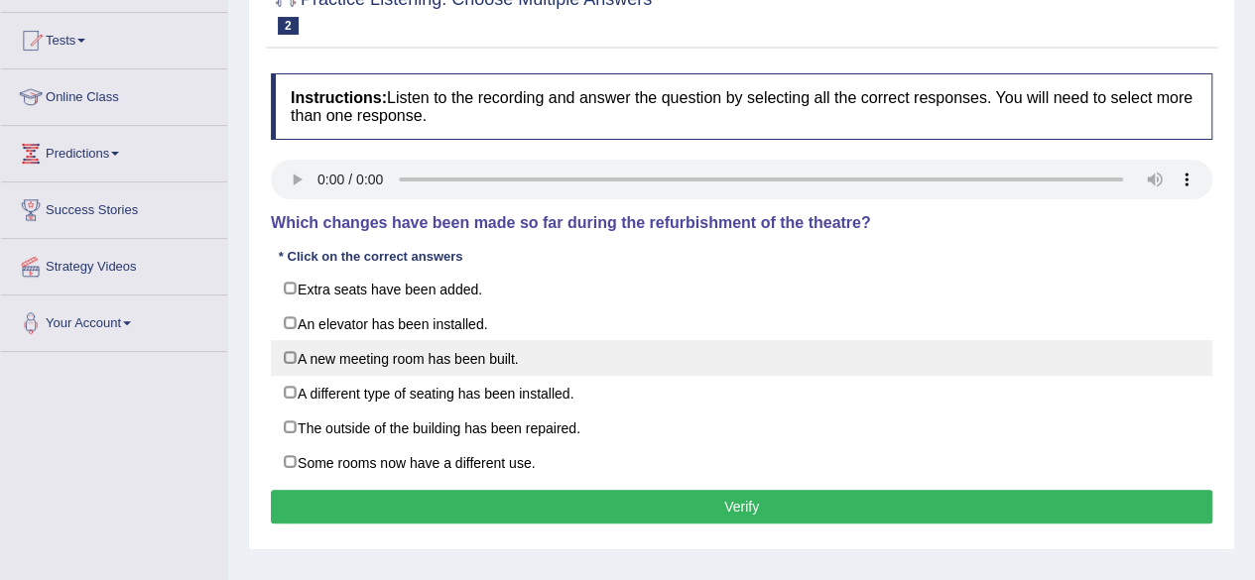
click at [288, 360] on label "A new meeting room has been built." at bounding box center [742, 358] width 942 height 36
checkbox input "true"
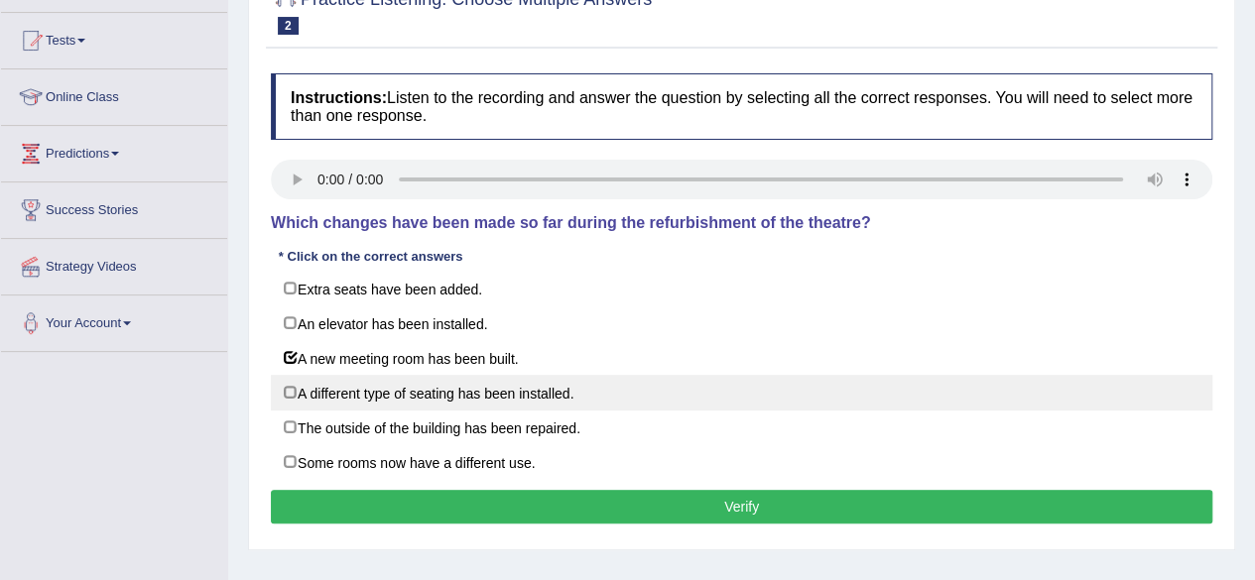
click at [286, 395] on label "A different type of seating has been installed." at bounding box center [742, 393] width 942 height 36
checkbox input "true"
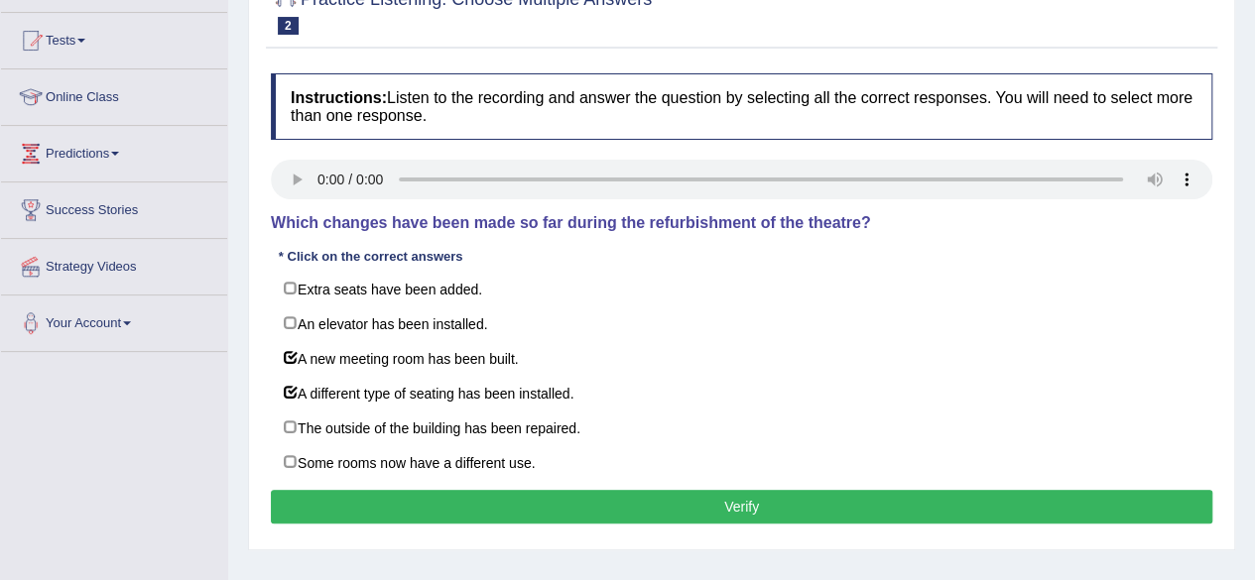
click at [737, 499] on button "Verify" at bounding box center [742, 507] width 942 height 34
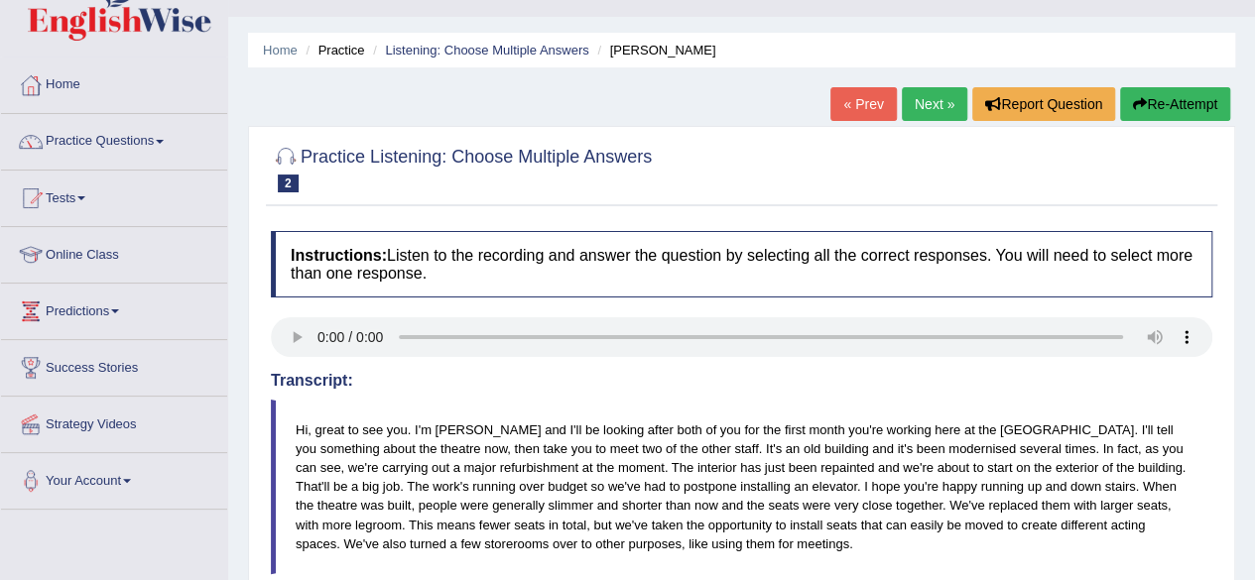
scroll to position [40, 0]
click at [923, 98] on link "Next »" at bounding box center [934, 105] width 65 height 34
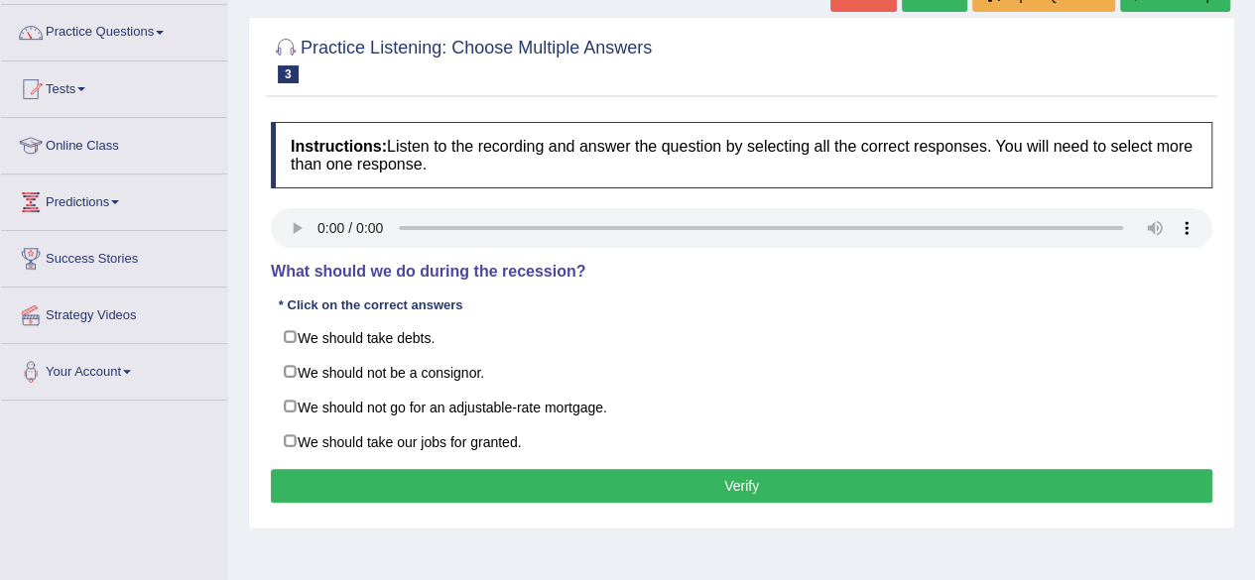
scroll to position [198, 0]
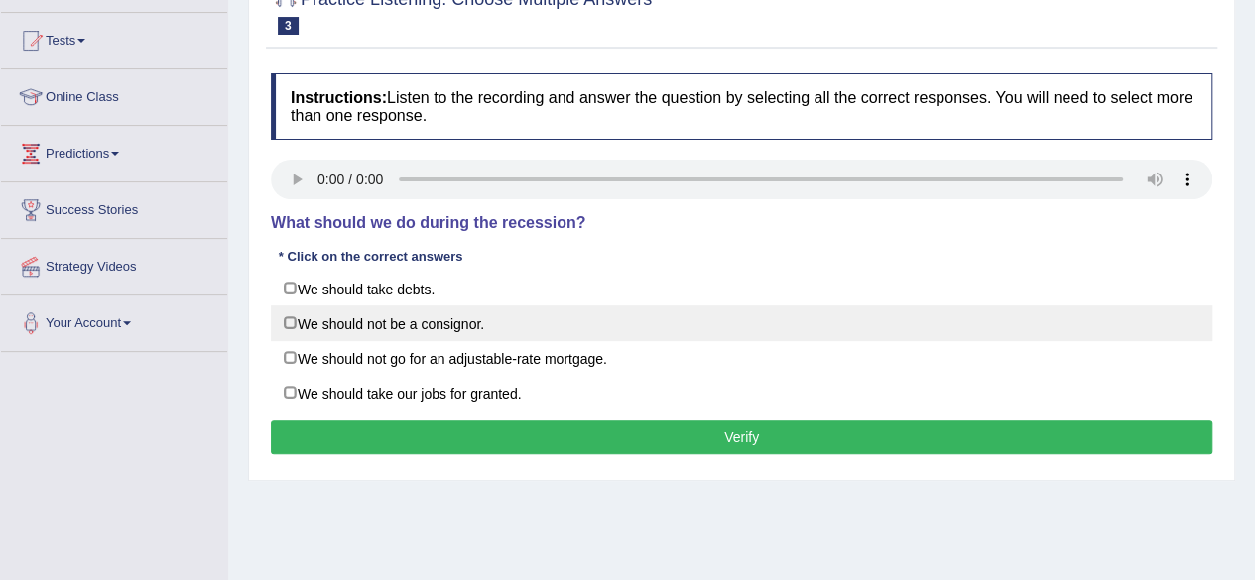
click at [290, 321] on label "We should not be a consignor." at bounding box center [742, 324] width 942 height 36
checkbox input "true"
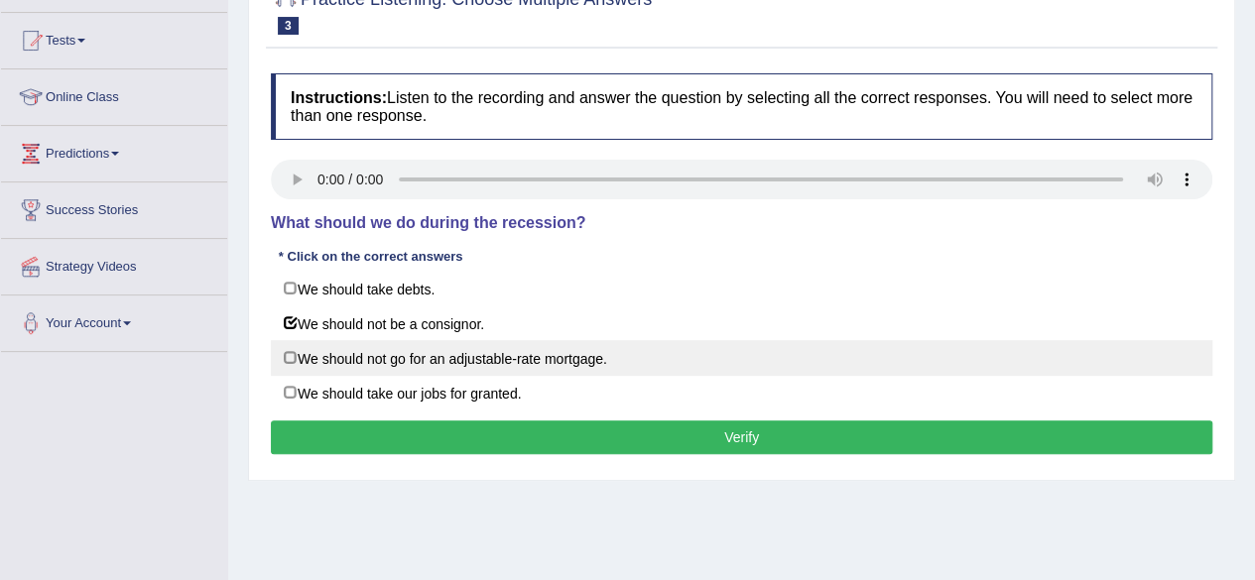
click at [292, 354] on label "We should not go for an adjustable-rate mortgage." at bounding box center [742, 358] width 942 height 36
checkbox input "true"
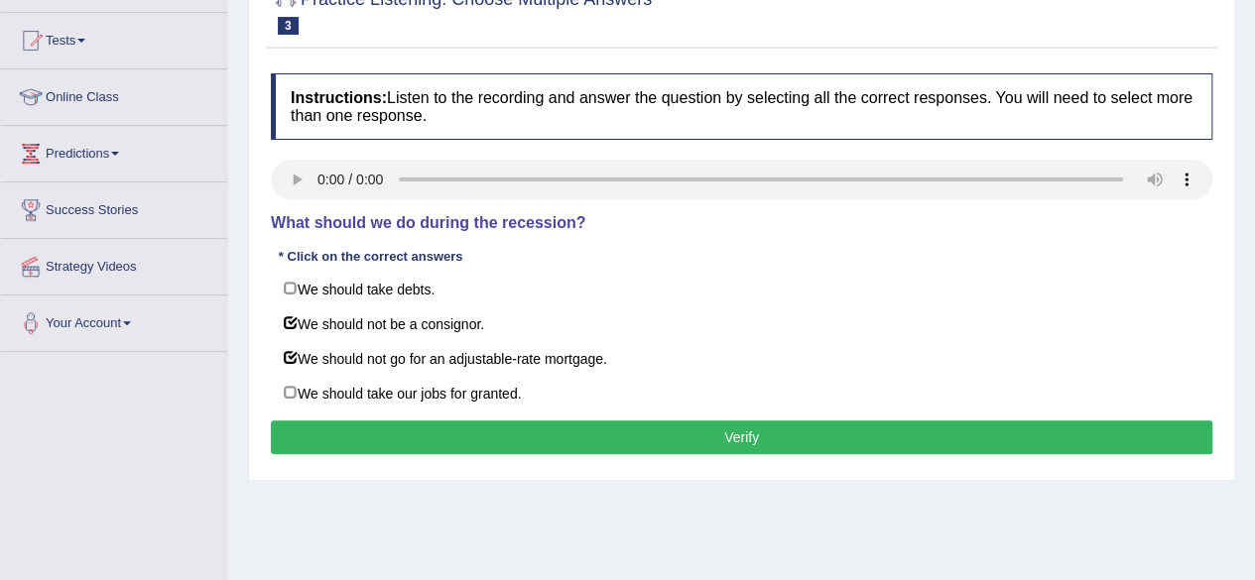
click at [673, 428] on button "Verify" at bounding box center [742, 438] width 942 height 34
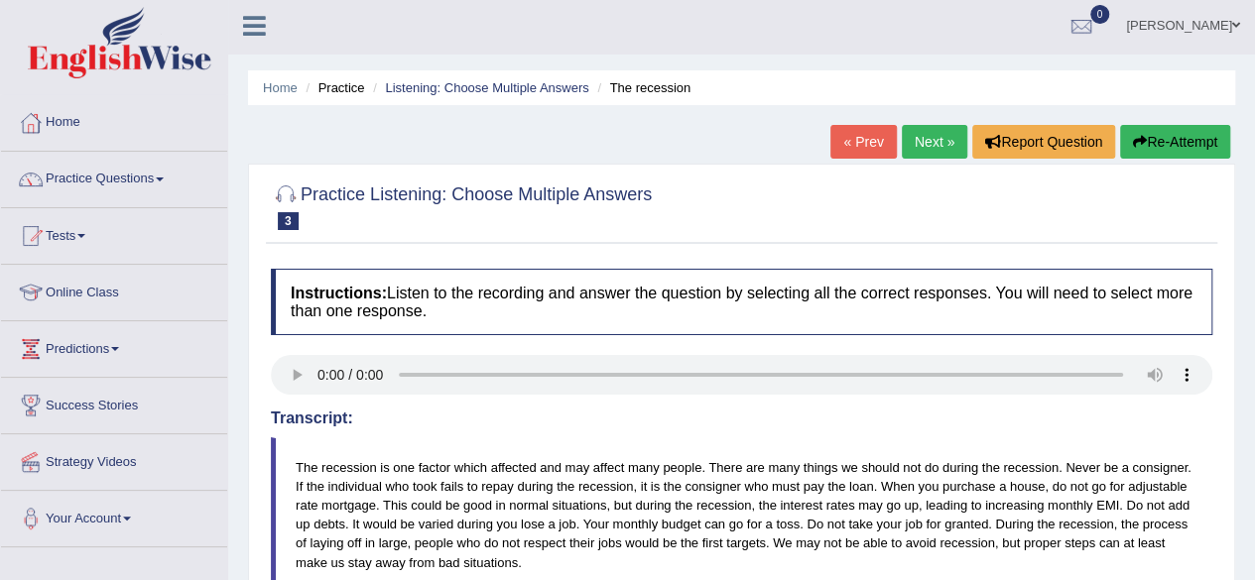
scroll to position [0, 0]
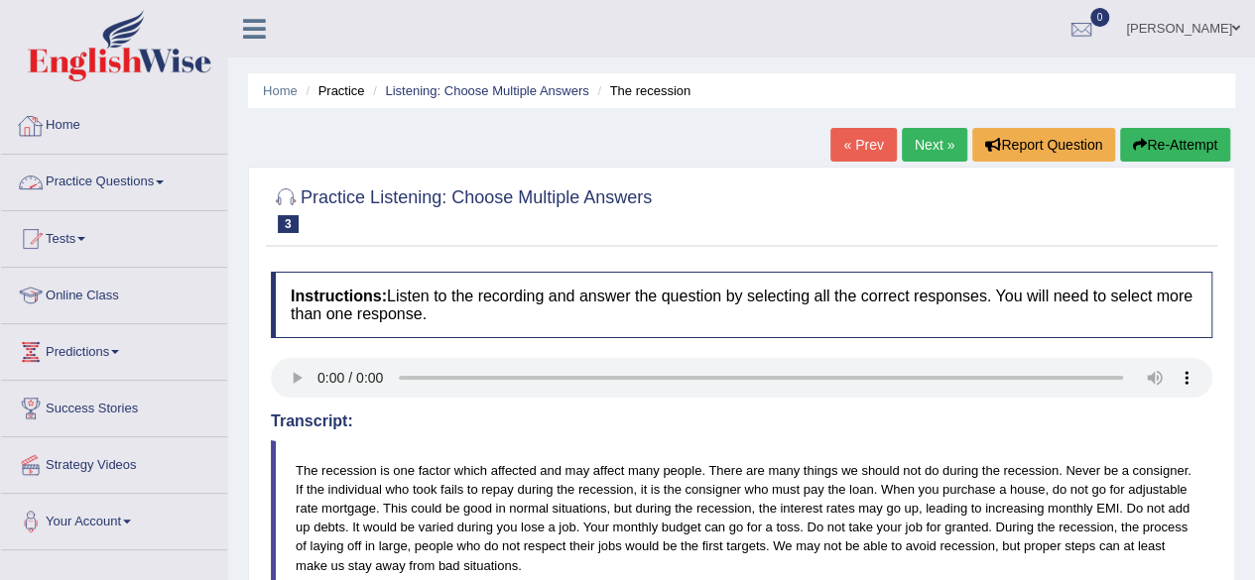
click at [164, 188] on link "Practice Questions" at bounding box center [114, 180] width 226 height 50
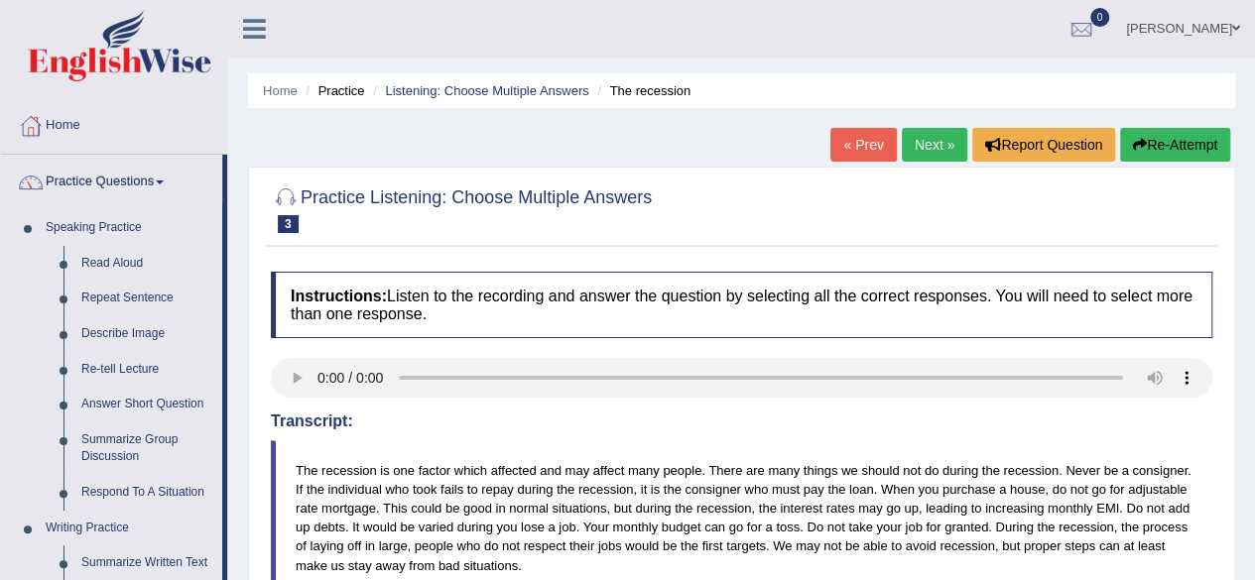
click at [256, 422] on div "Practice Listening: Choose Multiple Answers 3 The recession Instructions: Liste…" at bounding box center [741, 557] width 987 height 781
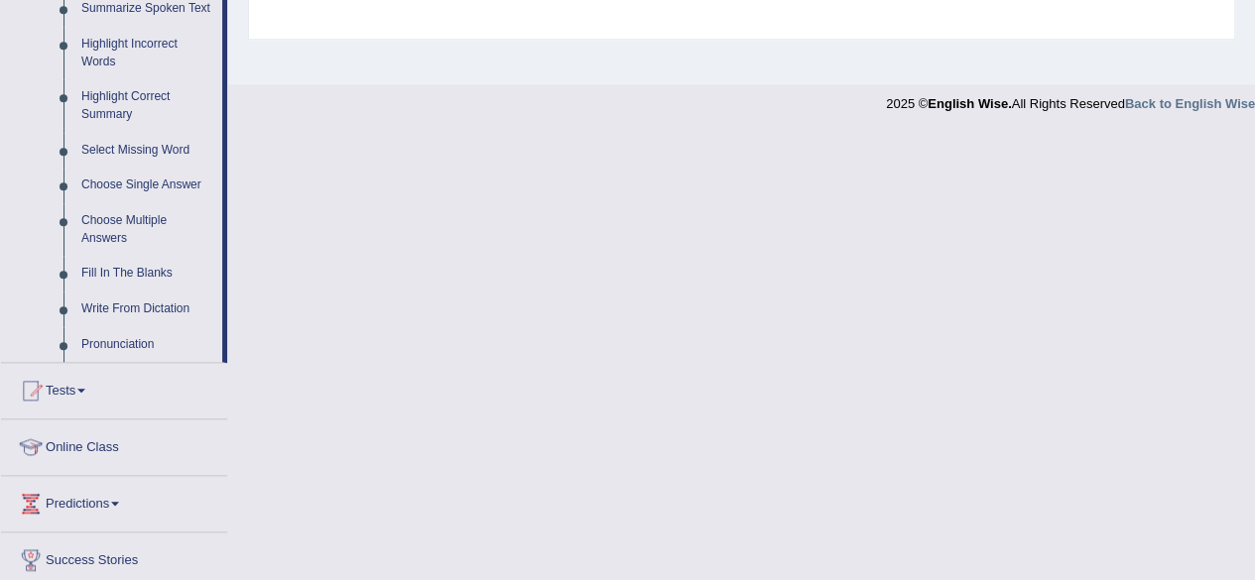
scroll to position [913, 0]
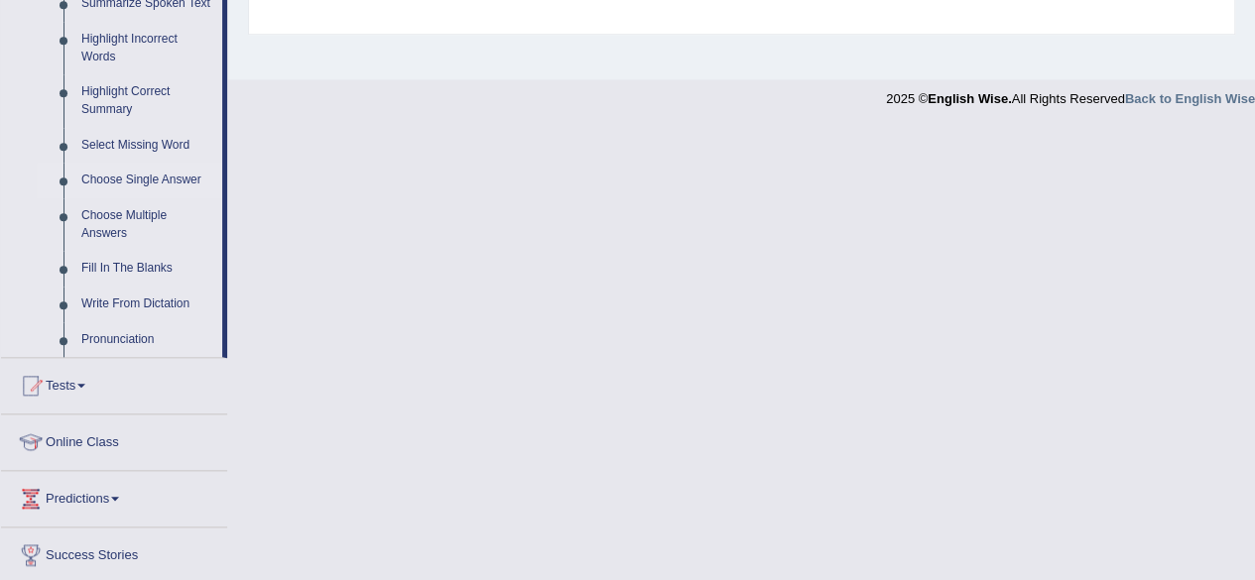
click at [167, 176] on link "Choose Single Answer" at bounding box center [147, 181] width 150 height 36
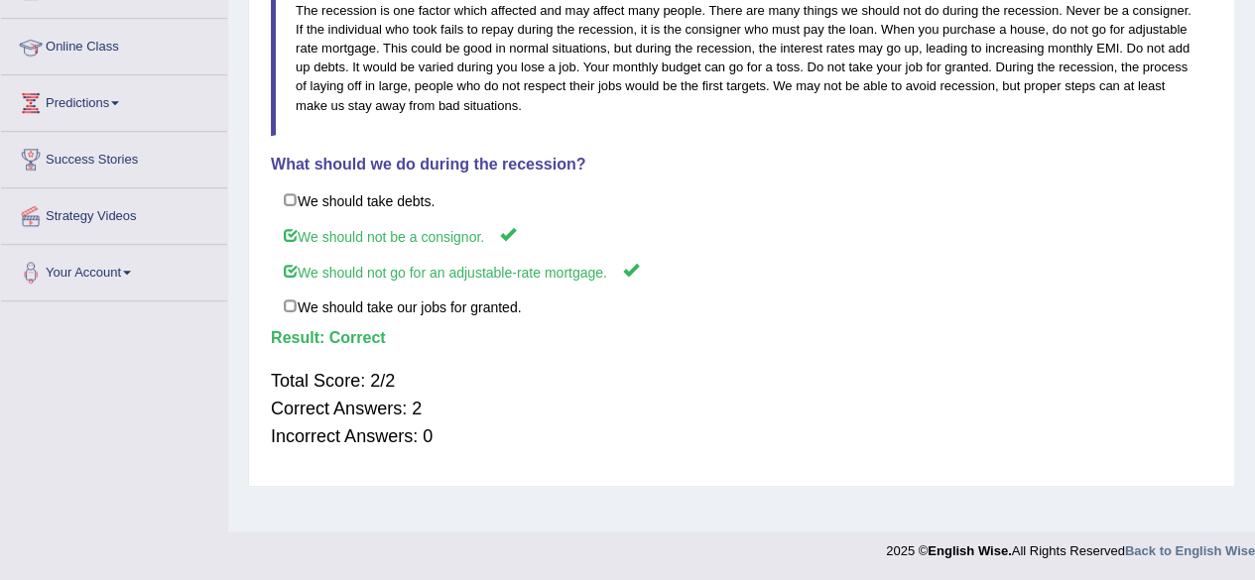
scroll to position [262, 0]
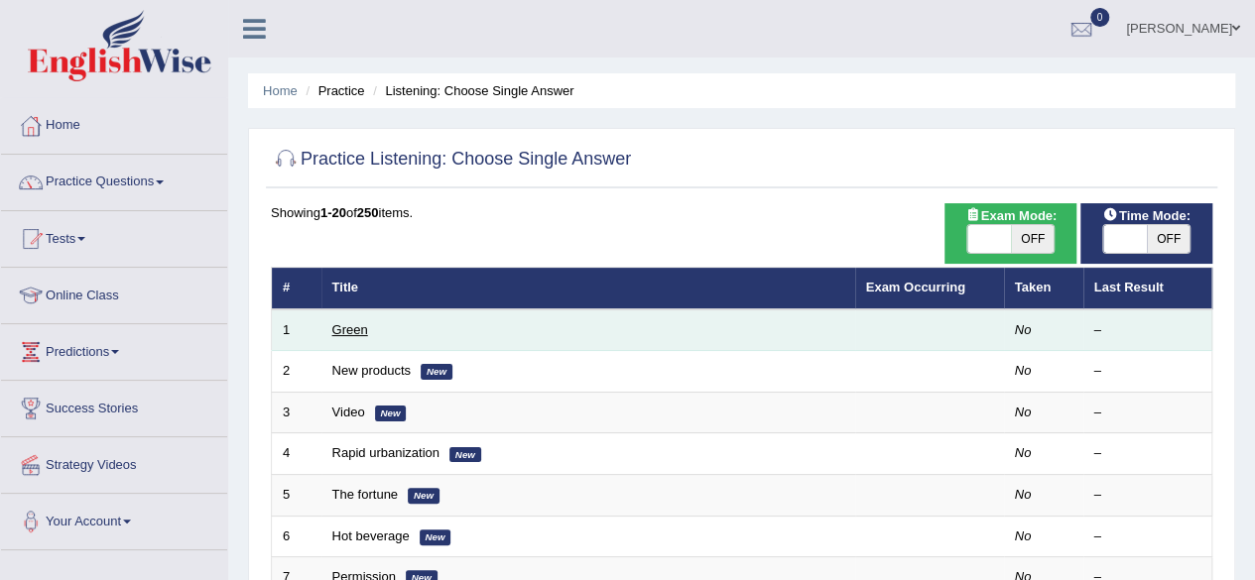
click at [351, 328] on link "Green" at bounding box center [350, 329] width 36 height 15
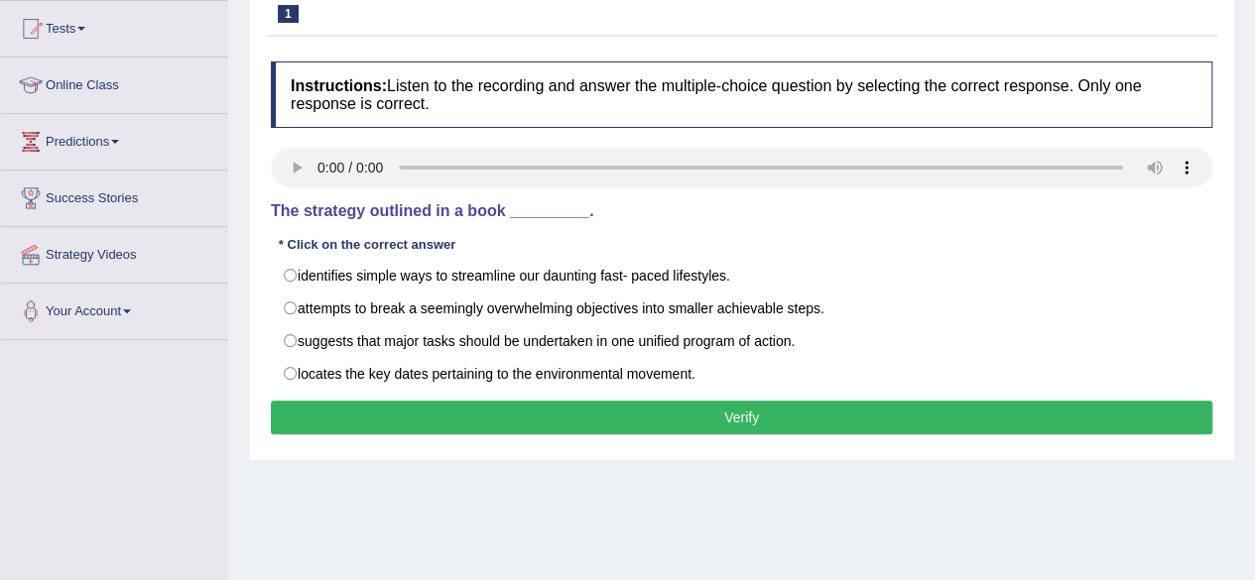
scroll to position [238, 0]
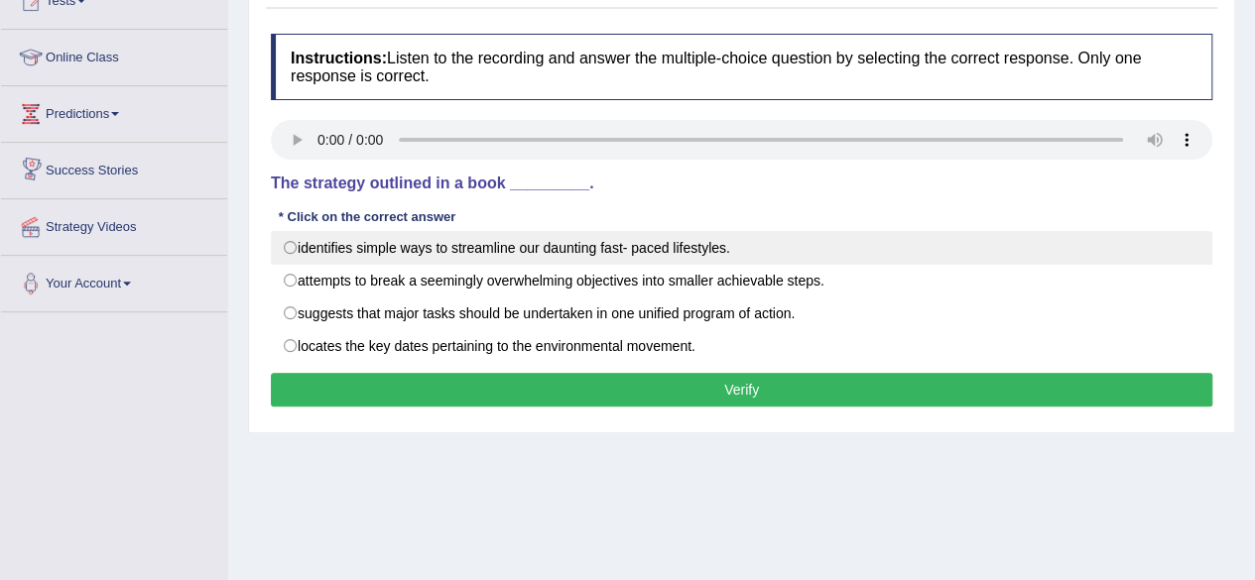
click at [300, 246] on label "identifies simple ways to streamline our daunting fast- paced lifestyles." at bounding box center [742, 248] width 942 height 34
radio input "true"
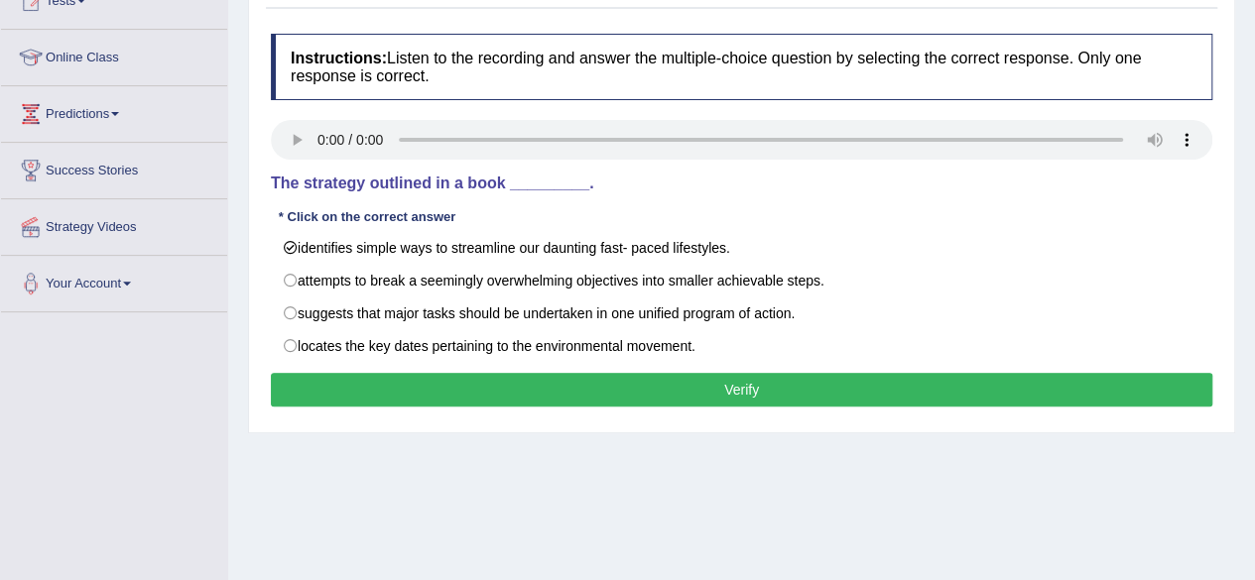
click at [609, 386] on button "Verify" at bounding box center [742, 390] width 942 height 34
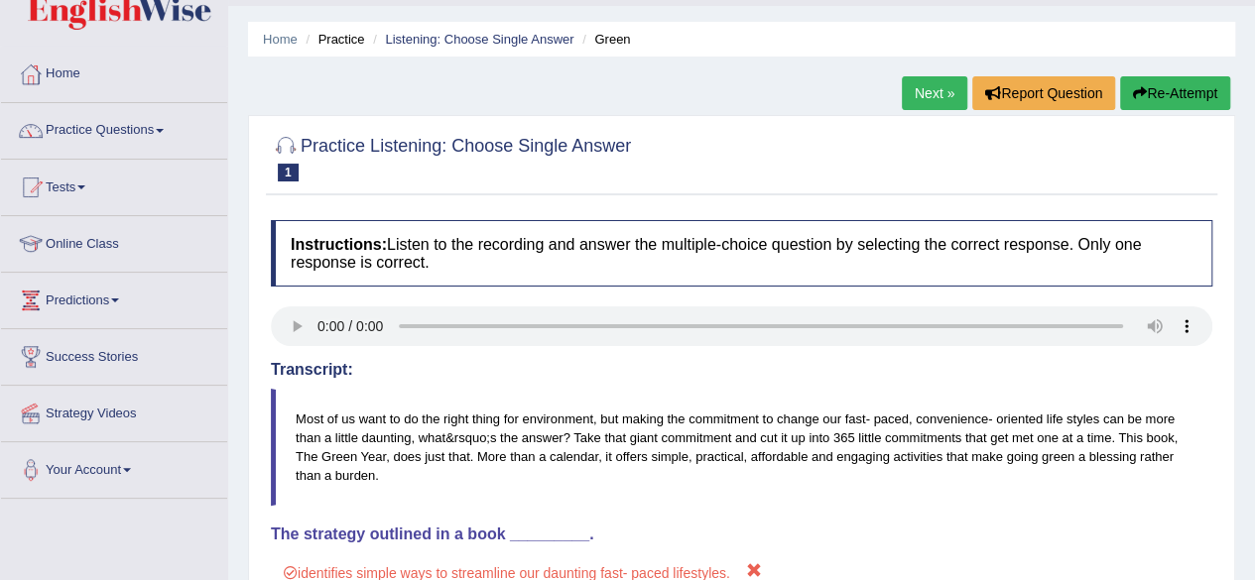
scroll to position [0, 0]
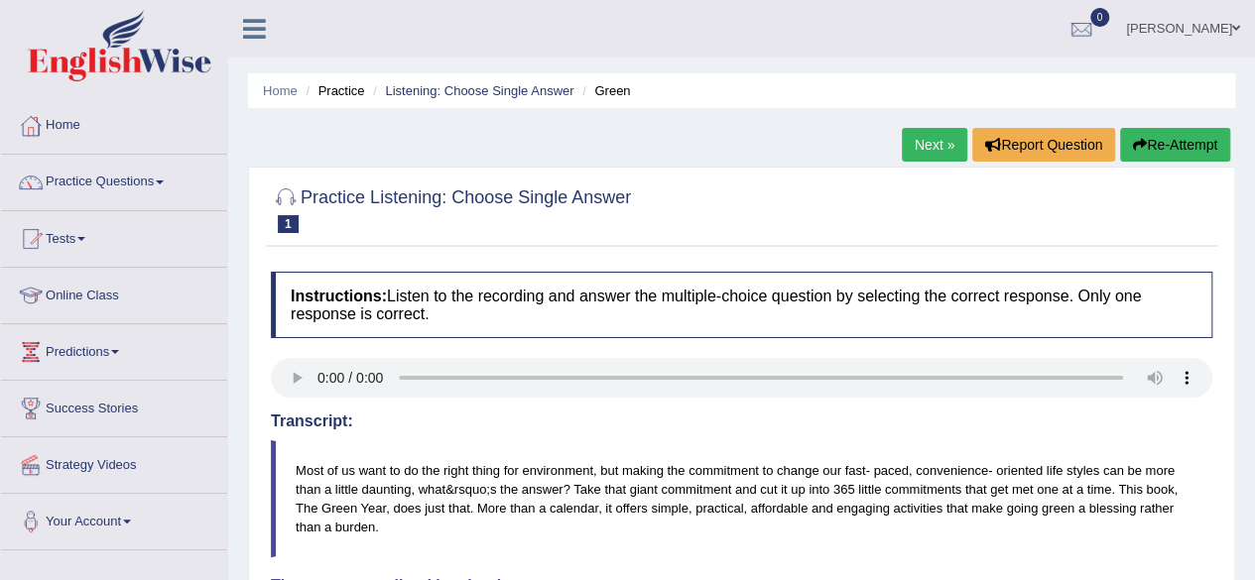
click at [932, 144] on link "Next »" at bounding box center [934, 145] width 65 height 34
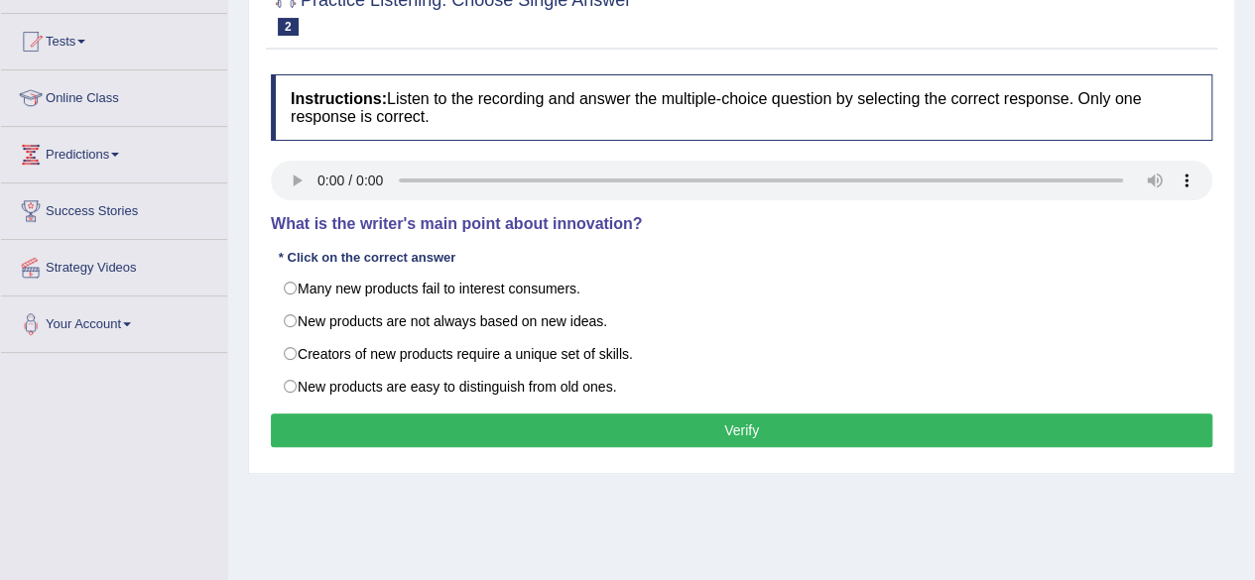
scroll to position [198, 0]
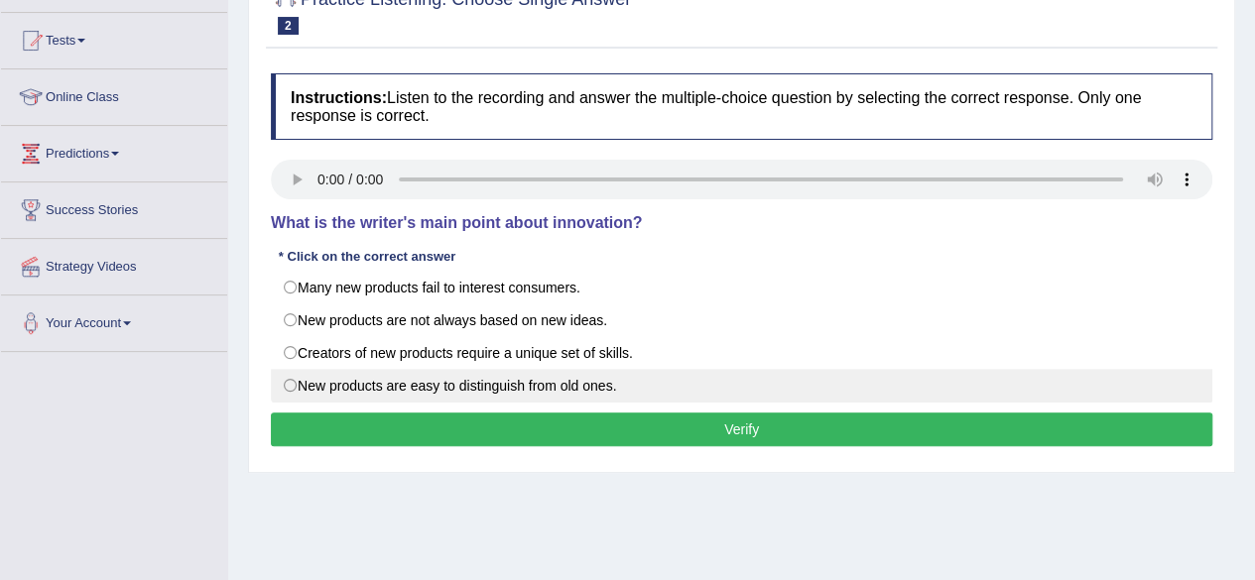
click at [294, 382] on label "New products are easy to distinguish from old ones." at bounding box center [742, 386] width 942 height 34
radio input "true"
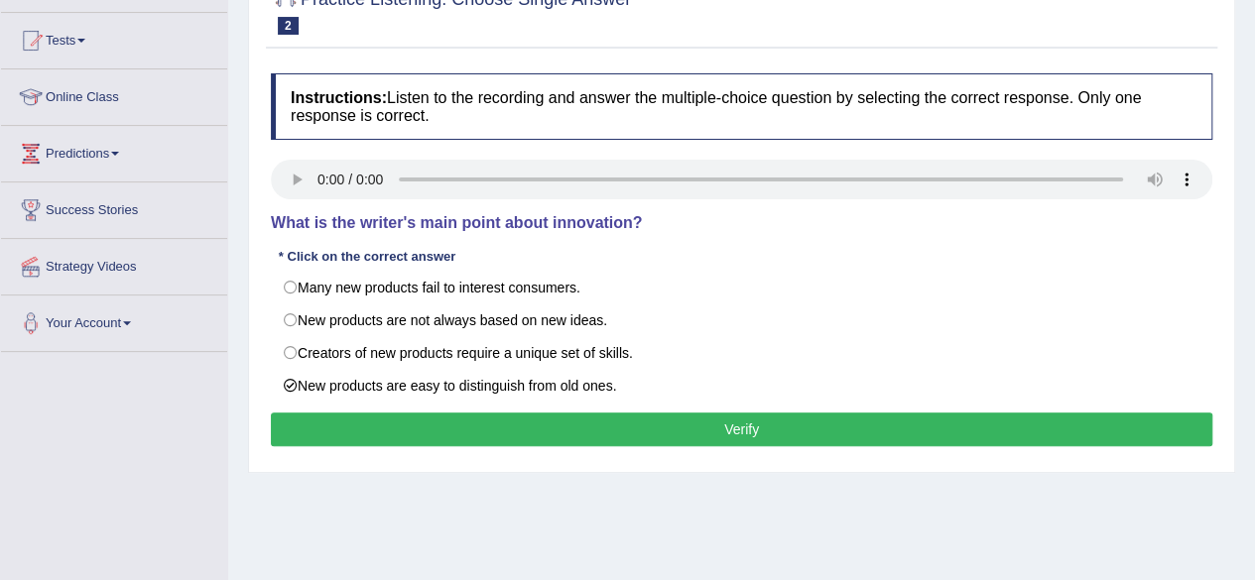
click at [712, 423] on button "Verify" at bounding box center [742, 430] width 942 height 34
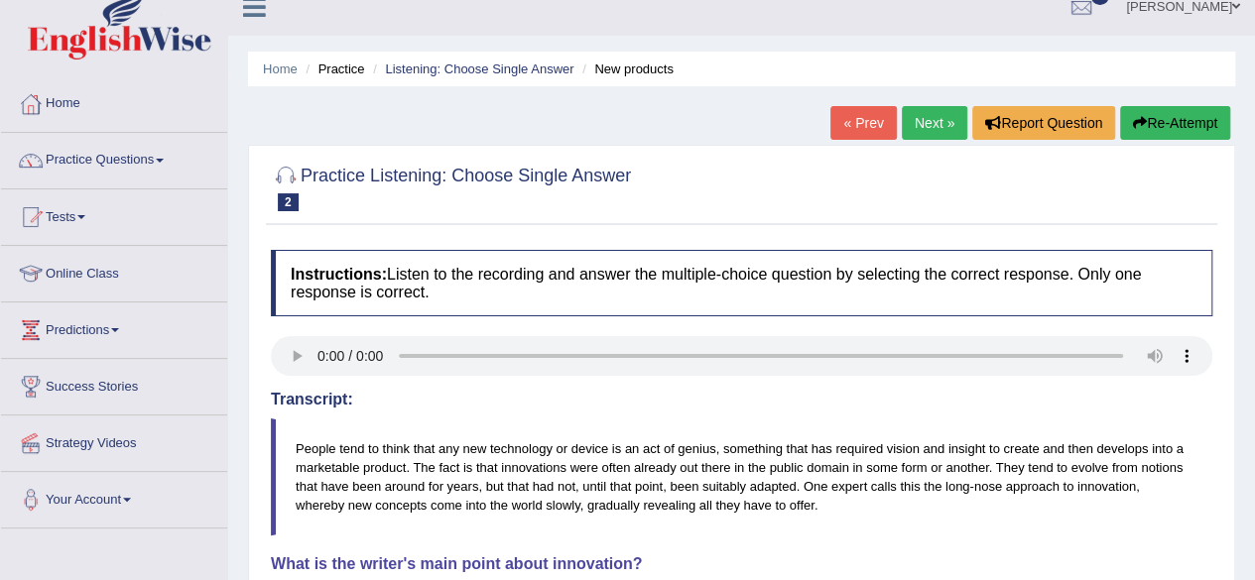
scroll to position [0, 0]
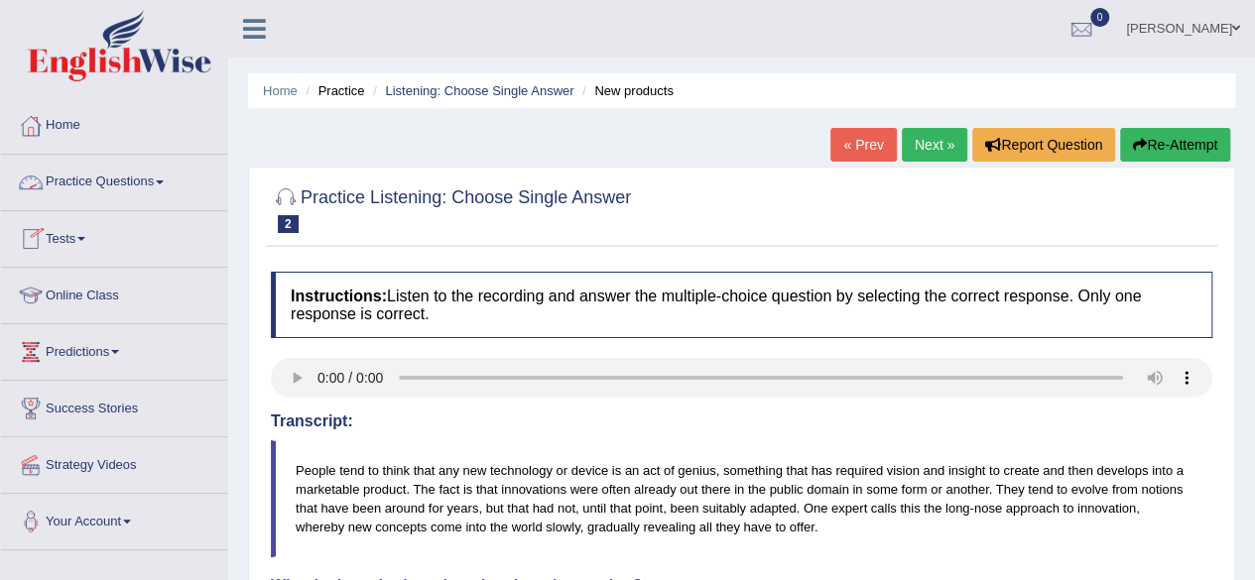
click at [164, 185] on link "Practice Questions" at bounding box center [114, 180] width 226 height 50
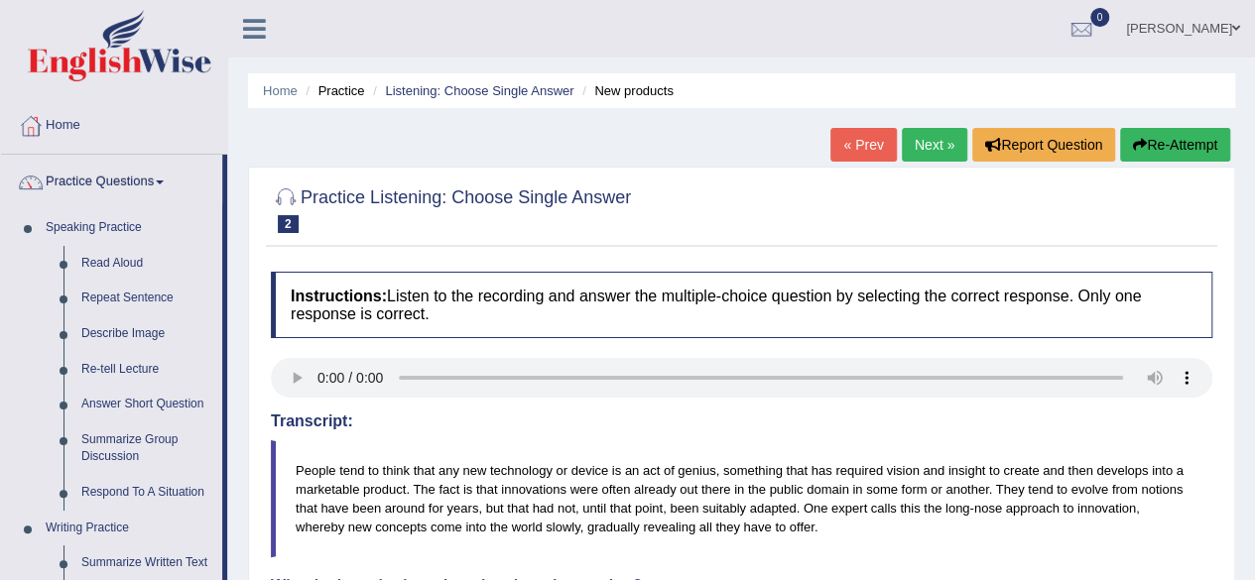
click at [247, 529] on div "Home Practice Listening: Choose Single Answer New products « Prev Next » Report…" at bounding box center [741, 496] width 1027 height 992
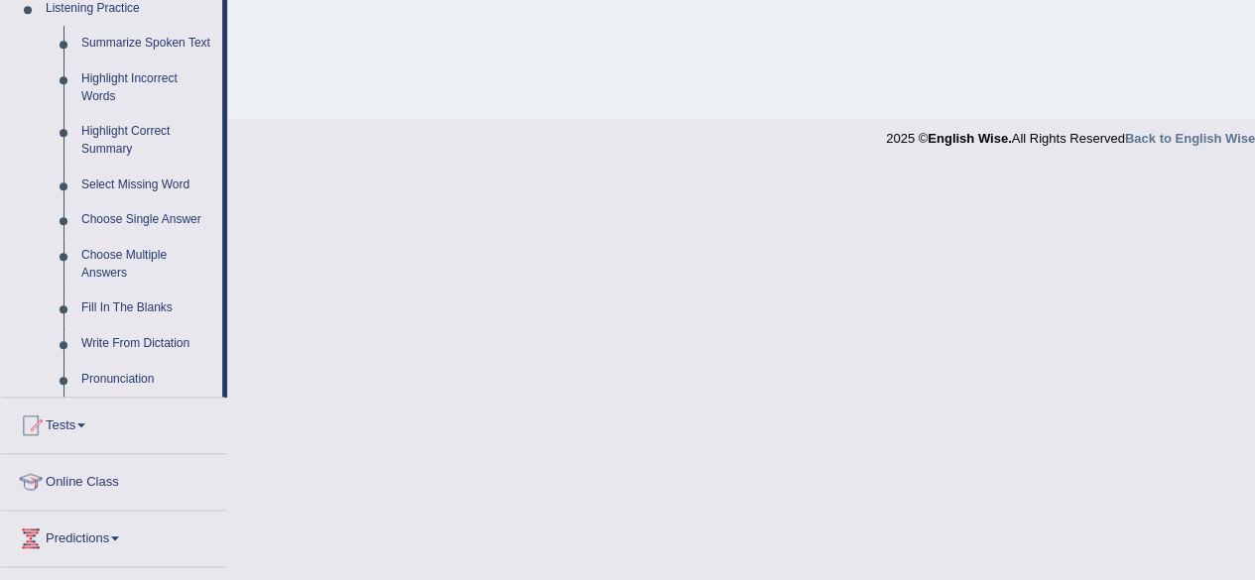
scroll to position [913, 0]
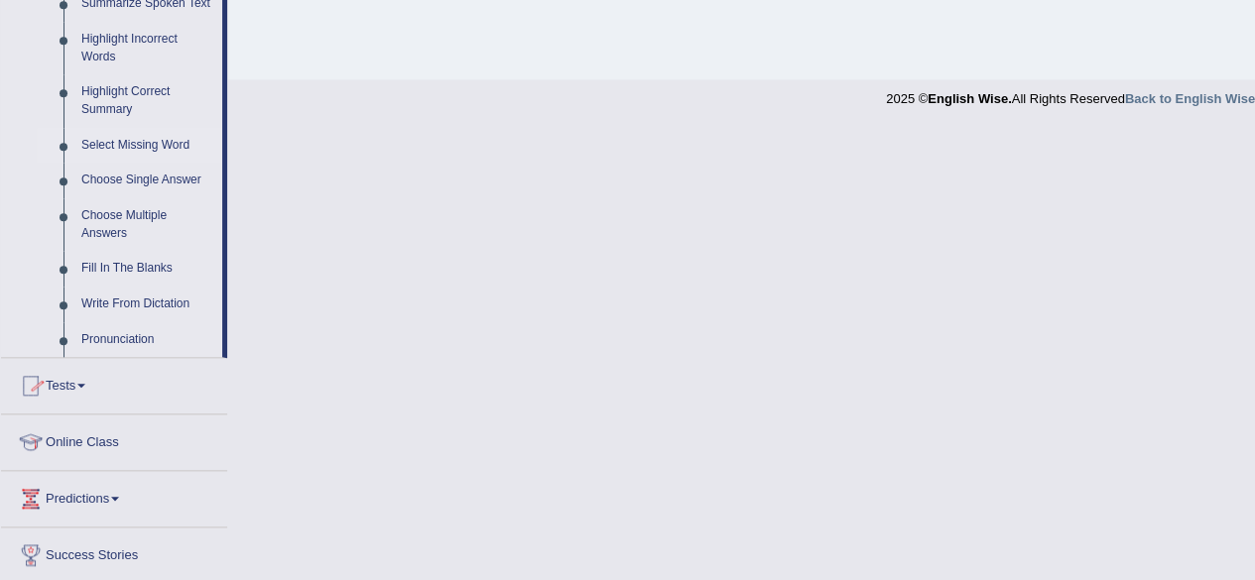
click at [141, 142] on link "Select Missing Word" at bounding box center [147, 146] width 150 height 36
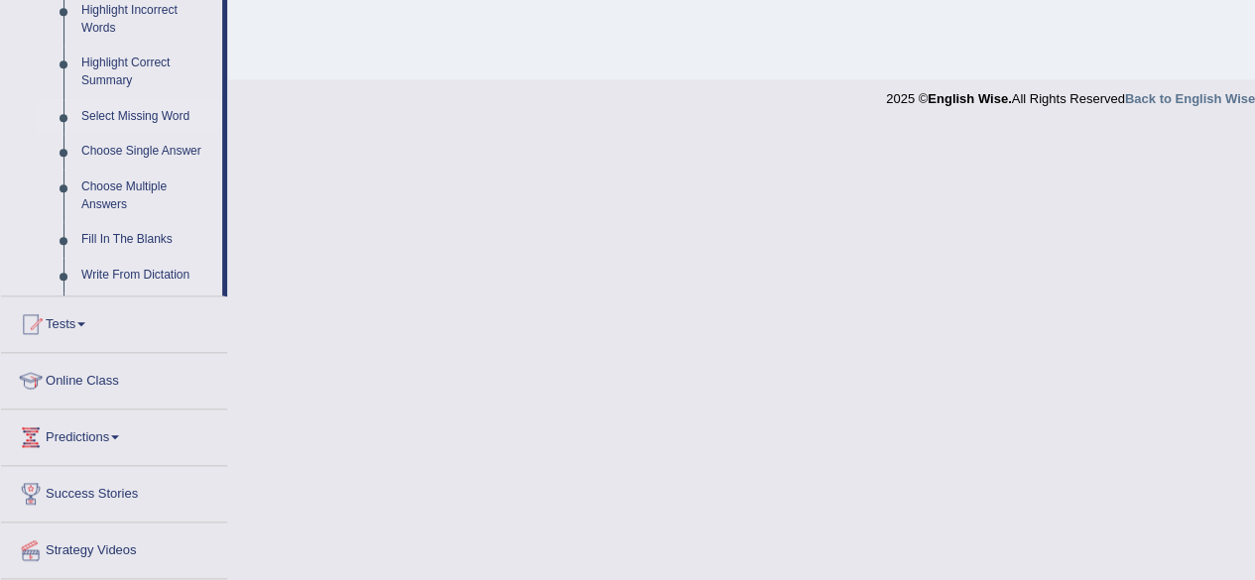
scroll to position [460, 0]
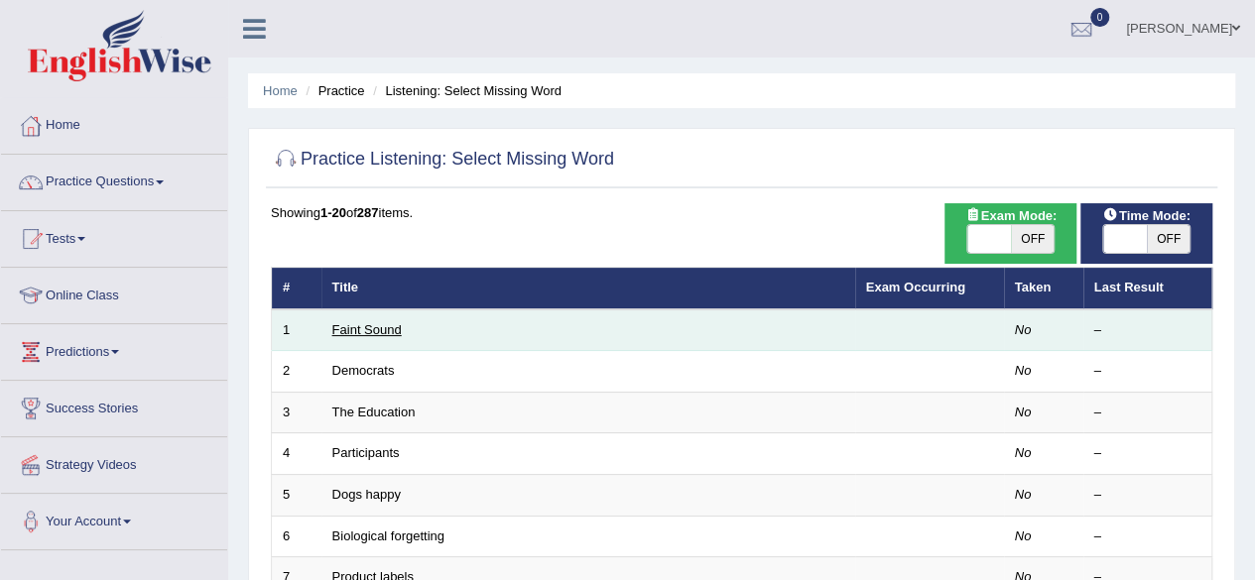
click at [367, 328] on link "Faint Sound" at bounding box center [366, 329] width 69 height 15
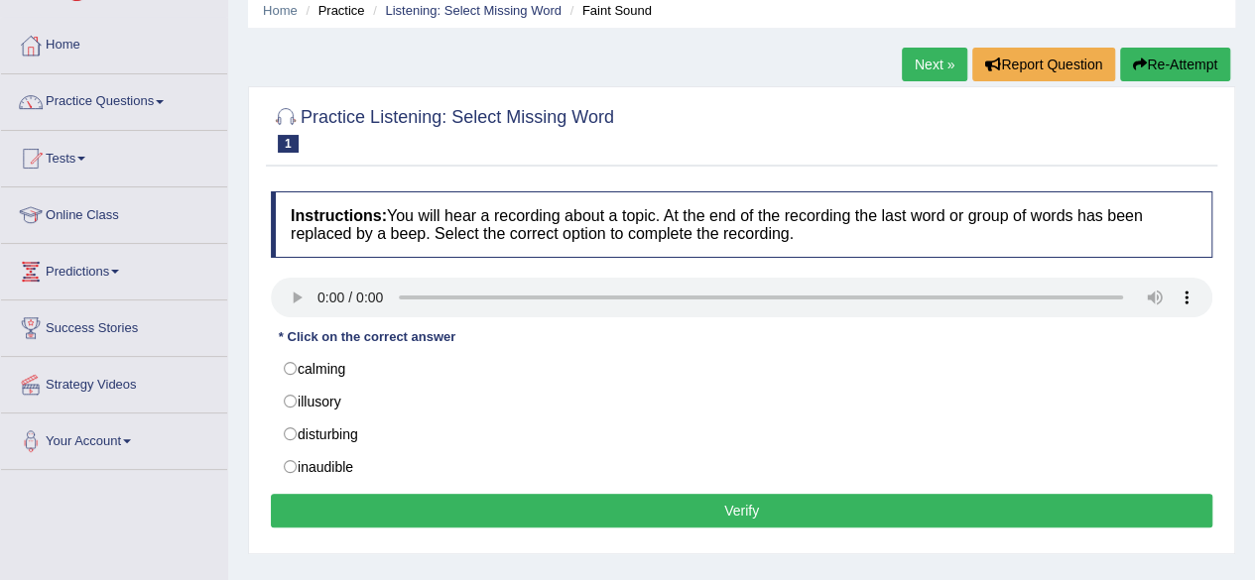
scroll to position [119, 0]
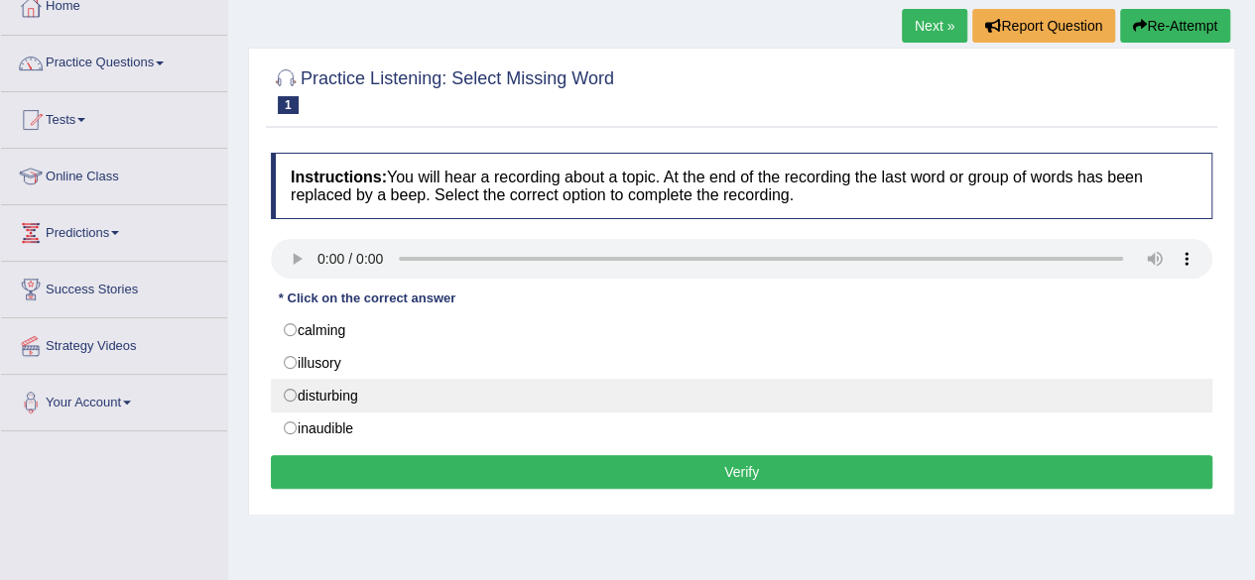
click at [293, 385] on label "disturbing" at bounding box center [742, 396] width 942 height 34
radio input "true"
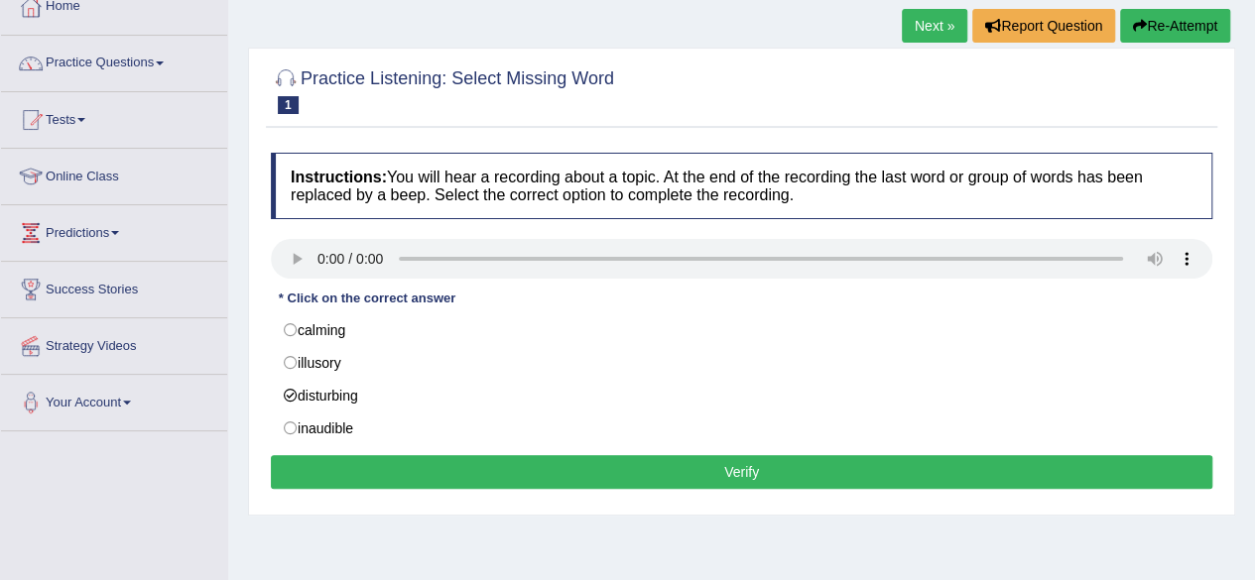
click at [669, 465] on button "Verify" at bounding box center [742, 472] width 942 height 34
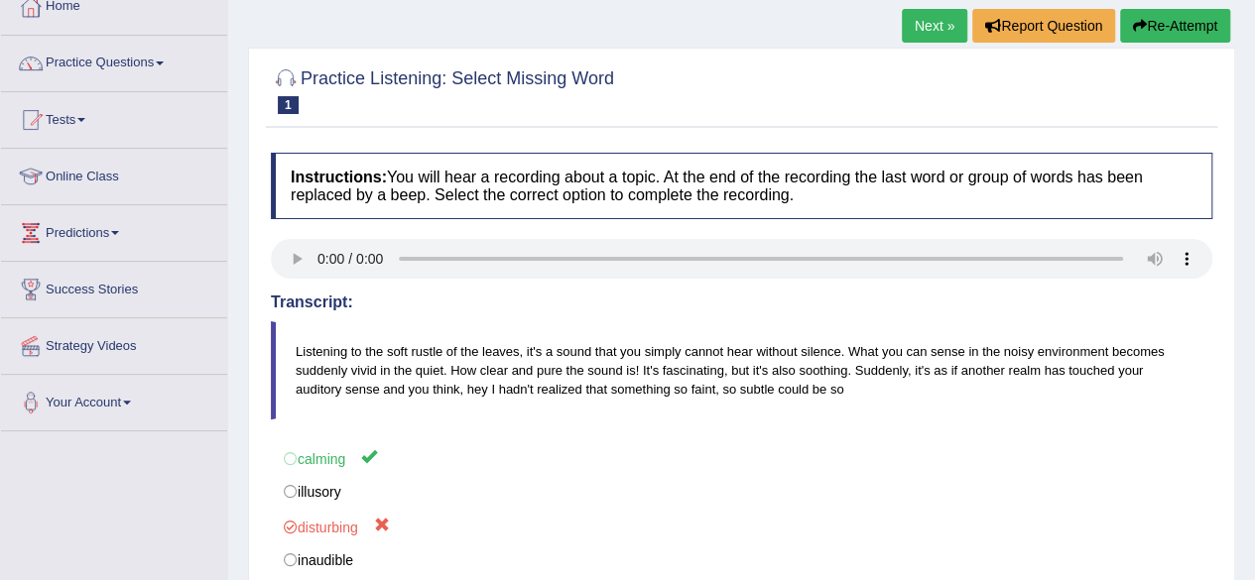
click at [920, 22] on link "Next »" at bounding box center [934, 26] width 65 height 34
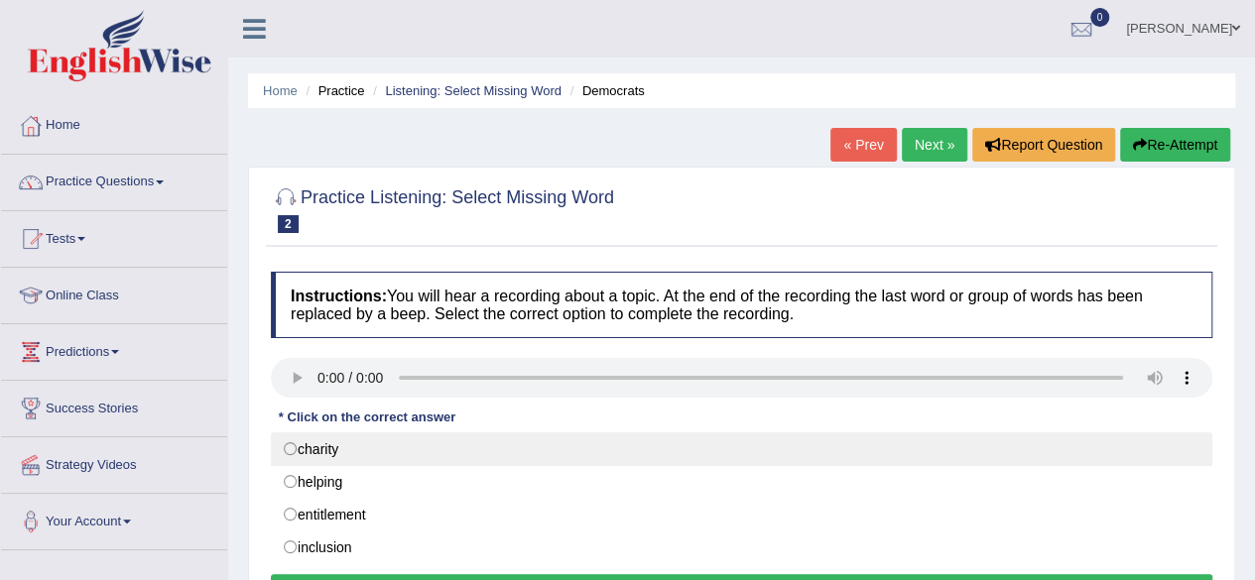
click at [290, 453] on label "charity" at bounding box center [742, 450] width 942 height 34
radio input "true"
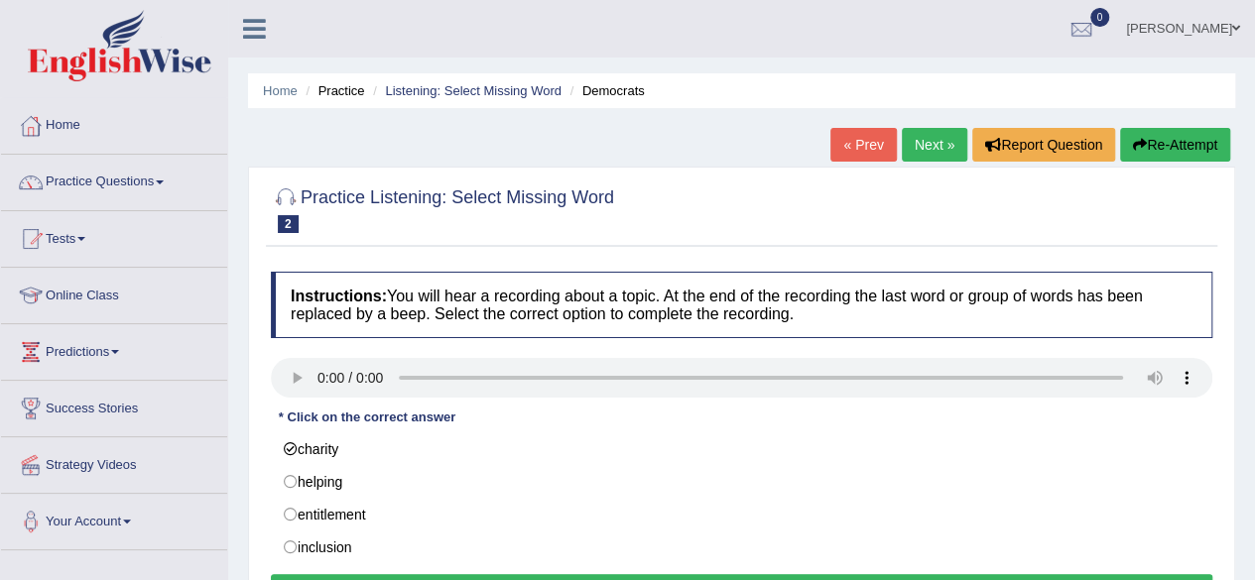
click at [593, 575] on button "Verify" at bounding box center [742, 592] width 942 height 34
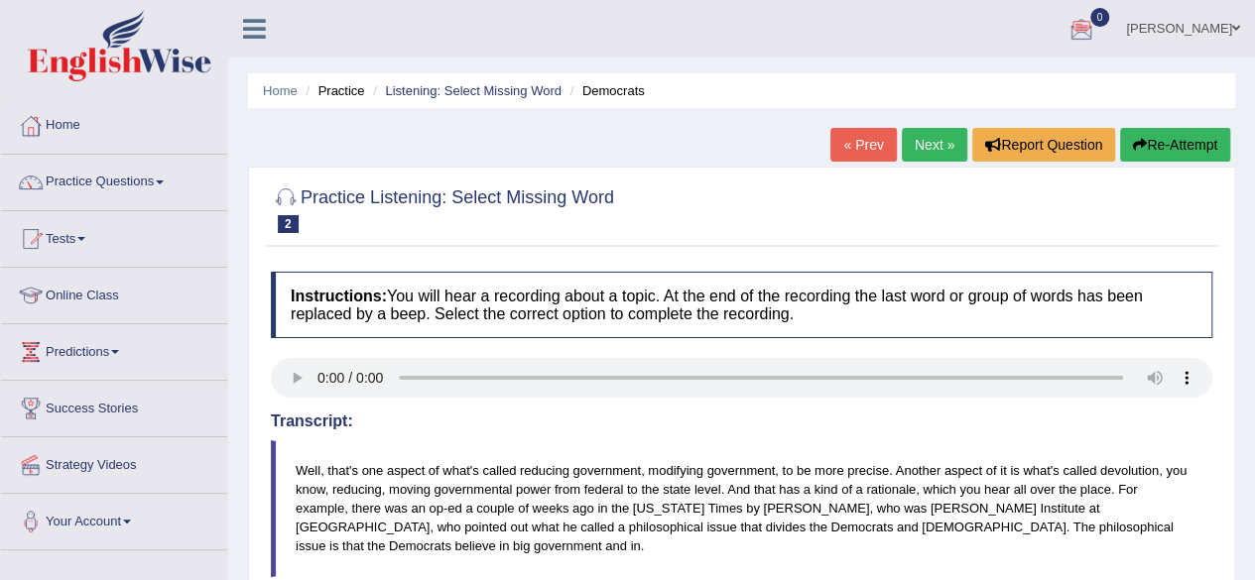
click at [934, 141] on link "Next »" at bounding box center [934, 145] width 65 height 34
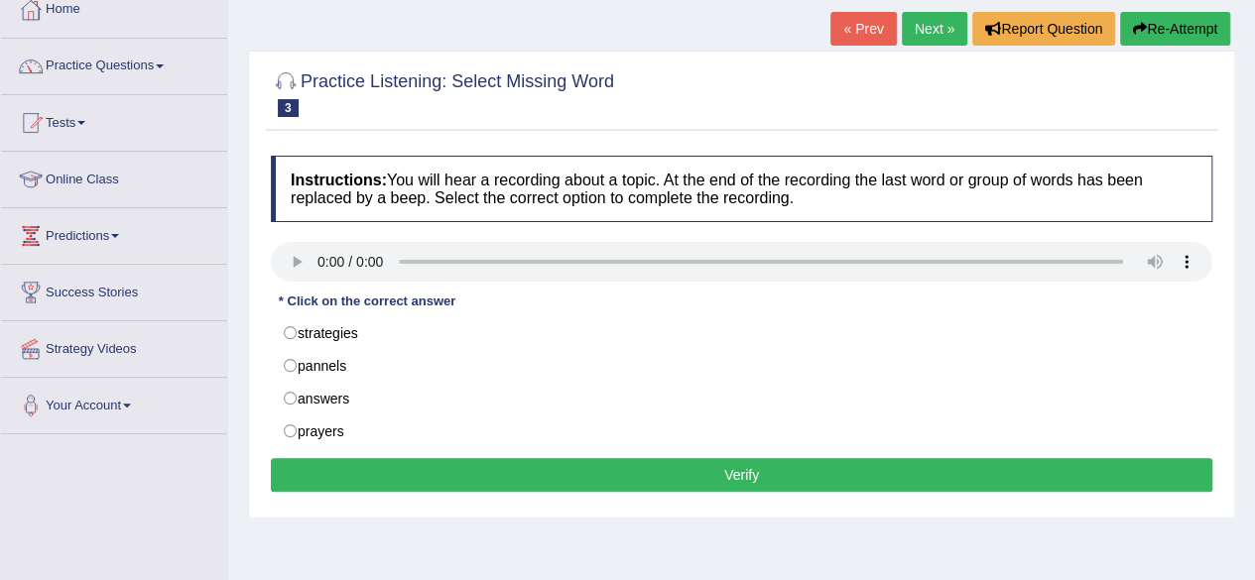
scroll to position [119, 0]
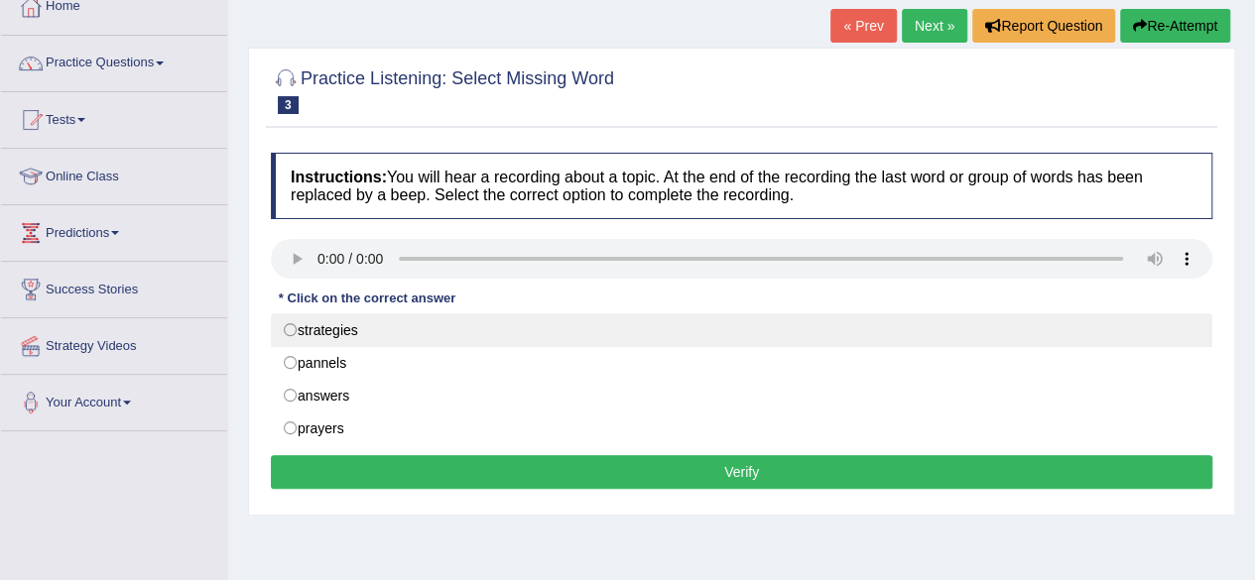
click at [954, 321] on label "strategies" at bounding box center [742, 331] width 942 height 34
radio input "true"
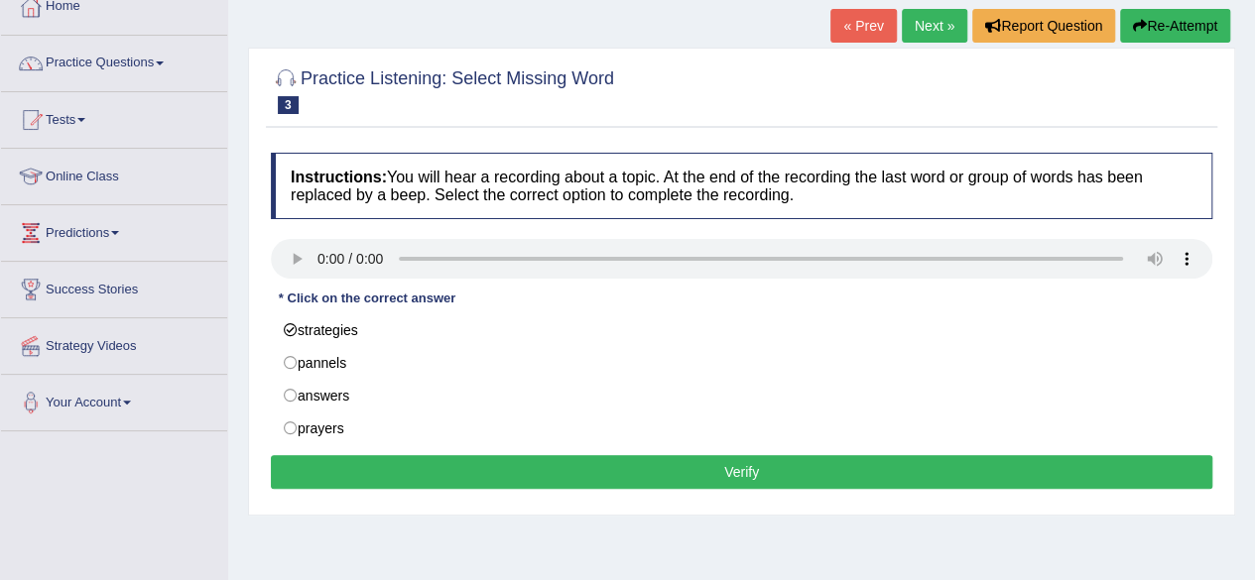
click at [538, 464] on button "Verify" at bounding box center [742, 472] width 942 height 34
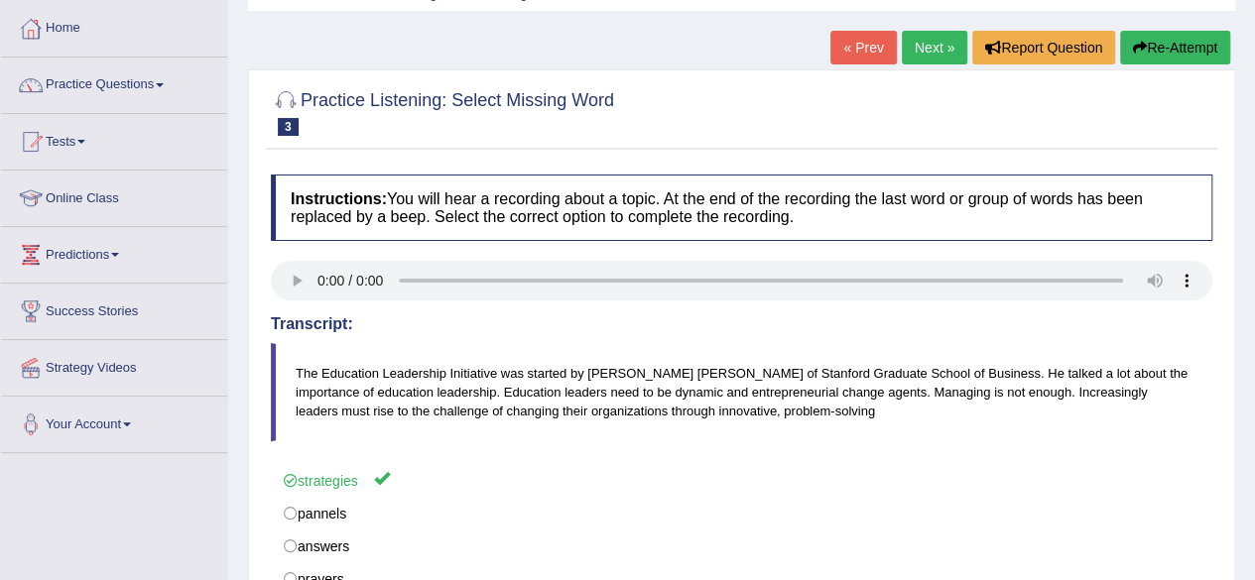
scroll to position [79, 0]
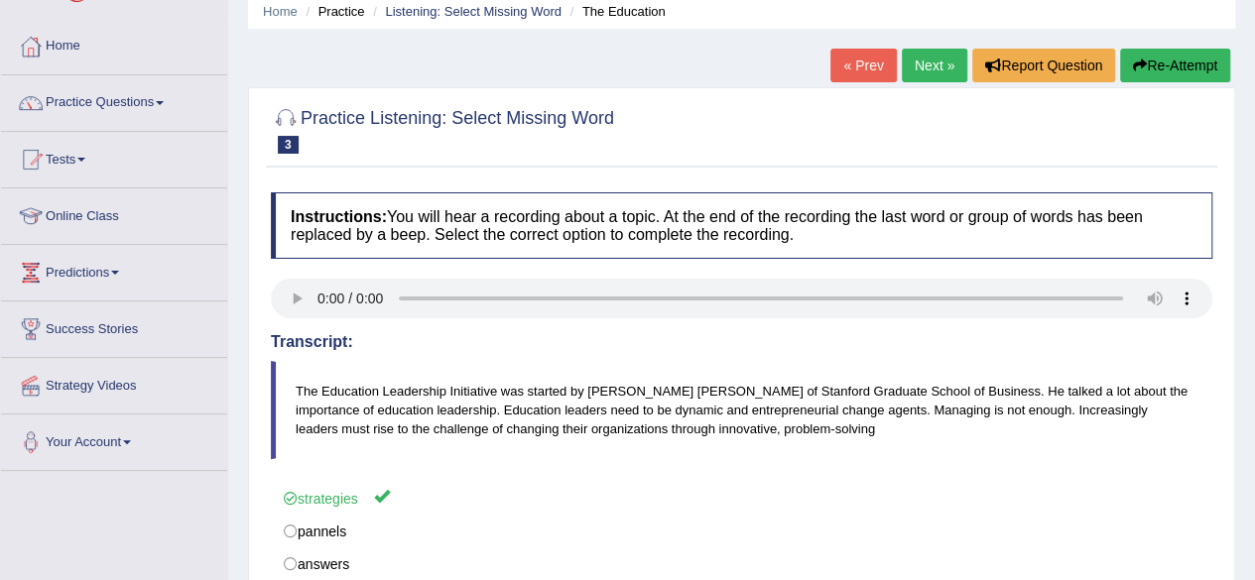
click at [929, 59] on link "Next »" at bounding box center [934, 66] width 65 height 34
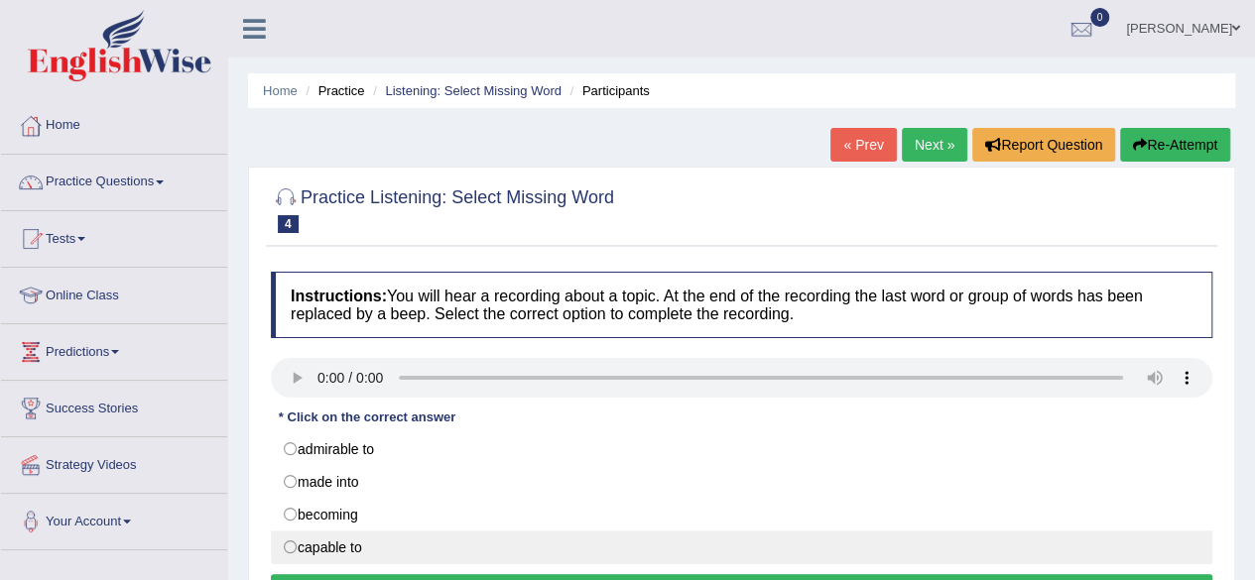
click at [291, 541] on label "capable to" at bounding box center [742, 548] width 942 height 34
radio input "true"
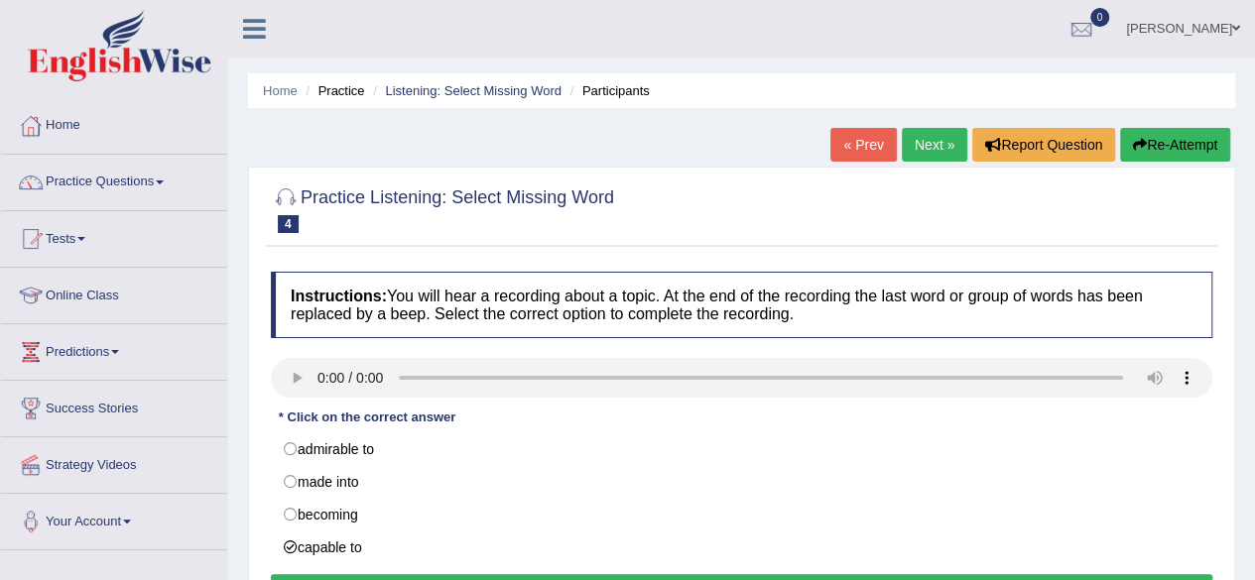
click at [525, 569] on div "Instructions: You will hear a recording about a topic. At the end of the record…" at bounding box center [742, 443] width 952 height 362
click at [525, 575] on button "Verify" at bounding box center [742, 592] width 942 height 34
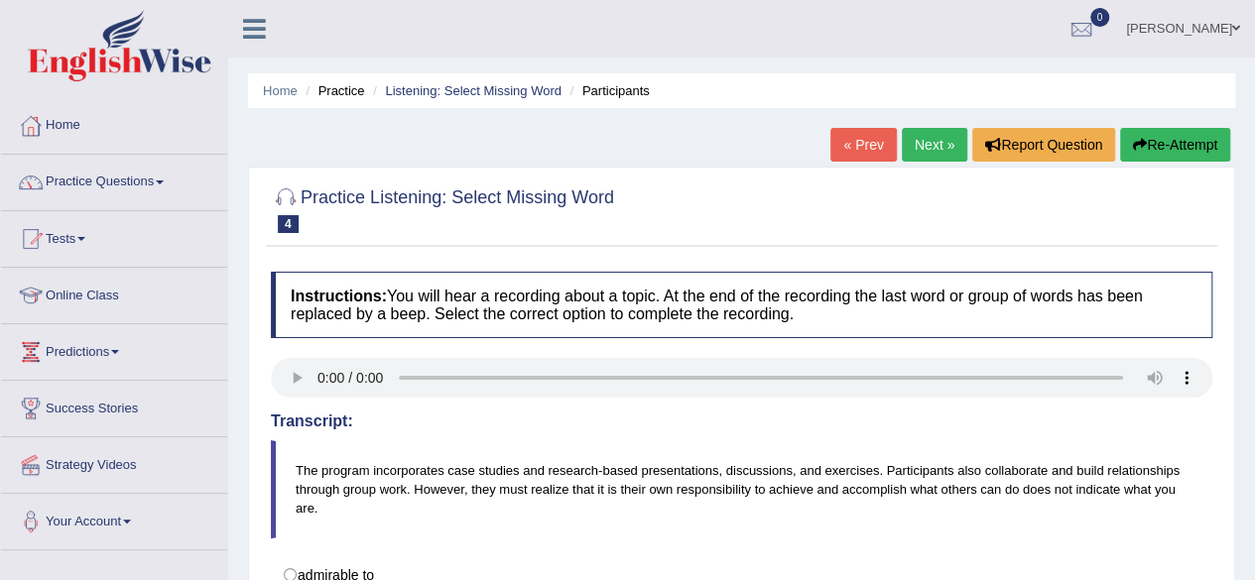
click at [931, 139] on link "Next »" at bounding box center [934, 145] width 65 height 34
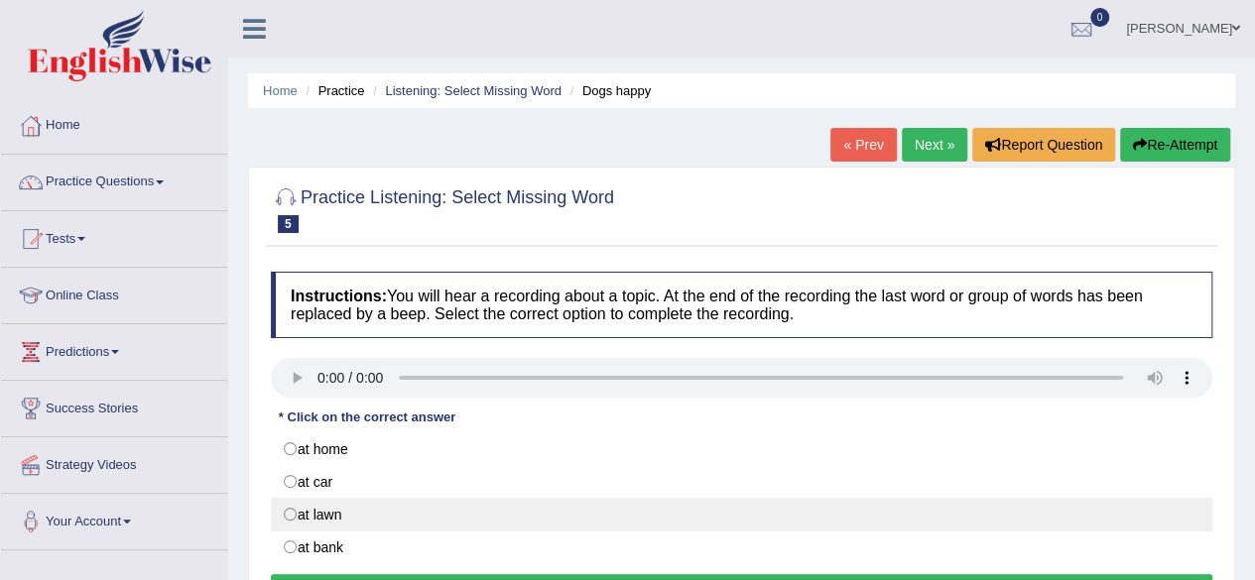
click at [294, 508] on label "at lawn" at bounding box center [742, 515] width 942 height 34
radio input "true"
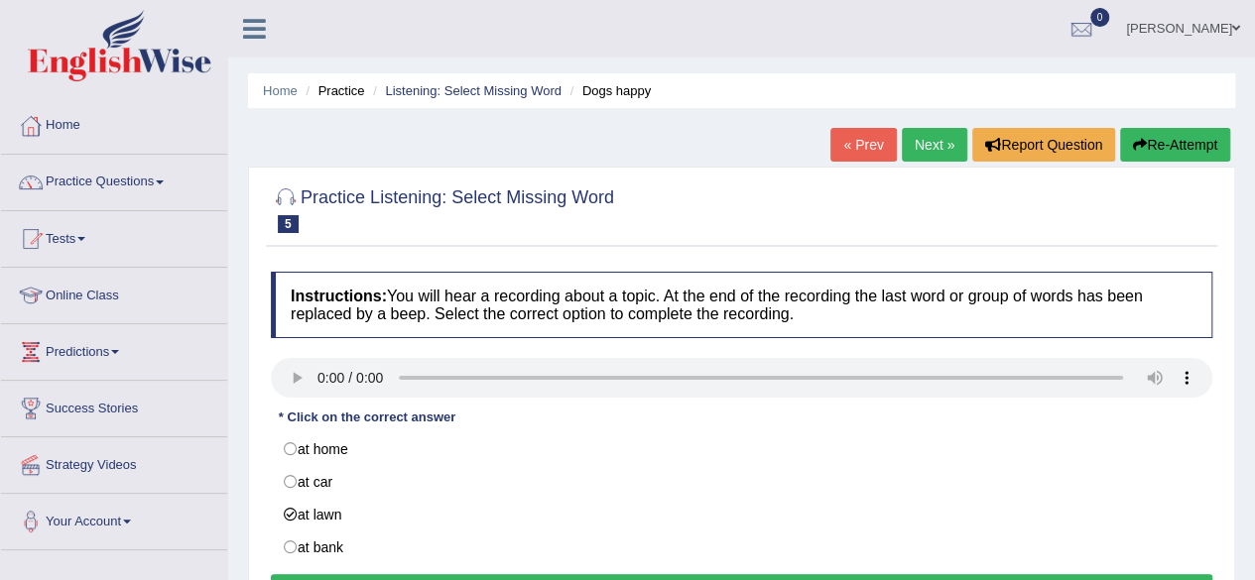
click at [477, 575] on button "Verify" at bounding box center [742, 592] width 942 height 34
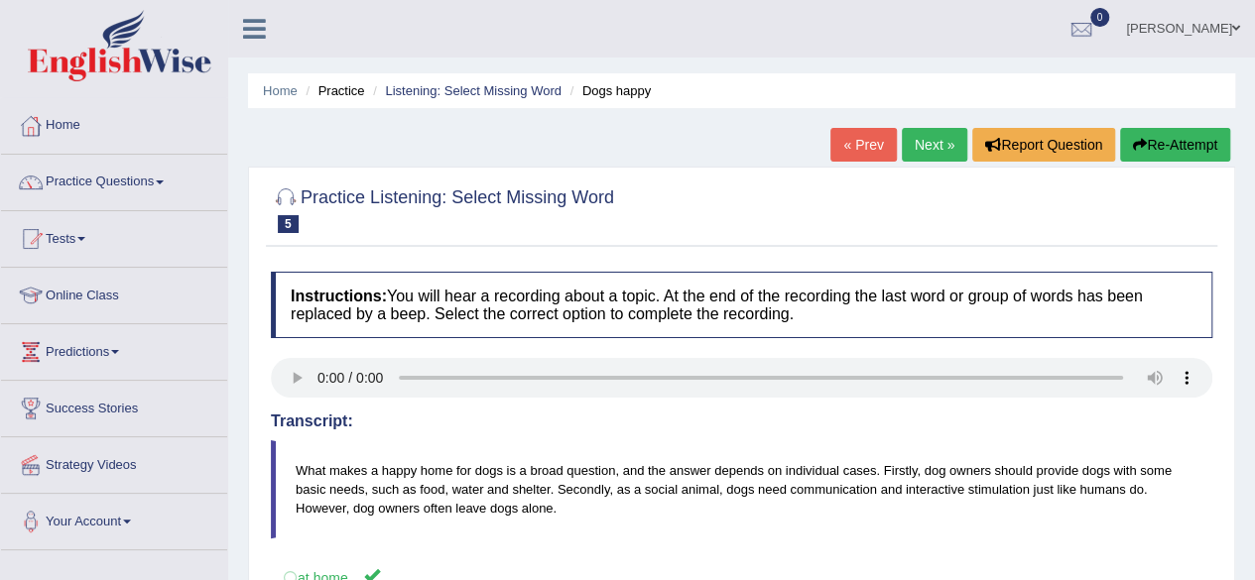
click at [945, 140] on link "Next »" at bounding box center [934, 145] width 65 height 34
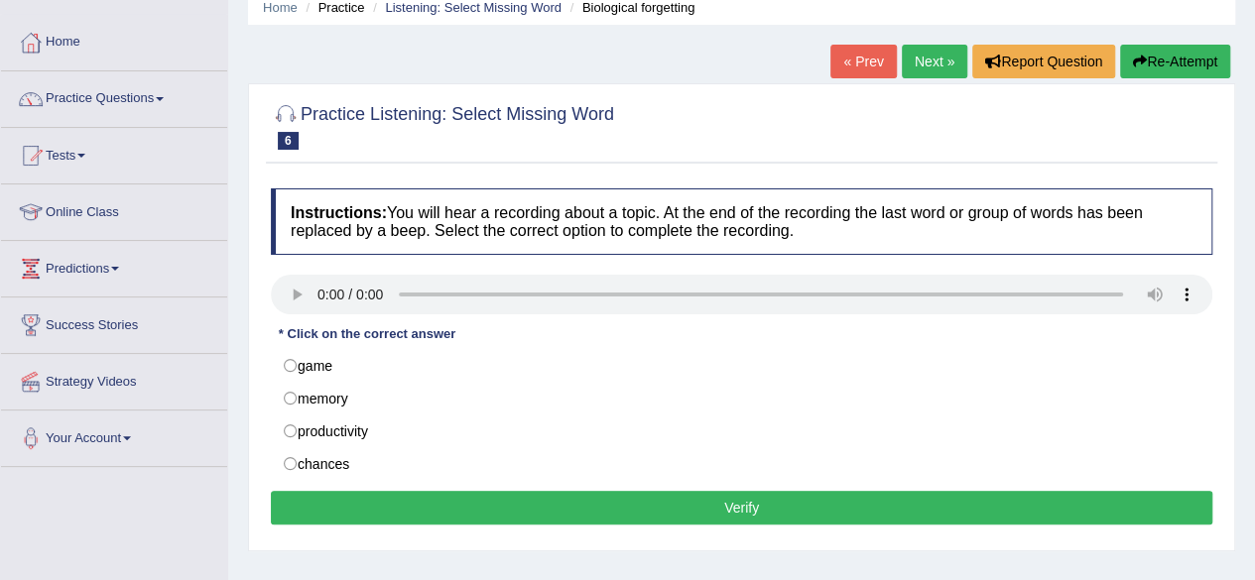
scroll to position [119, 0]
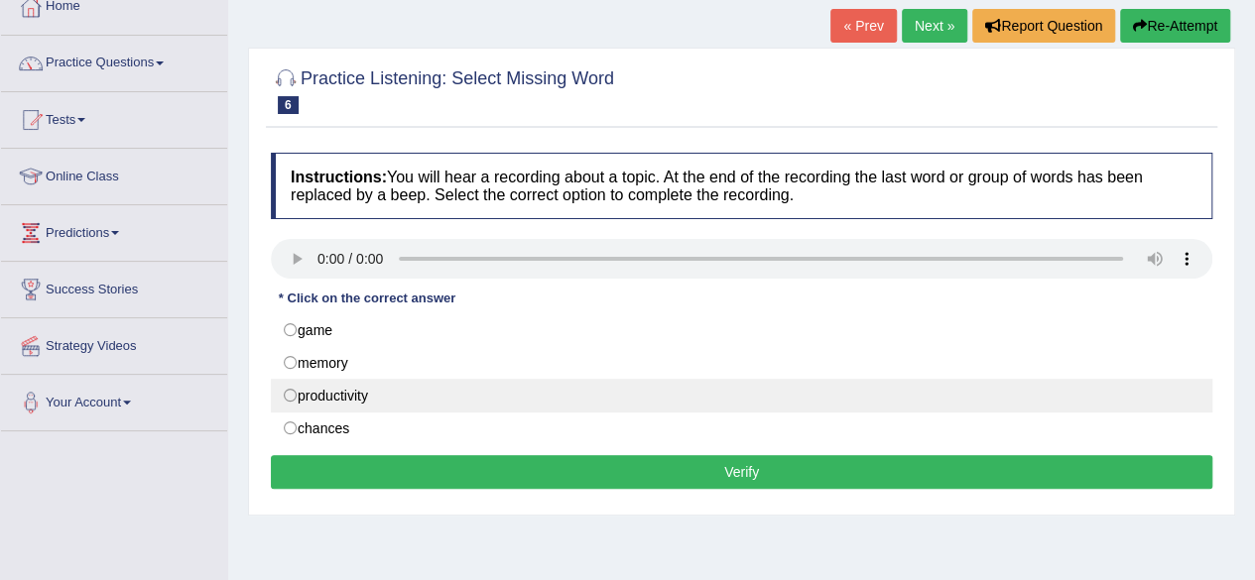
click at [296, 394] on label "productivity" at bounding box center [742, 396] width 942 height 34
radio input "true"
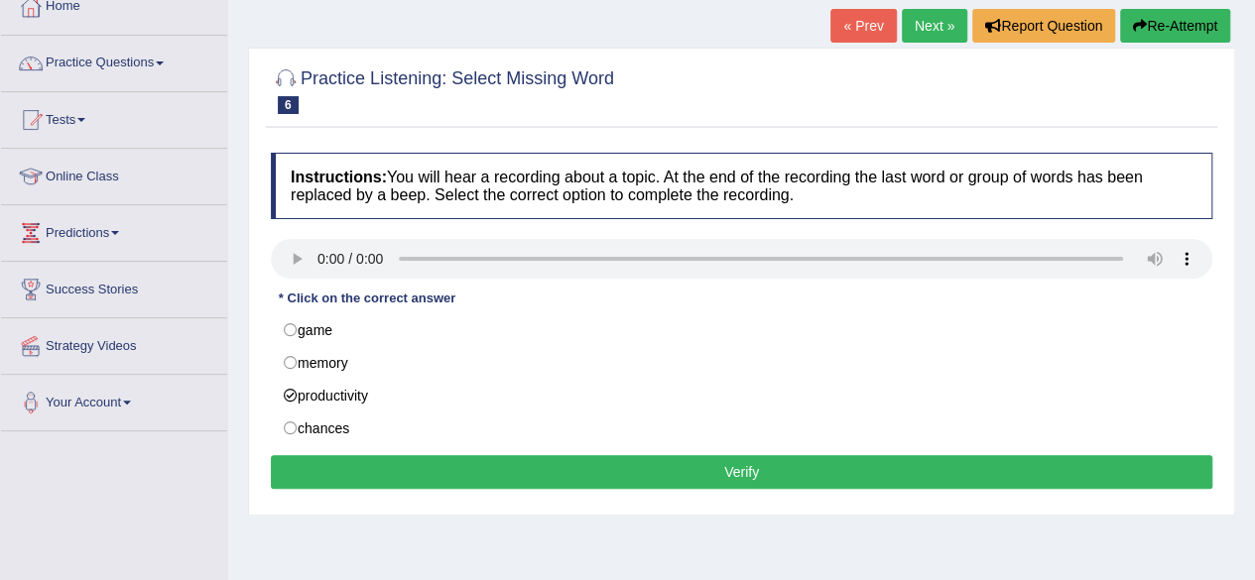
click at [623, 468] on button "Verify" at bounding box center [742, 472] width 942 height 34
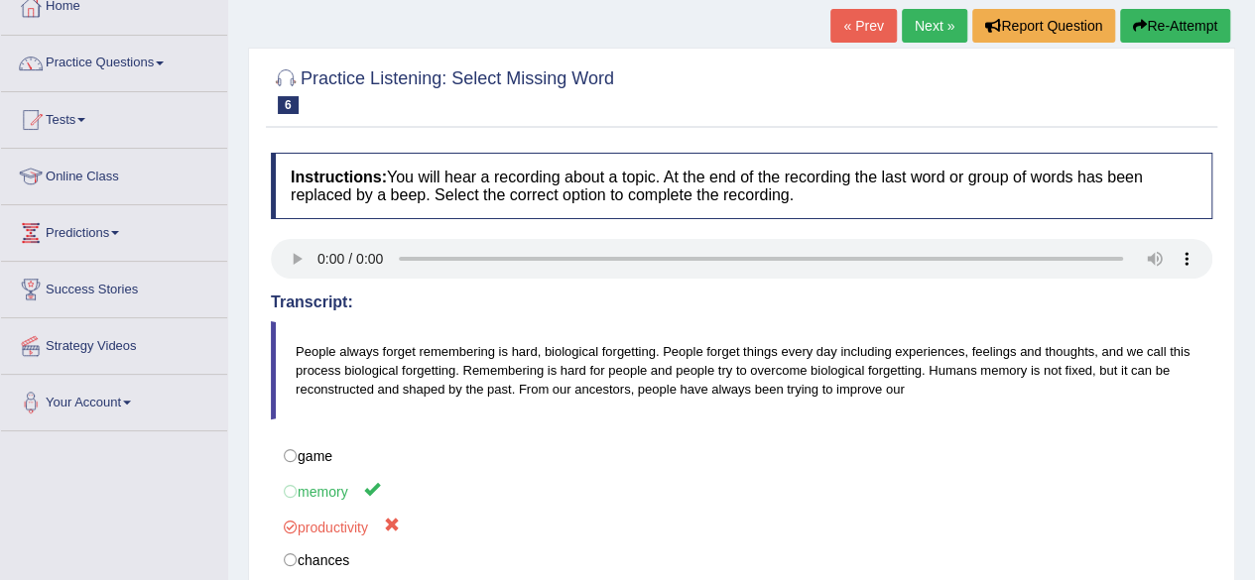
click at [937, 19] on link "Next »" at bounding box center [934, 26] width 65 height 34
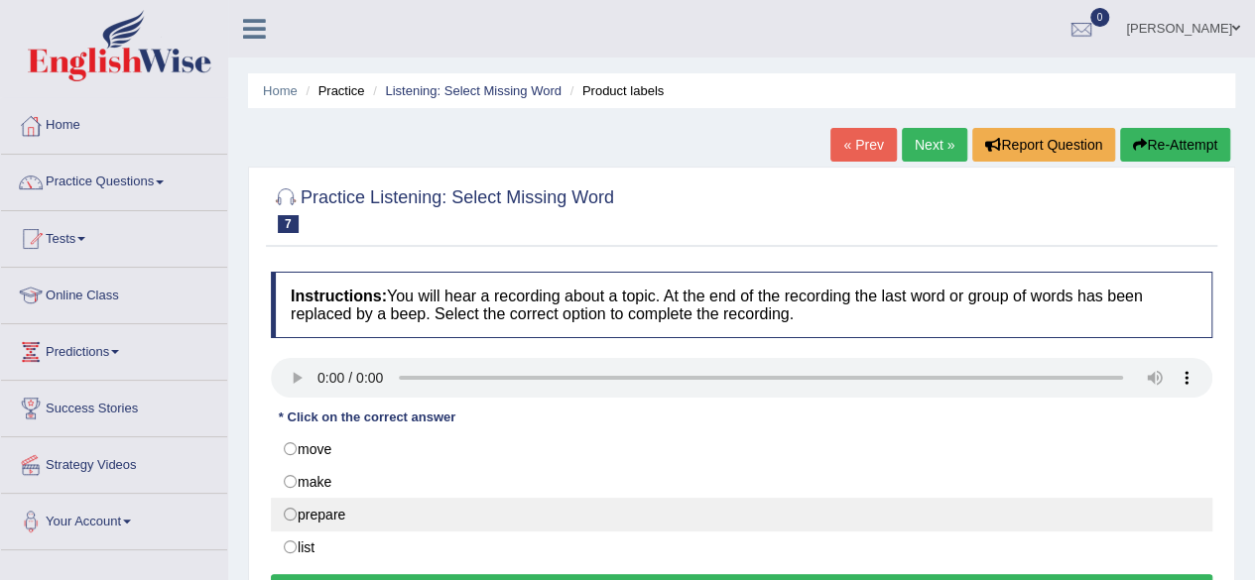
click at [290, 505] on label "prepare" at bounding box center [742, 515] width 942 height 34
radio input "true"
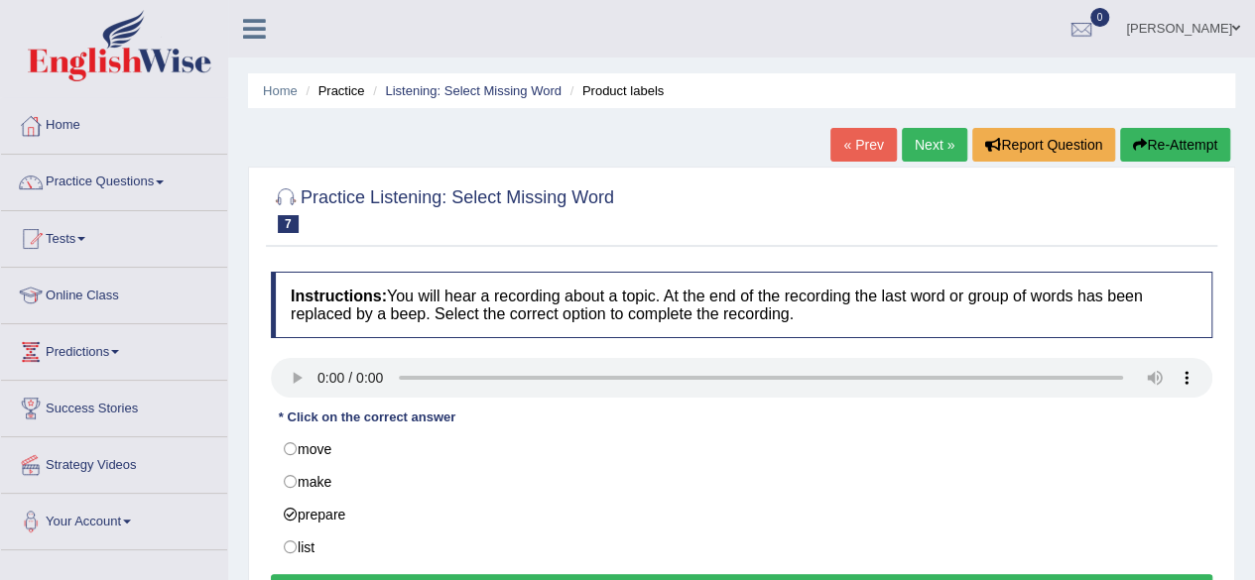
click at [491, 575] on button "Verify" at bounding box center [742, 592] width 942 height 34
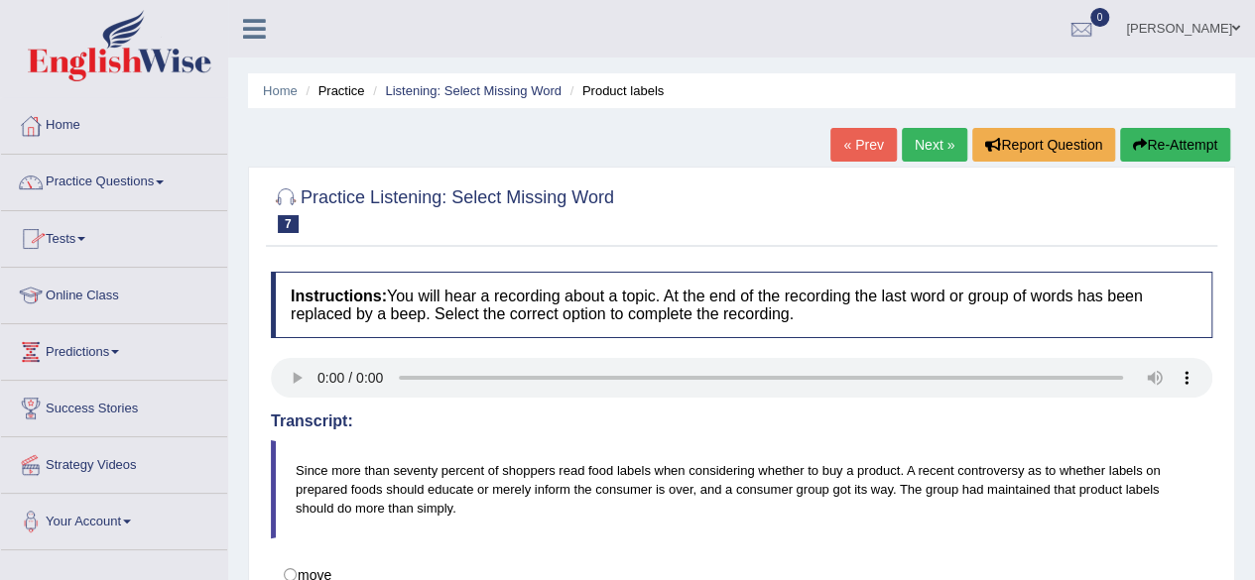
click at [164, 181] on span at bounding box center [160, 183] width 8 height 4
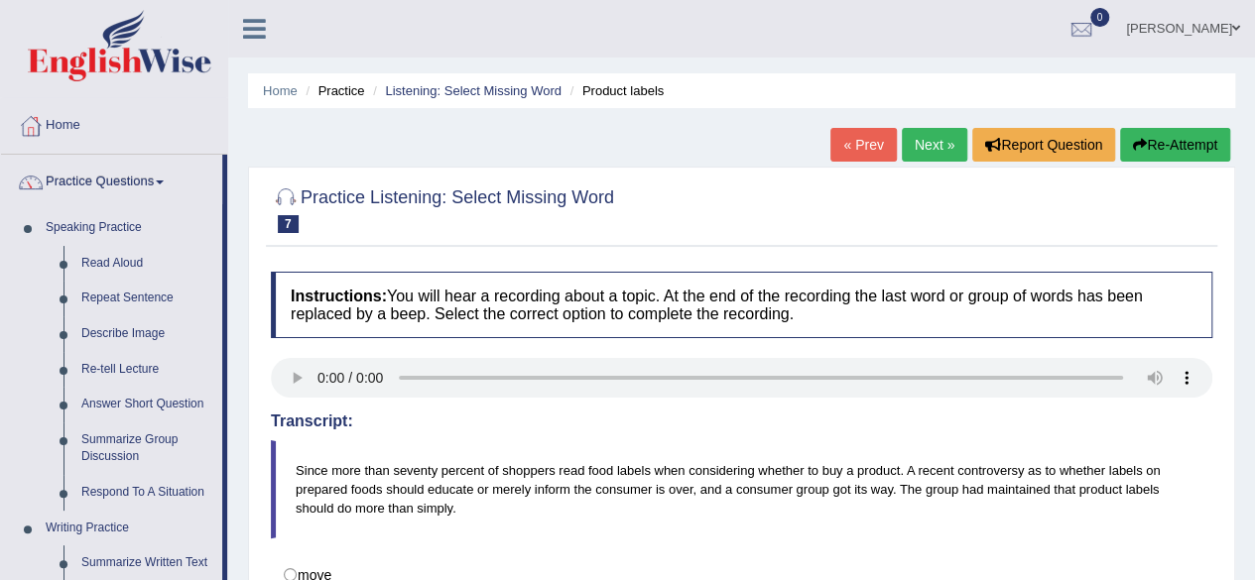
click at [237, 404] on div "Home Practice Listening: Select Missing Word Product labels « Prev Next » Repor…" at bounding box center [741, 496] width 1027 height 992
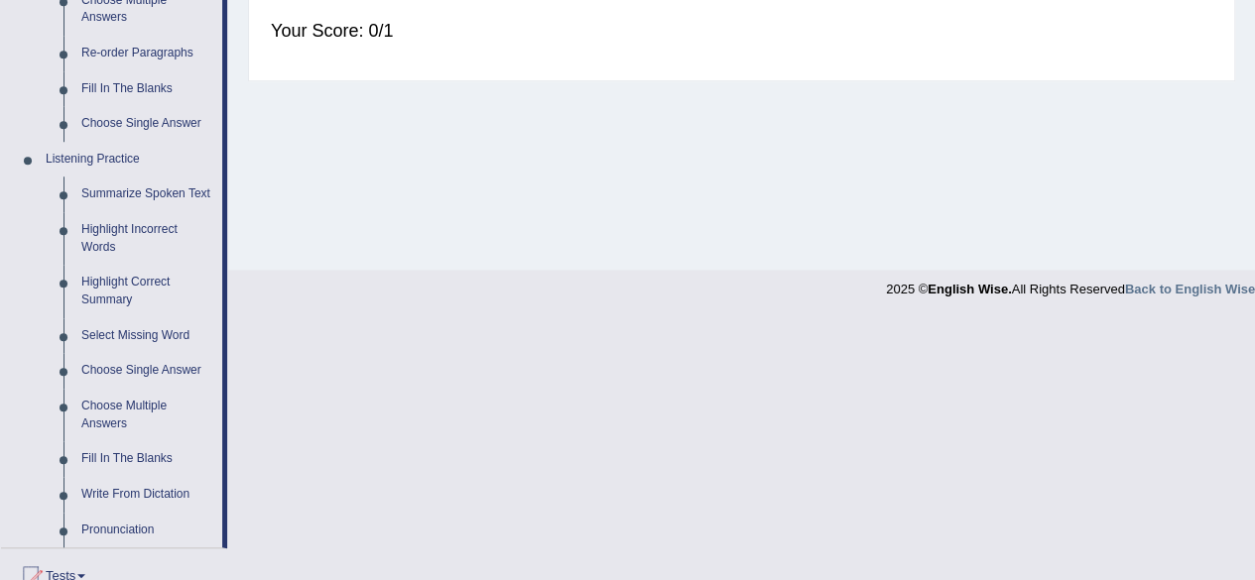
scroll to position [754, 0]
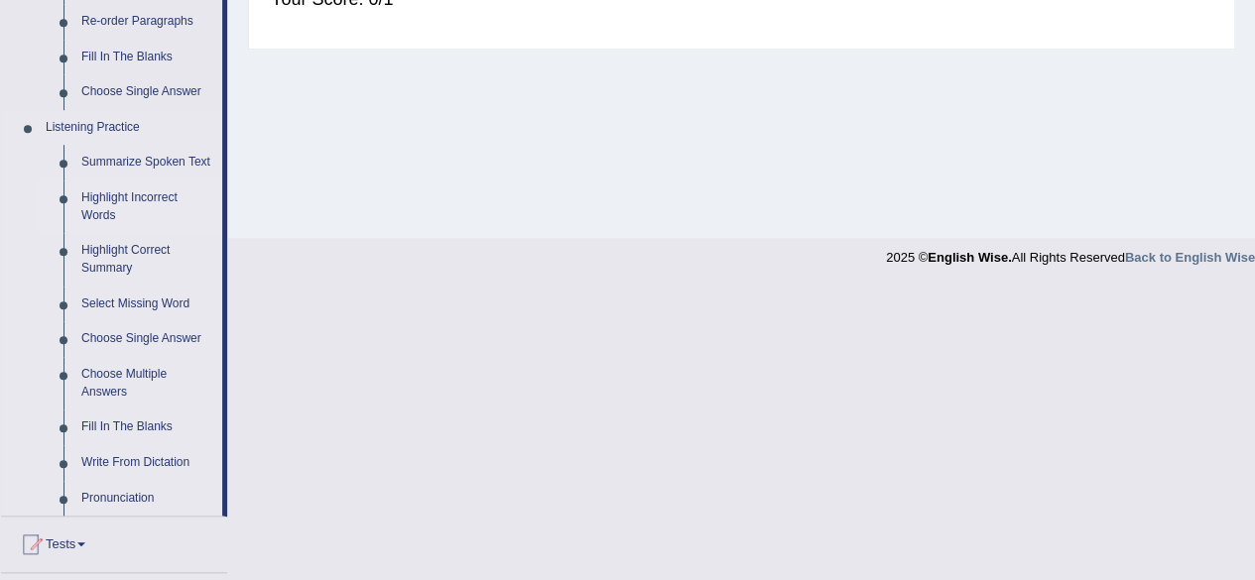
click at [130, 199] on link "Highlight Incorrect Words" at bounding box center [147, 207] width 150 height 53
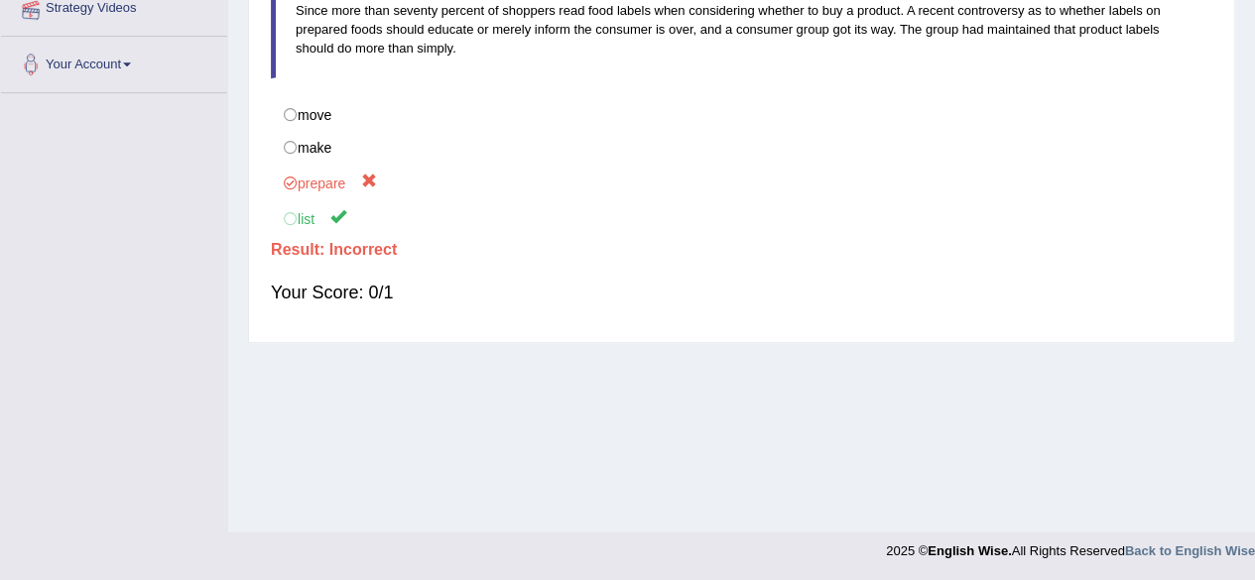
scroll to position [297, 0]
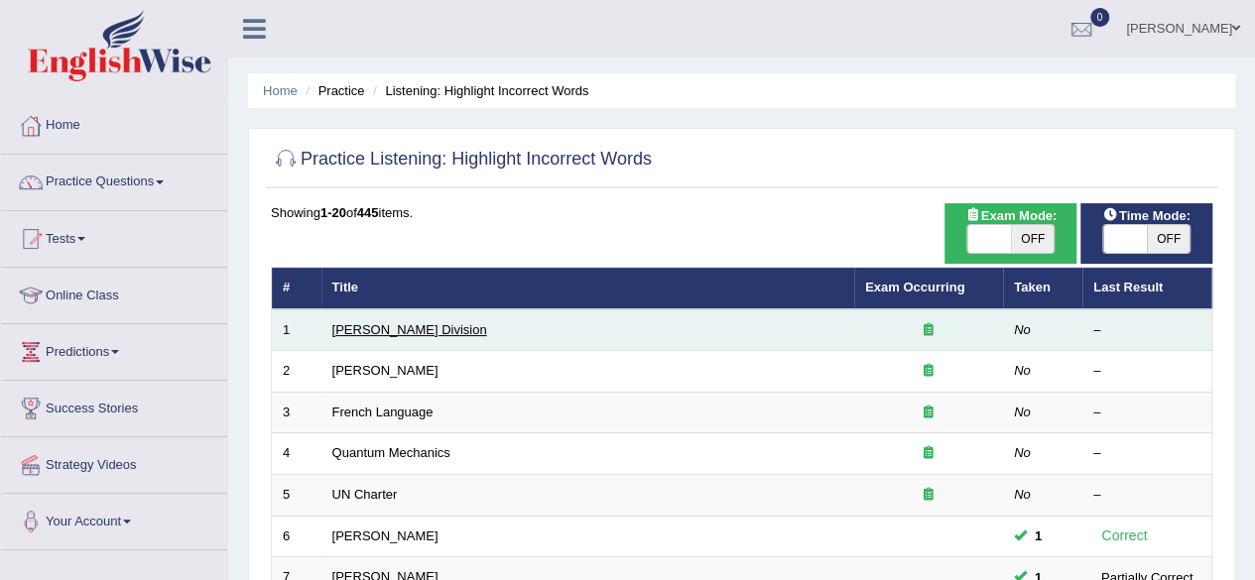
click at [391, 323] on link "Ward Division" at bounding box center [409, 329] width 155 height 15
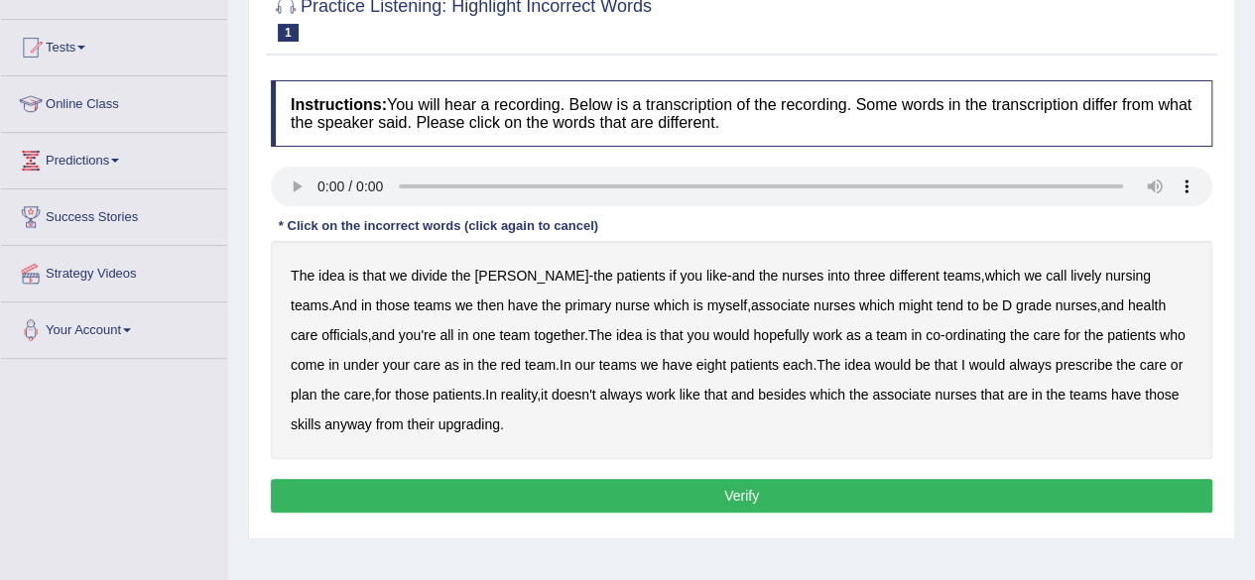
scroll to position [198, 0]
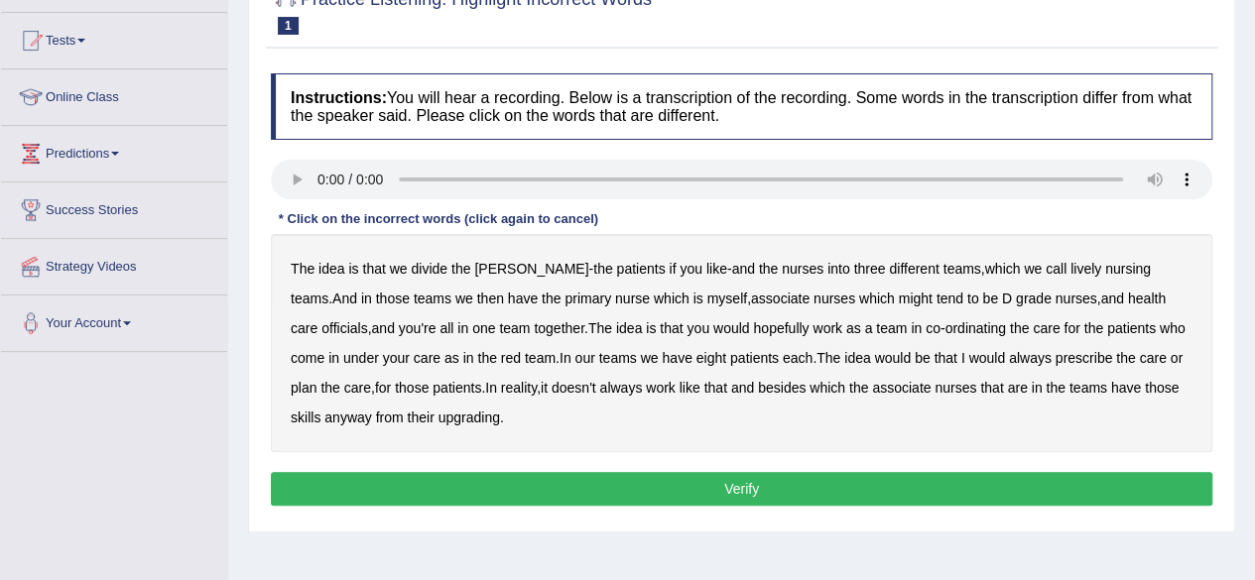
click at [1071, 268] on b "lively" at bounding box center [1086, 269] width 31 height 16
click at [899, 299] on b "might" at bounding box center [916, 299] width 34 height 16
click at [367, 321] on b "officials" at bounding box center [345, 329] width 46 height 16
click at [1009, 360] on b "always" at bounding box center [1030, 358] width 43 height 16
click at [599, 388] on b "always" at bounding box center [620, 388] width 43 height 16
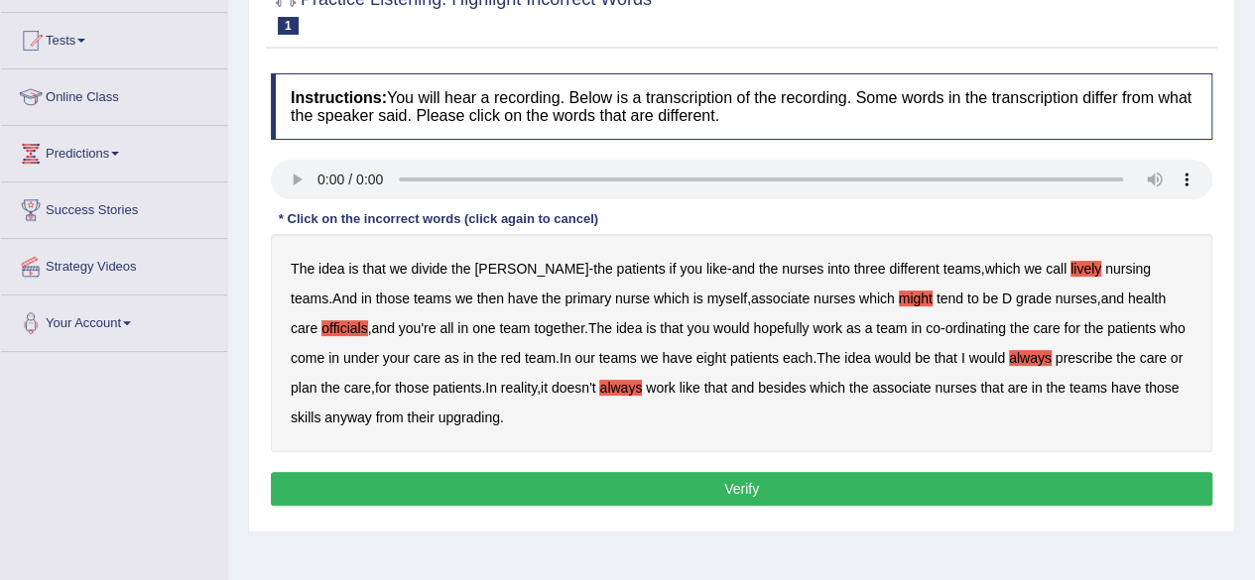
click at [441, 418] on b "upgrading" at bounding box center [470, 418] width 62 height 16
click at [750, 484] on button "Verify" at bounding box center [742, 489] width 942 height 34
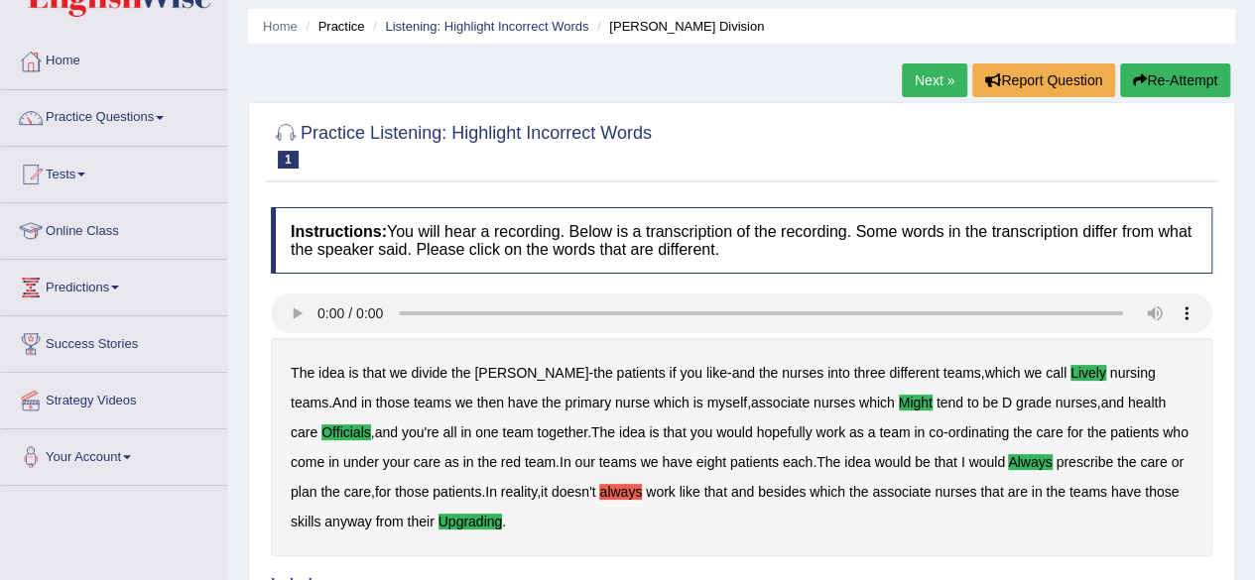
scroll to position [64, 0]
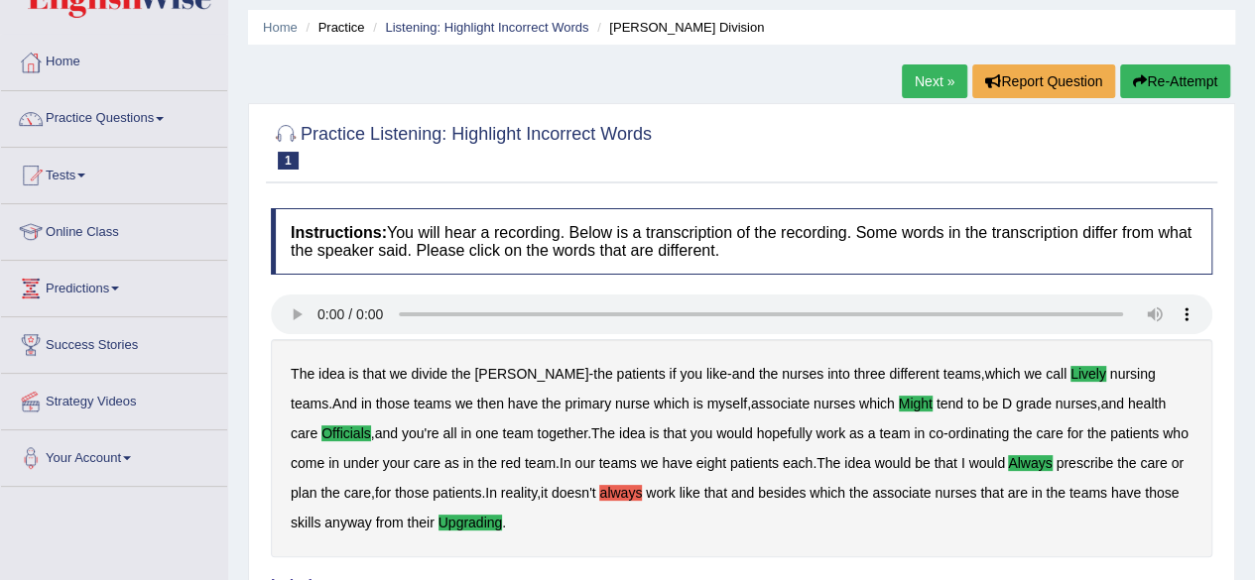
click at [923, 80] on link "Next »" at bounding box center [934, 81] width 65 height 34
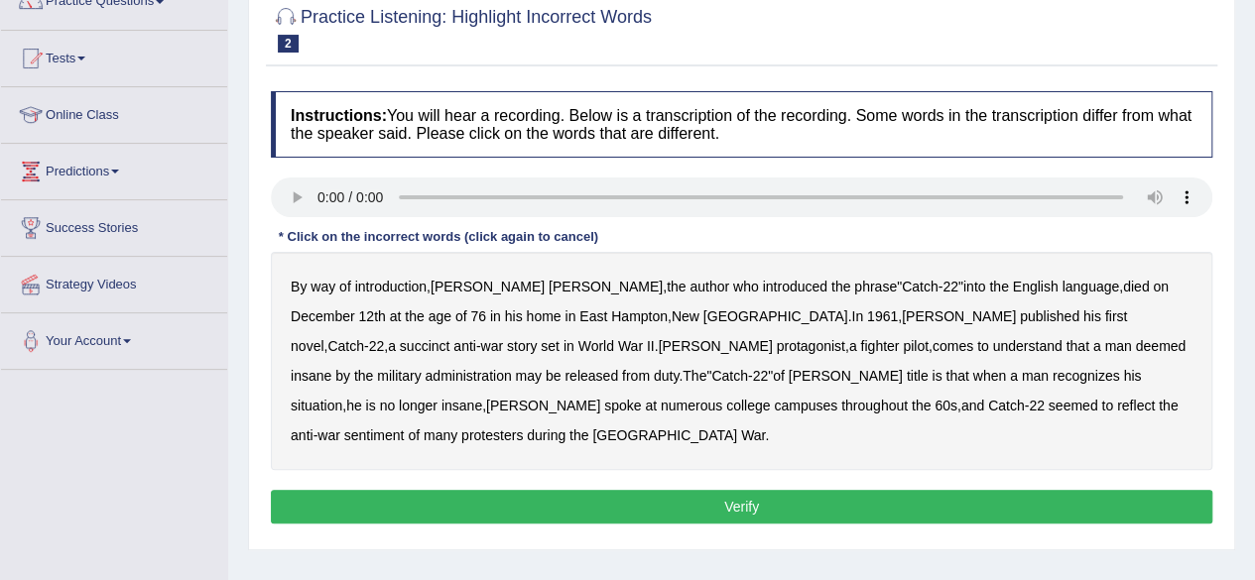
scroll to position [198, 0]
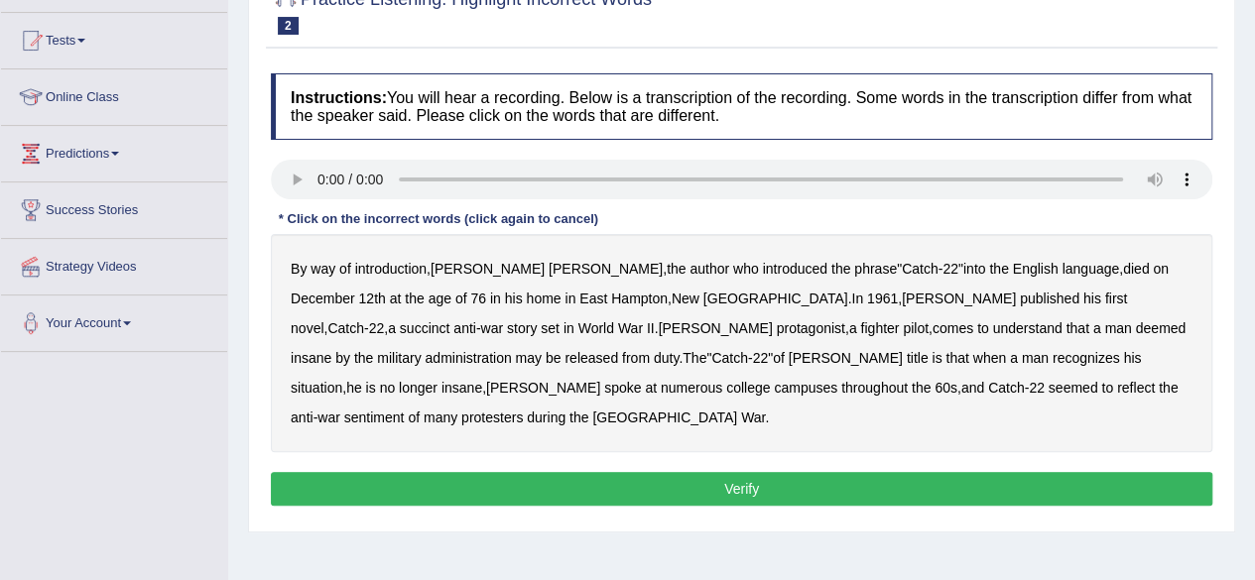
click at [451, 321] on b "succinct" at bounding box center [425, 329] width 51 height 16
click at [511, 350] on b "administration" at bounding box center [468, 358] width 86 height 16
click at [342, 380] on b "situation" at bounding box center [317, 388] width 52 height 16
click at [1117, 390] on b "reflect" at bounding box center [1136, 388] width 38 height 16
click at [830, 472] on button "Verify" at bounding box center [742, 489] width 942 height 34
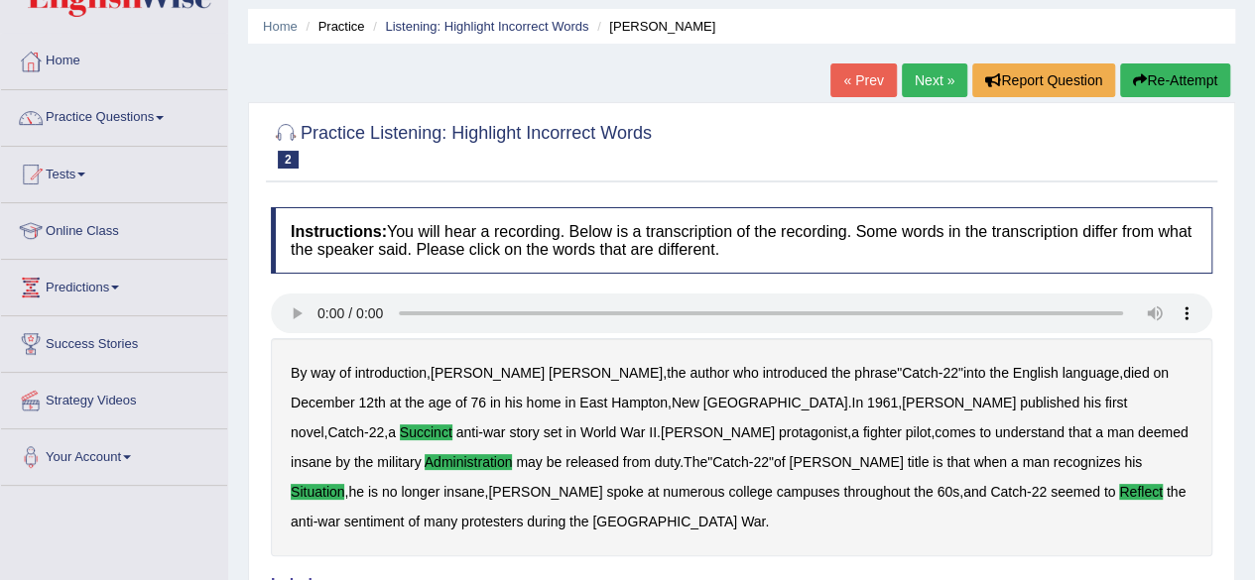
scroll to position [64, 0]
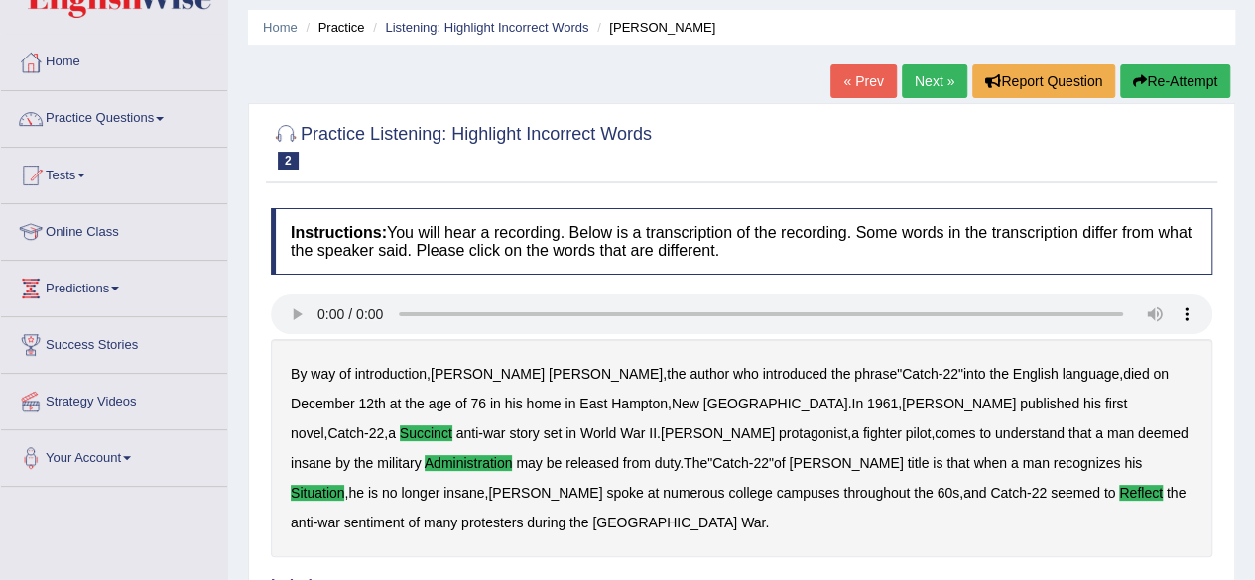
click at [919, 83] on link "Next »" at bounding box center [934, 81] width 65 height 34
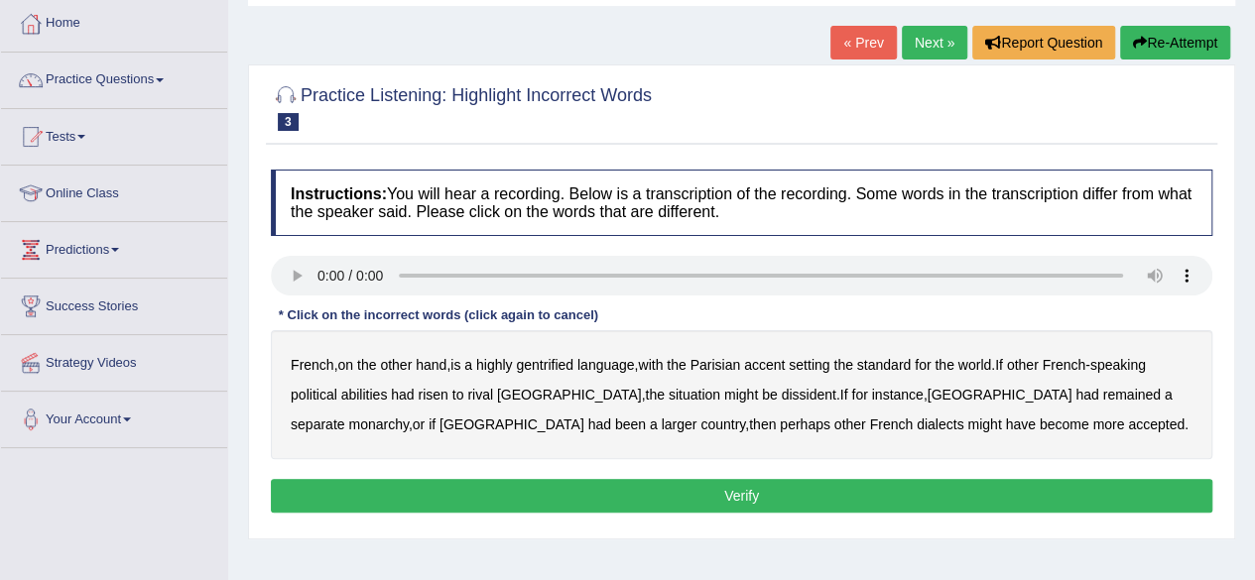
scroll to position [119, 0]
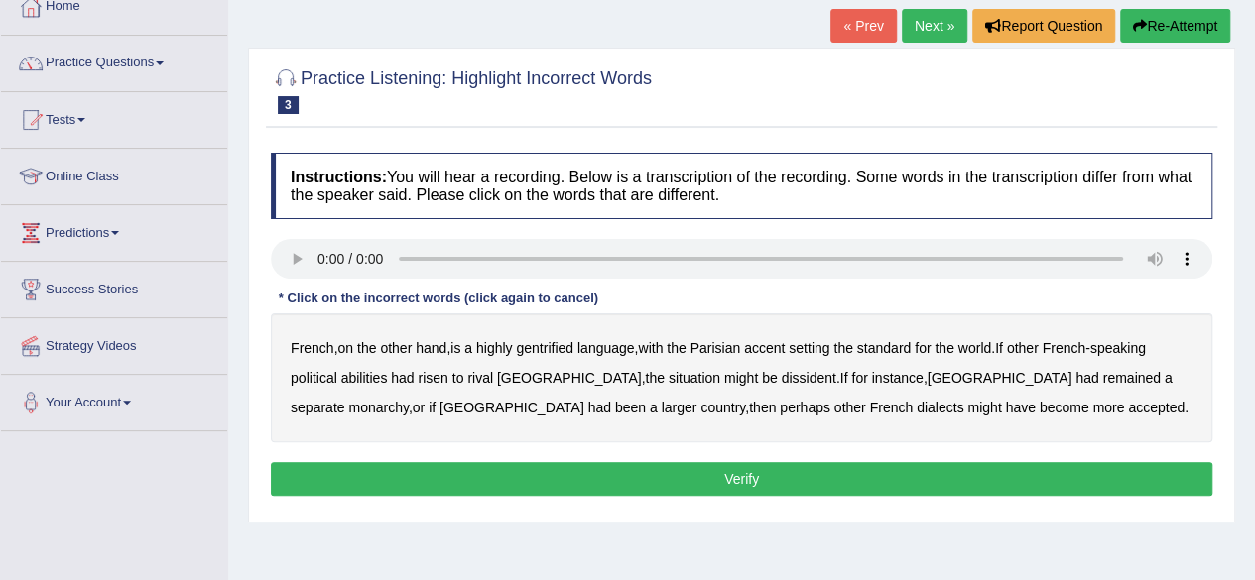
click at [556, 346] on b "gentrified" at bounding box center [545, 348] width 58 height 16
click at [373, 377] on b "abilities" at bounding box center [364, 378] width 47 height 16
click at [781, 376] on b "dissident" at bounding box center [808, 378] width 55 height 16
click at [408, 400] on b "monarchy" at bounding box center [378, 408] width 60 height 16
click at [753, 485] on button "Verify" at bounding box center [742, 479] width 942 height 34
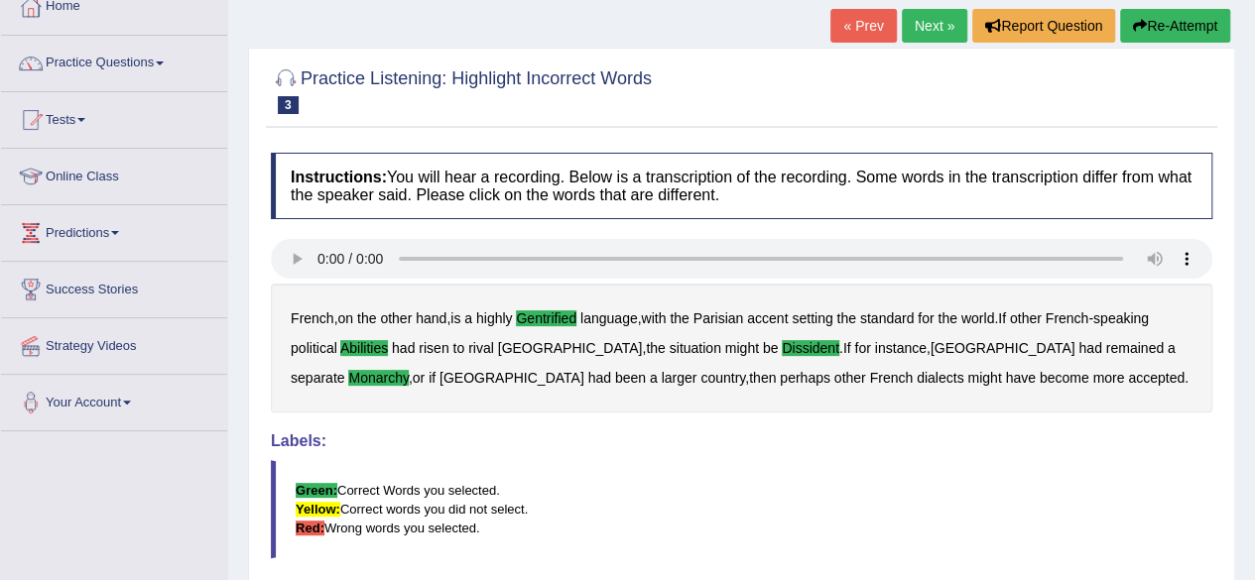
click at [939, 27] on link "Next »" at bounding box center [934, 26] width 65 height 34
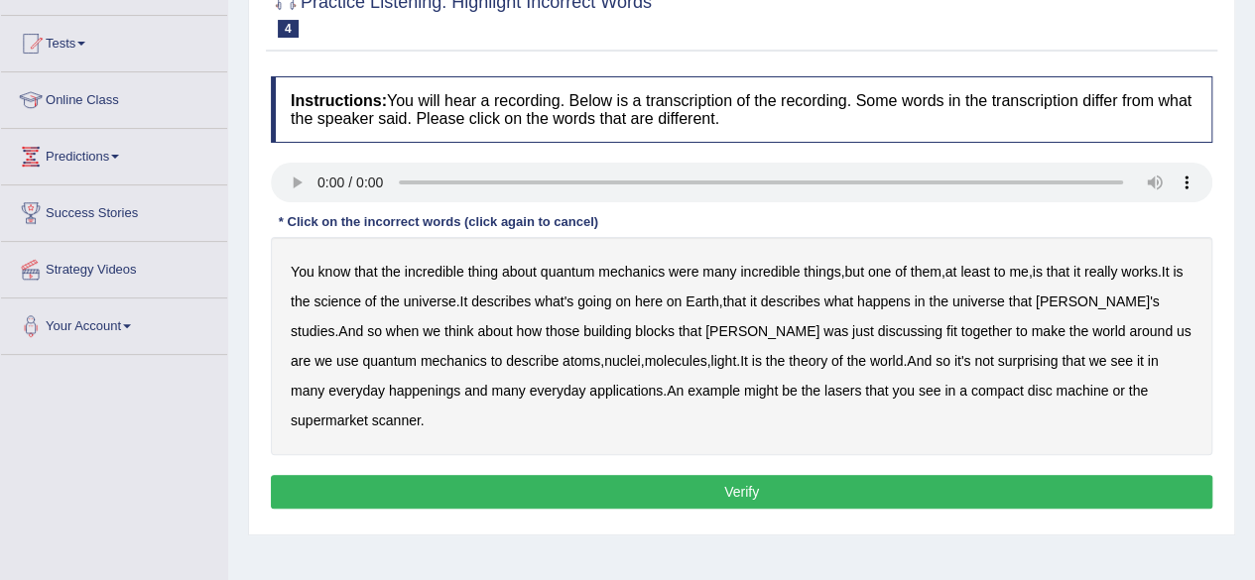
scroll to position [198, 0]
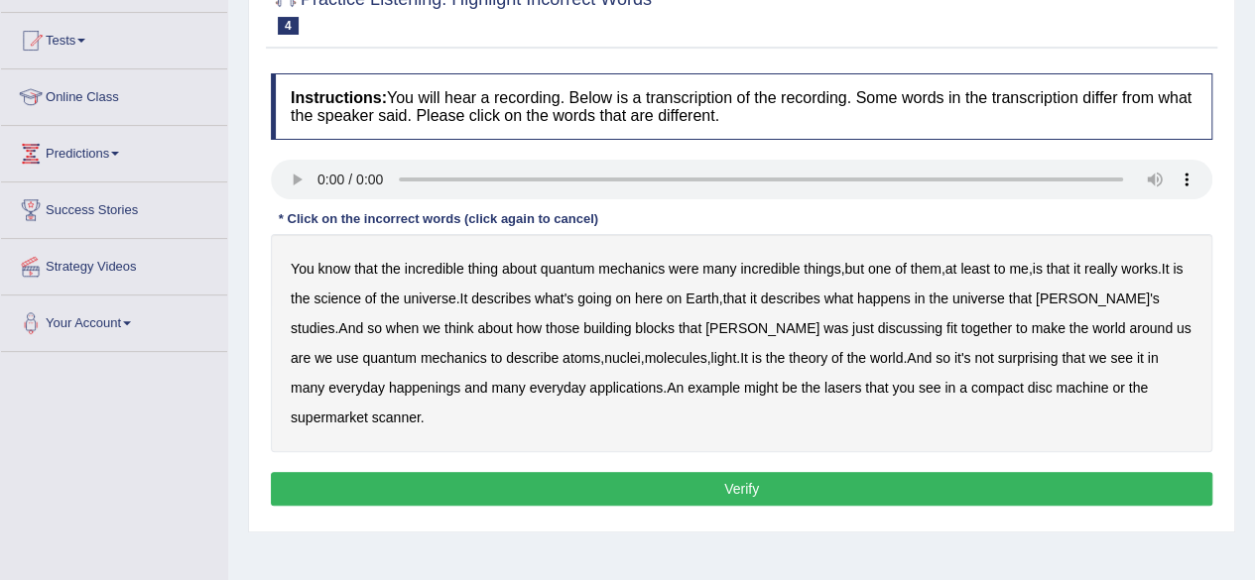
click at [353, 297] on b "science" at bounding box center [337, 299] width 47 height 16
click at [878, 321] on b "discussing" at bounding box center [910, 329] width 64 height 16
click at [389, 388] on b "happenings" at bounding box center [424, 388] width 71 height 16
click at [1056, 386] on b "machine" at bounding box center [1082, 388] width 53 height 16
click at [822, 472] on button "Verify" at bounding box center [742, 489] width 942 height 34
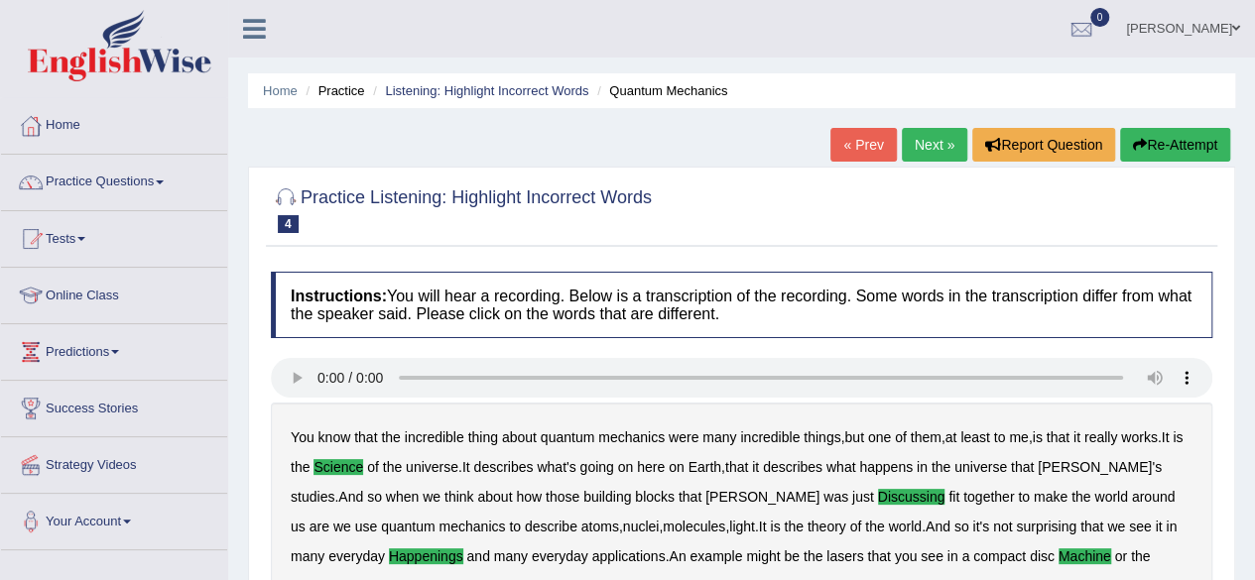
scroll to position [0, 0]
click at [931, 135] on link "Next »" at bounding box center [934, 145] width 65 height 34
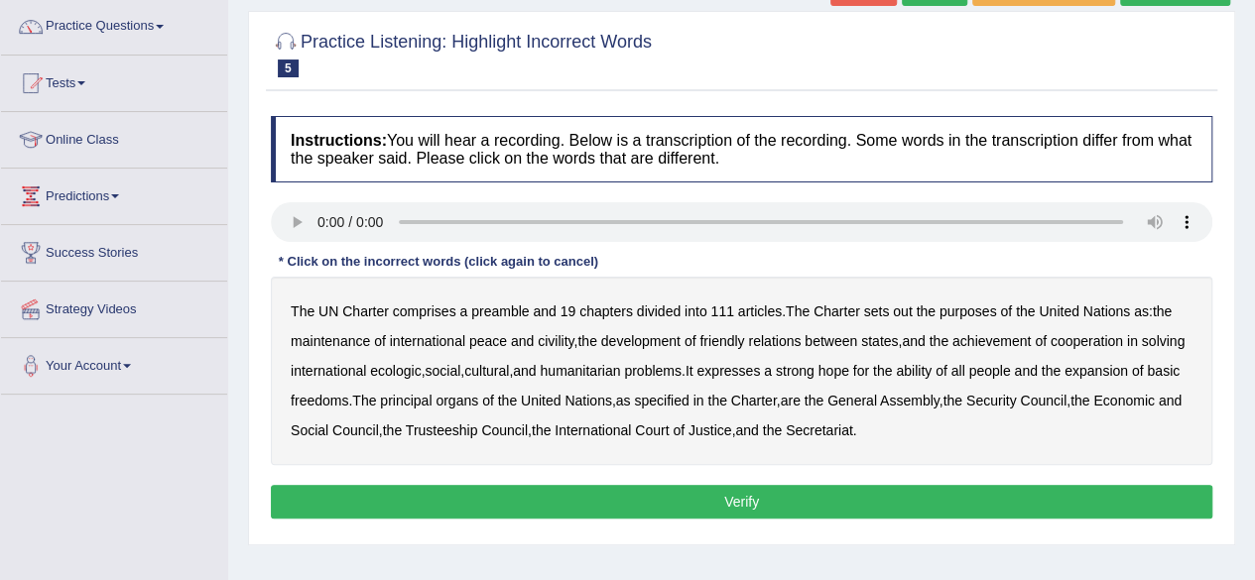
scroll to position [198, 0]
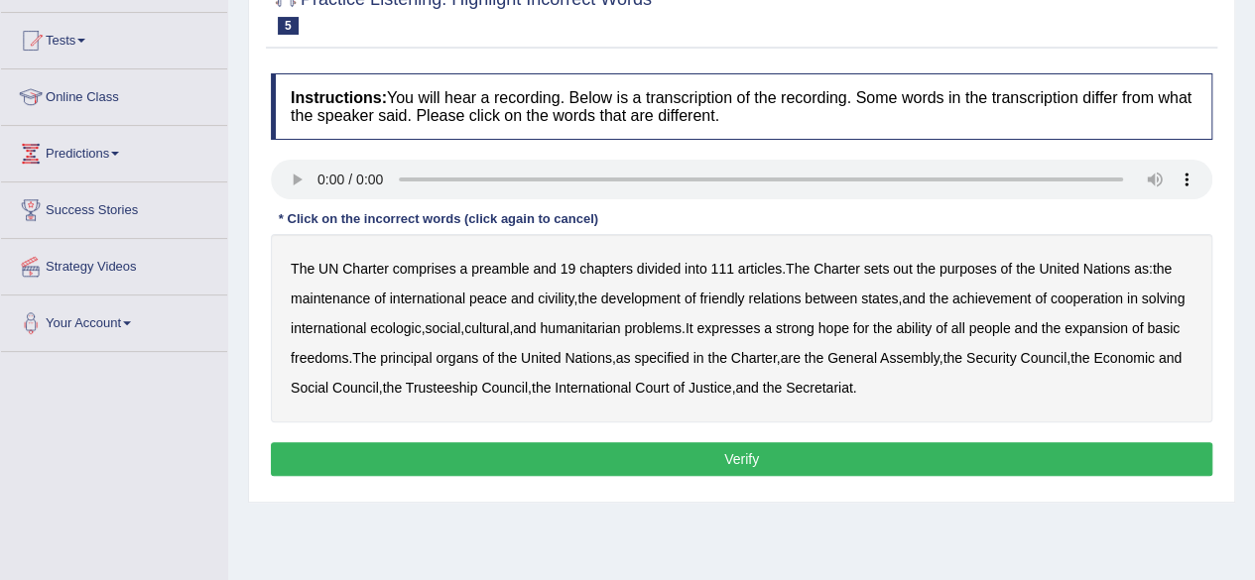
click at [900, 263] on b "out" at bounding box center [902, 269] width 19 height 16
click at [566, 291] on b "civility" at bounding box center [556, 299] width 36 height 16
click at [421, 324] on b "ecologic" at bounding box center [395, 329] width 51 height 16
click at [932, 323] on b "ability" at bounding box center [914, 329] width 36 height 16
click at [791, 460] on button "Verify" at bounding box center [742, 460] width 942 height 34
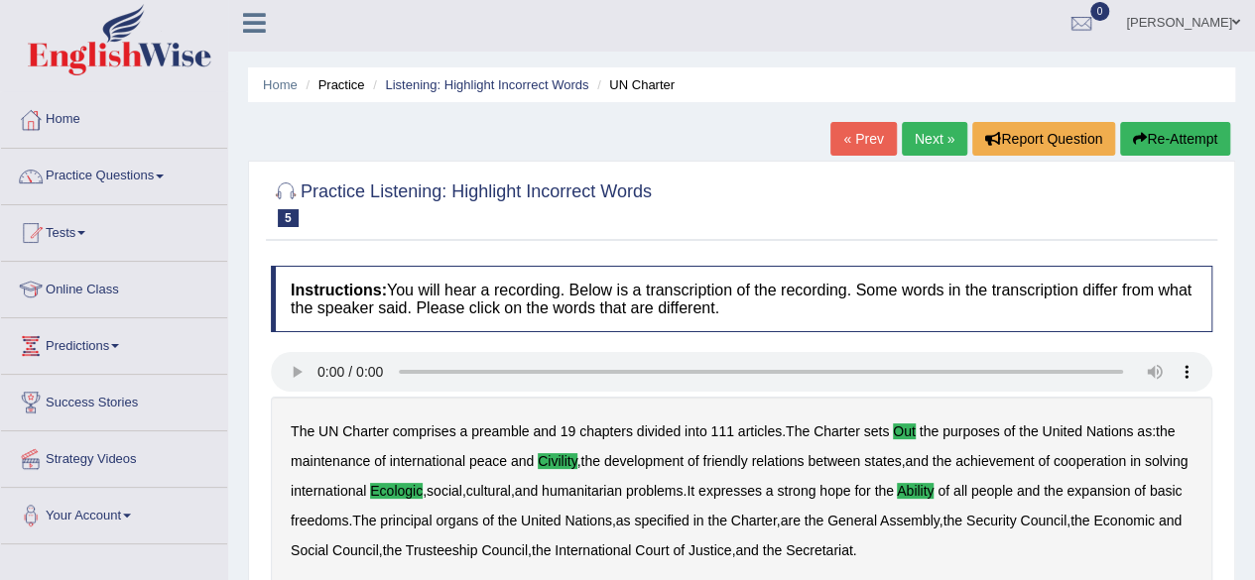
scroll to position [0, 0]
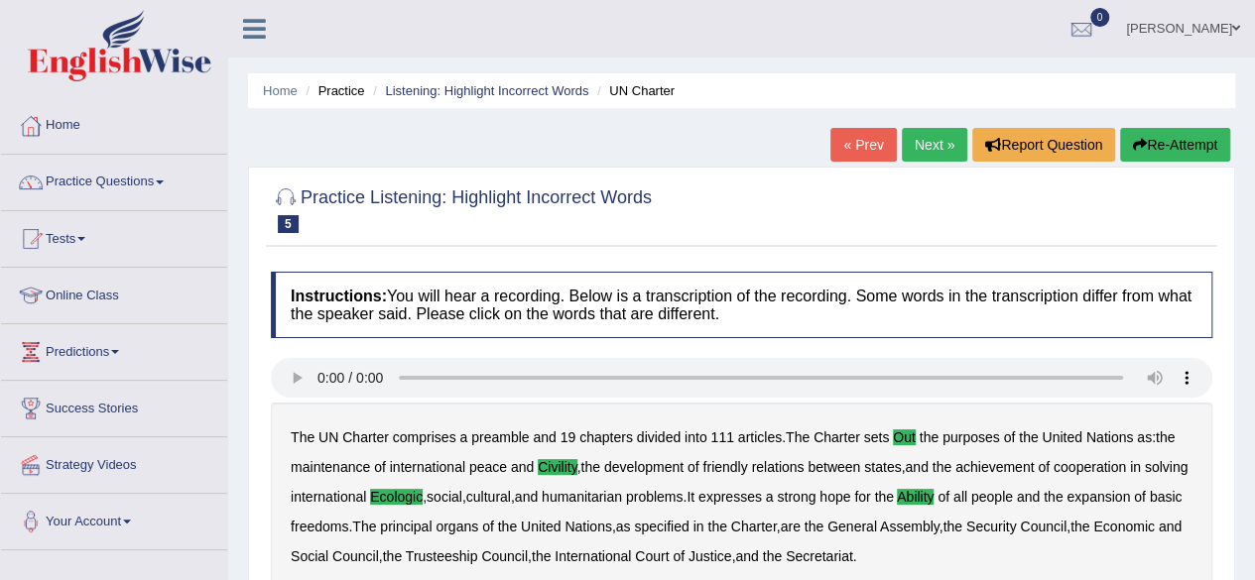
click at [921, 140] on link "Next »" at bounding box center [934, 145] width 65 height 34
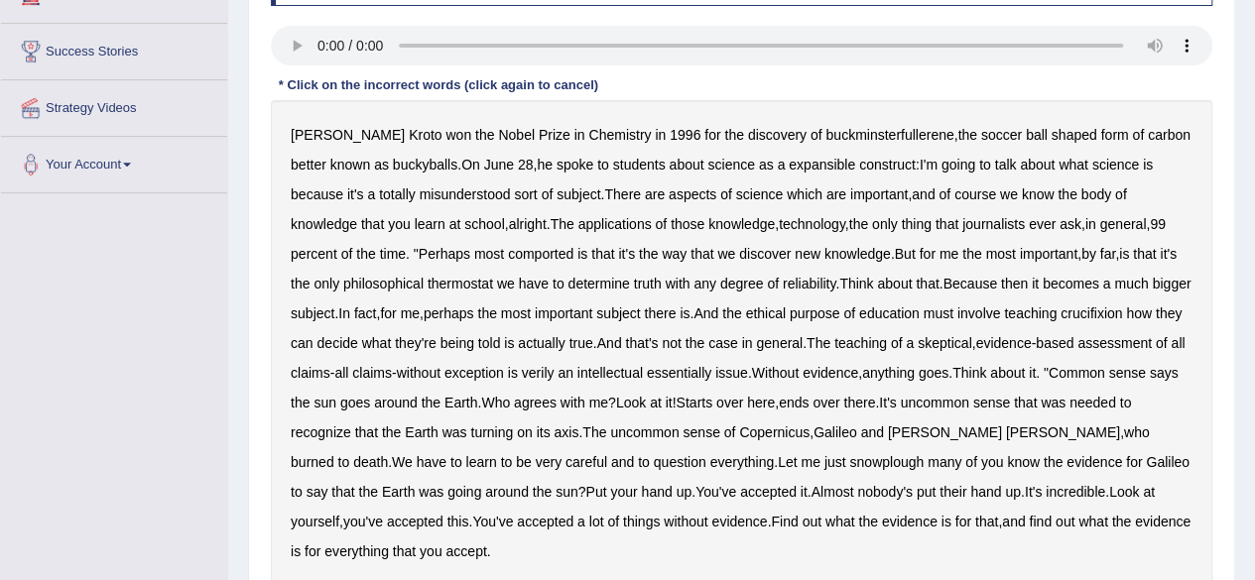
scroll to position [397, 0]
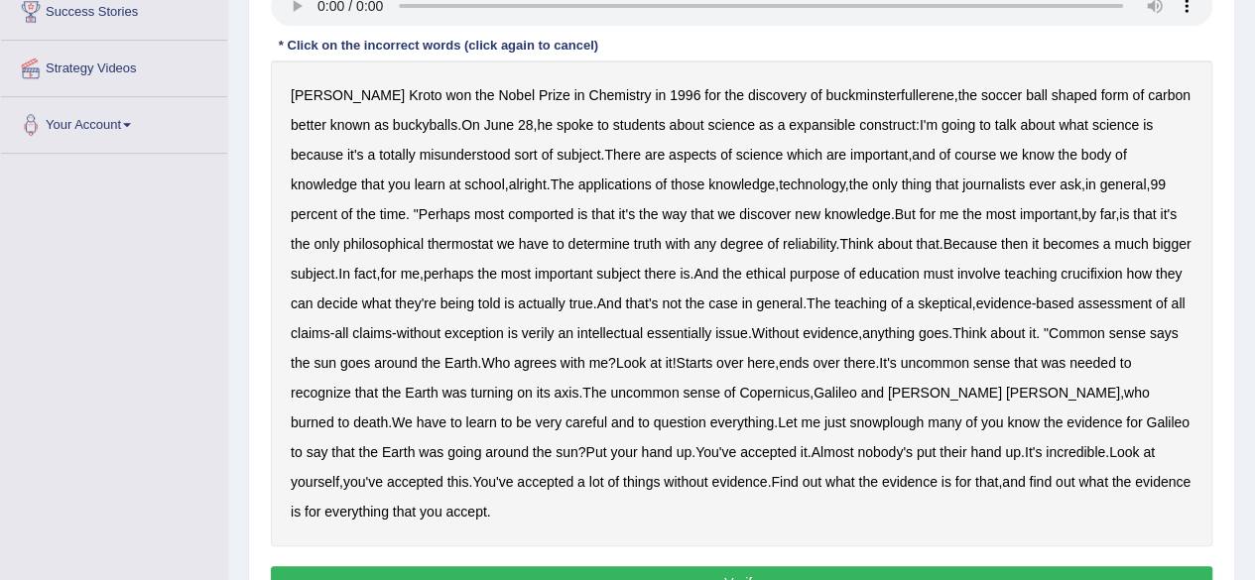
click at [805, 121] on b "expansible" at bounding box center [822, 125] width 66 height 16
click at [508, 209] on b "comported" at bounding box center [540, 214] width 65 height 16
click at [430, 249] on b "thermostat" at bounding box center [460, 244] width 65 height 16
click at [1102, 273] on b "crucifixion" at bounding box center [1092, 274] width 62 height 16
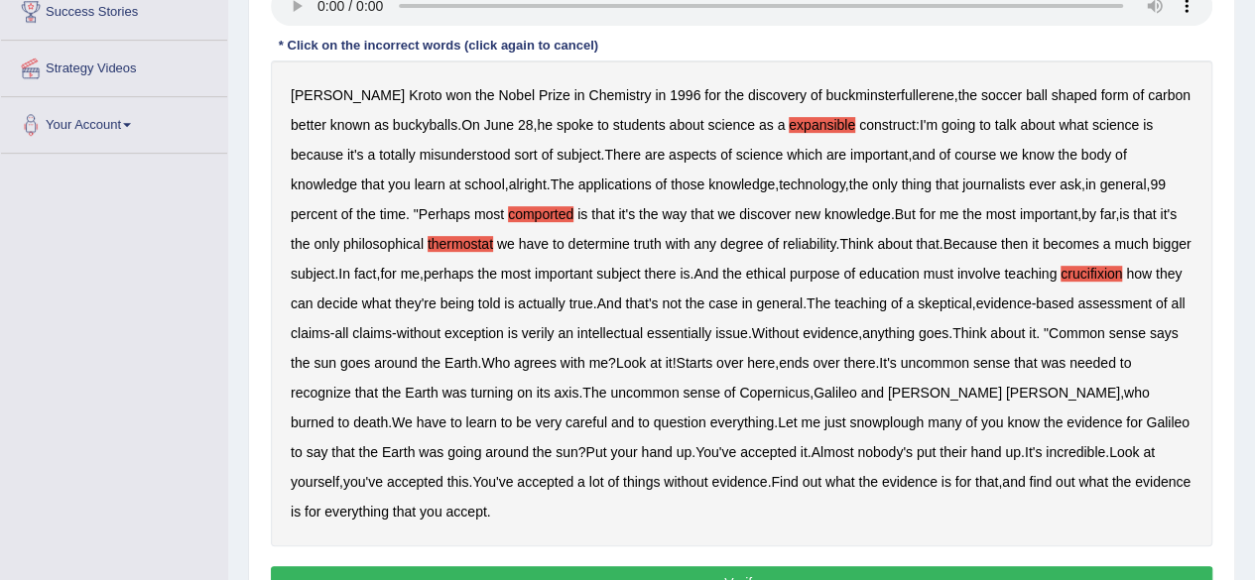
click at [555, 330] on b "verily" at bounding box center [538, 333] width 33 height 16
click at [849, 415] on b "snowplough" at bounding box center [886, 423] width 74 height 16
click at [932, 572] on button "Verify" at bounding box center [742, 584] width 942 height 34
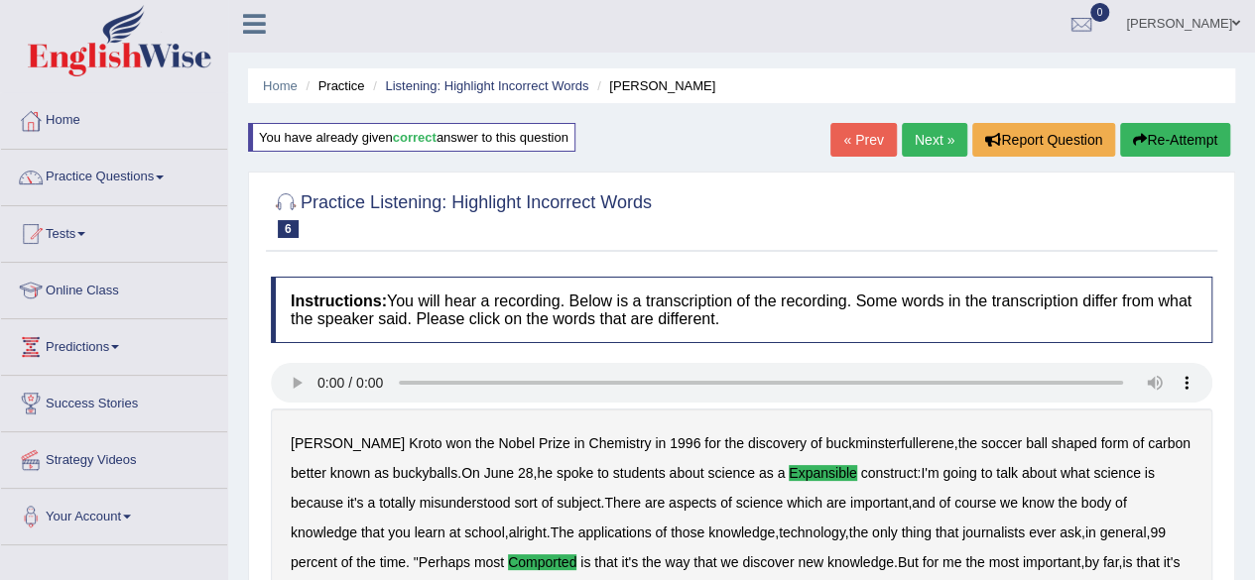
scroll to position [0, 0]
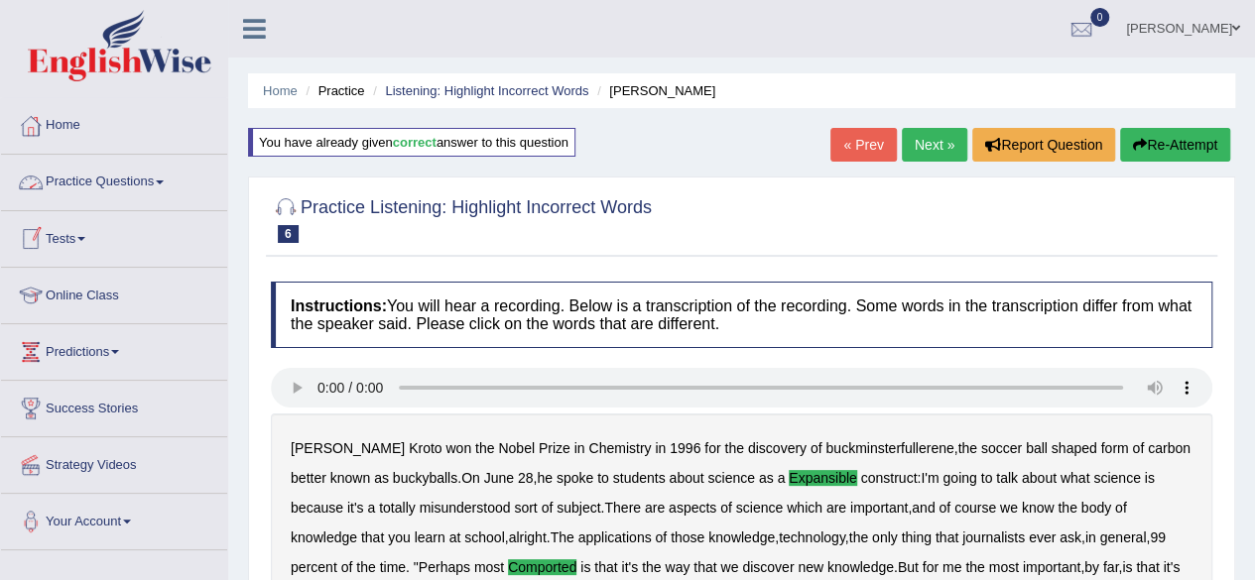
click at [85, 238] on span at bounding box center [81, 239] width 8 height 4
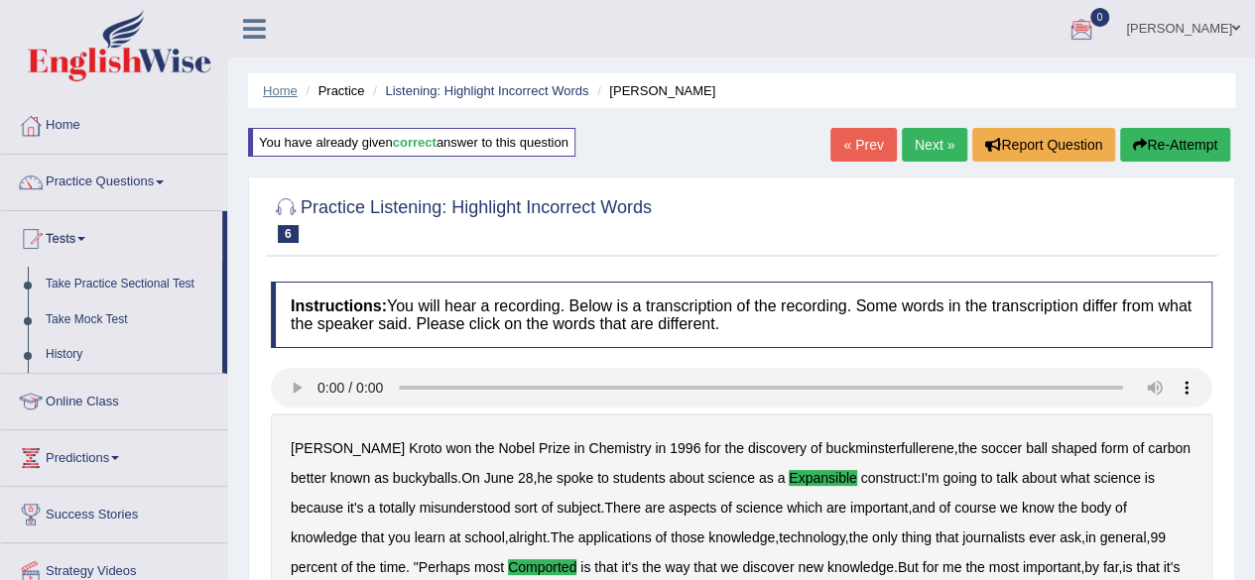
click at [277, 90] on link "Home" at bounding box center [280, 90] width 35 height 15
